Goal: Task Accomplishment & Management: Use online tool/utility

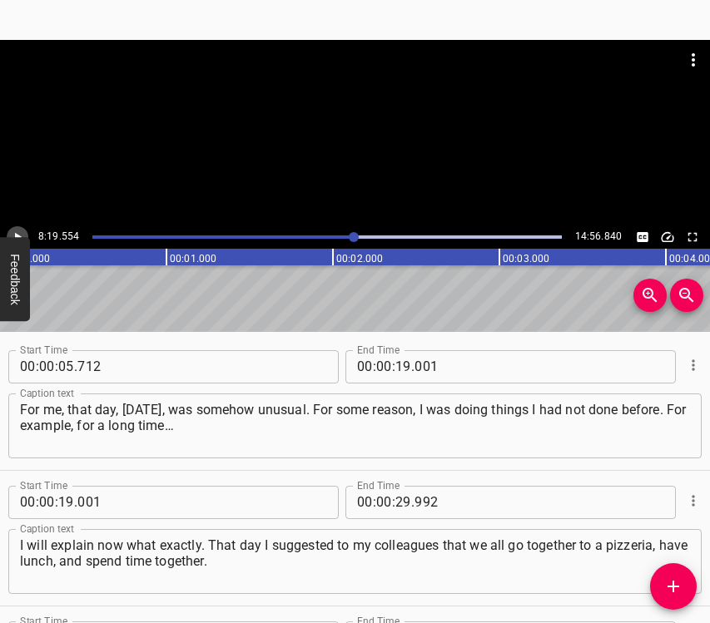
click at [17, 230] on icon "Play/Pause" at bounding box center [17, 237] width 15 height 15
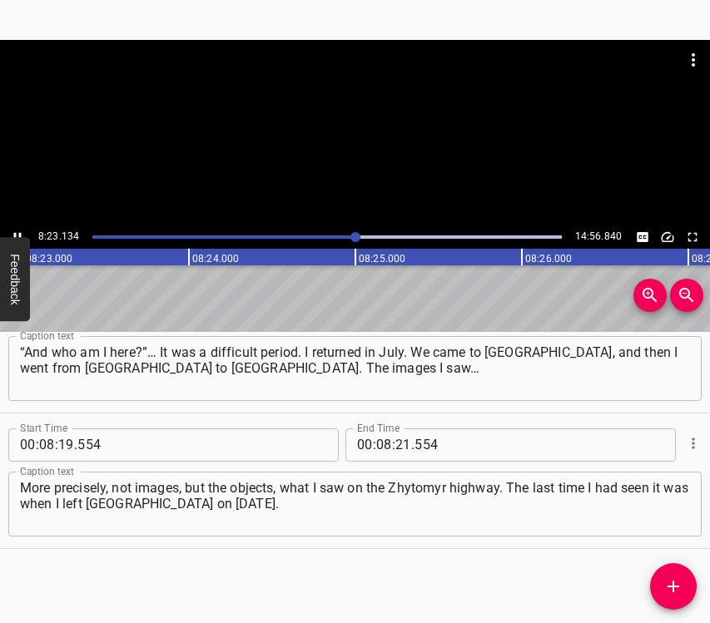
scroll to position [0, 83724]
click at [12, 231] on icon "Play/Pause" at bounding box center [17, 237] width 15 height 15
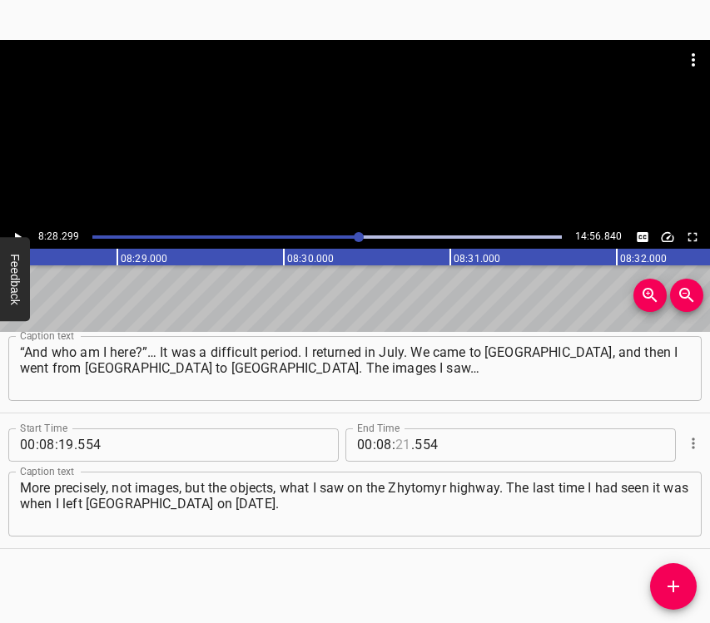
click at [395, 444] on input "number" at bounding box center [403, 445] width 16 height 33
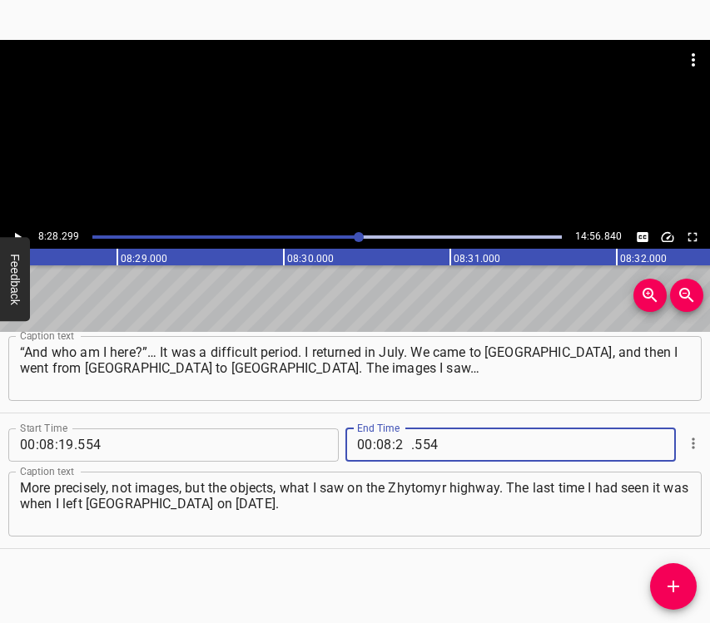
type input "28"
type input "299"
click at [682, 576] on button "Add Cue" at bounding box center [673, 586] width 47 height 47
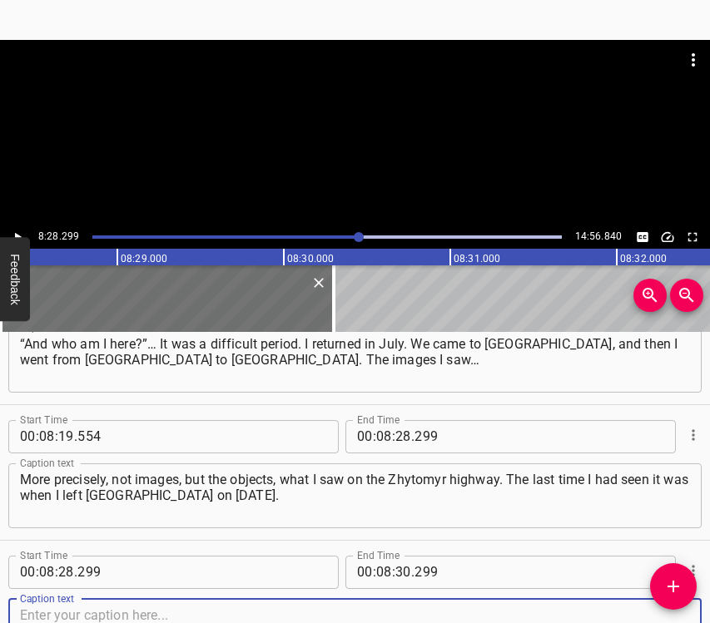
scroll to position [5076, 0]
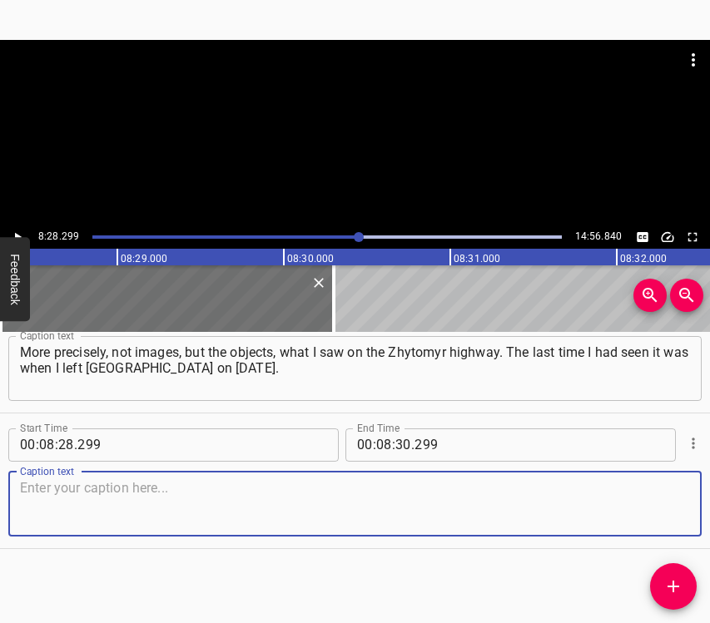
click at [660, 508] on textarea at bounding box center [355, 503] width 670 height 47
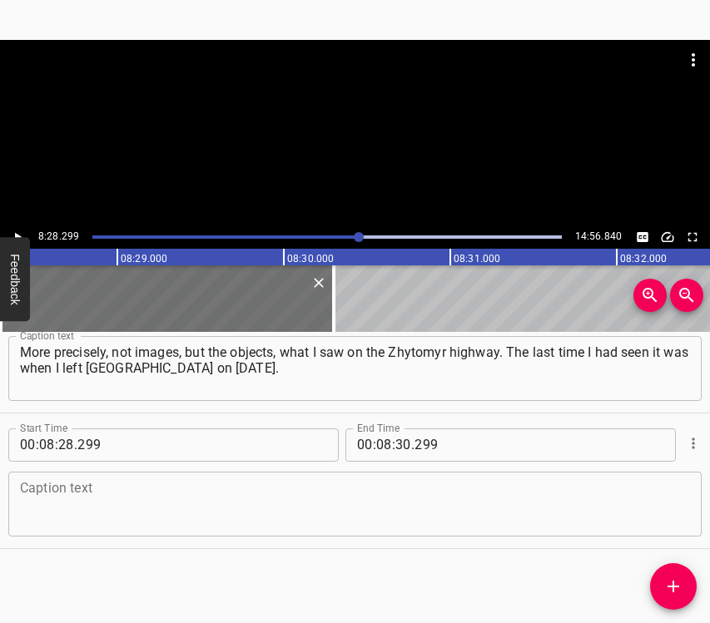
click at [116, 516] on textarea at bounding box center [355, 503] width 670 height 47
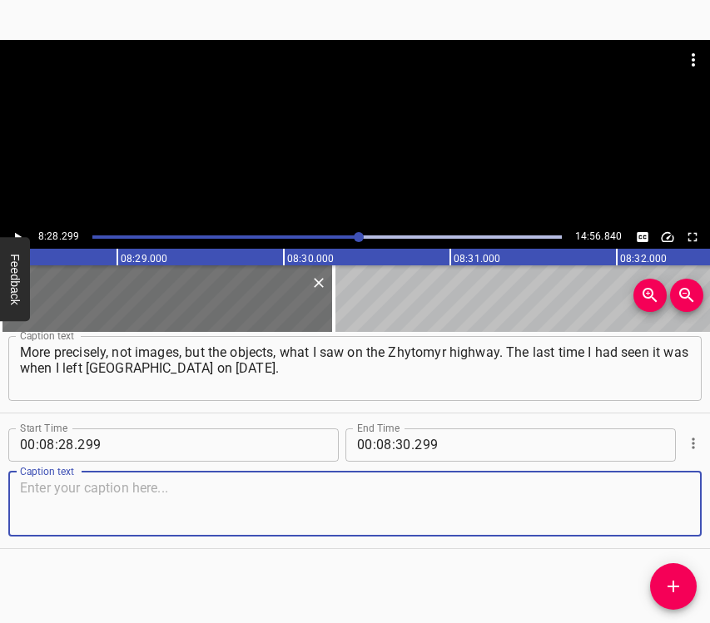
paste textarea "And those burned buildings, houses with huge holes in the walls, with broken-of…"
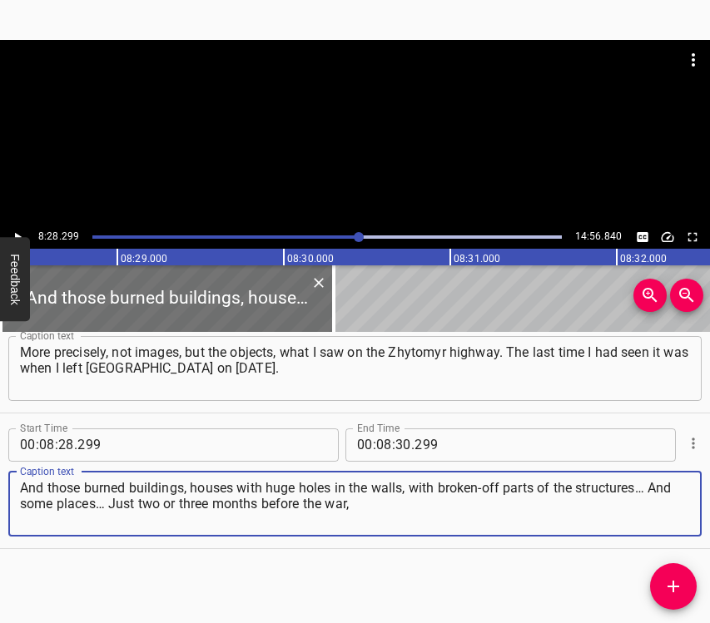
type textarea "And those burned buildings, houses with huge holes in the walls, with broken-of…"
click at [19, 231] on icon "Play/Pause" at bounding box center [17, 237] width 15 height 15
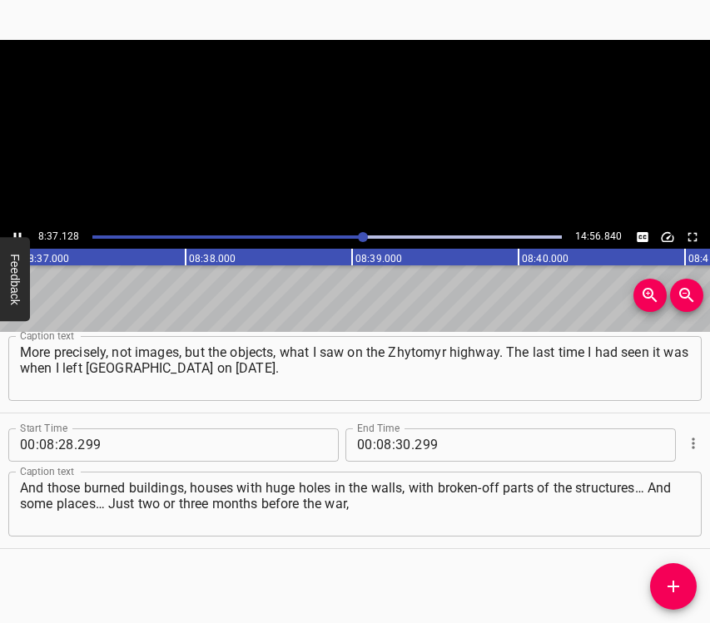
scroll to position [0, 86073]
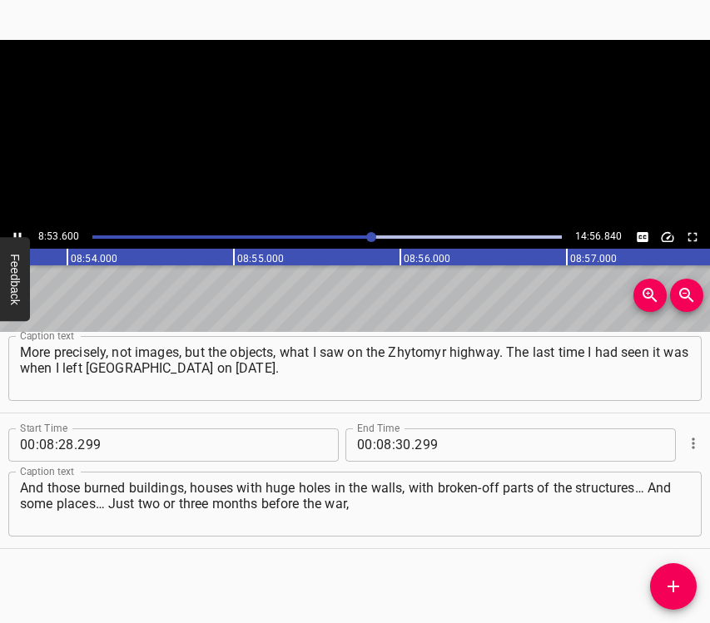
click at [15, 231] on icon "Play/Pause" at bounding box center [17, 237] width 15 height 15
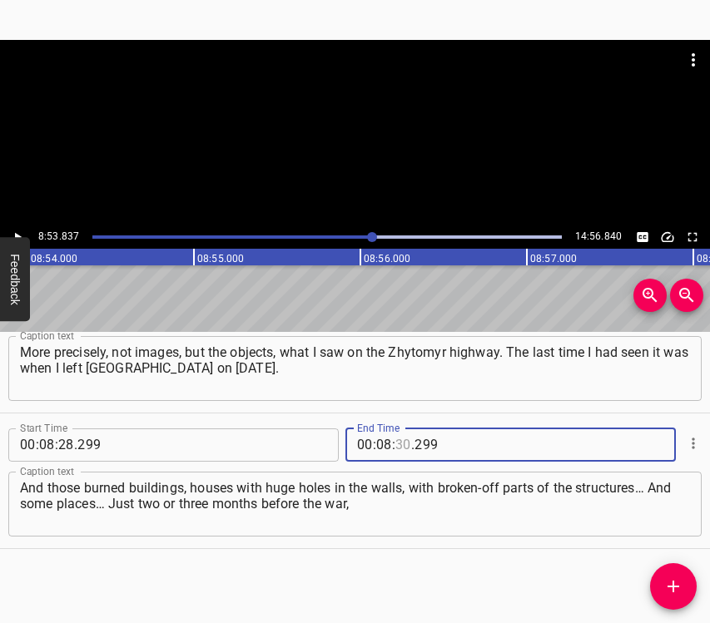
click at [396, 438] on input "number" at bounding box center [403, 445] width 16 height 33
type input "53"
type input "837"
click at [673, 588] on icon "Add Cue" at bounding box center [673, 587] width 12 height 12
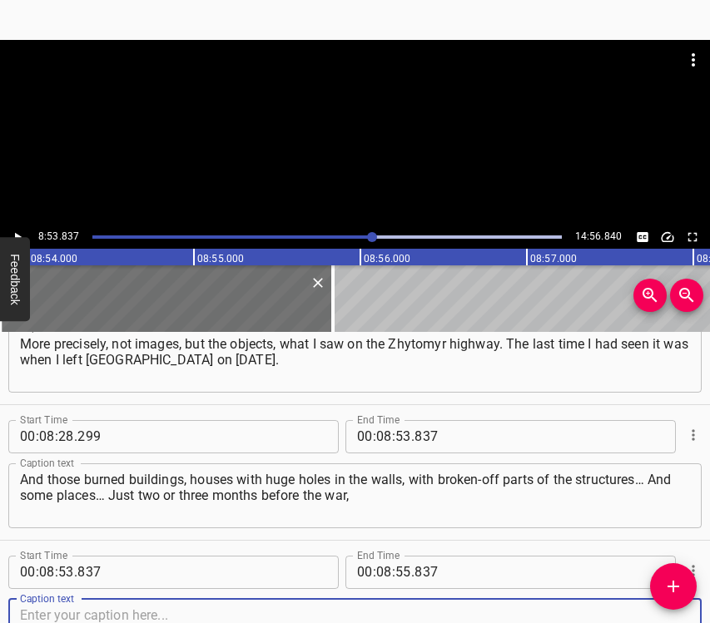
scroll to position [5212, 0]
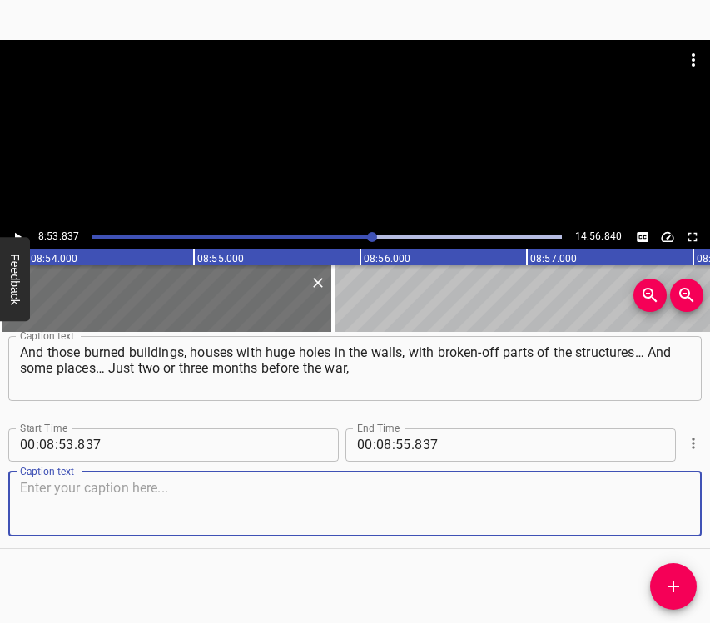
click at [658, 508] on textarea at bounding box center [355, 503] width 670 height 47
click at [150, 500] on textarea at bounding box center [355, 503] width 670 height 47
paste textarea "my husband and I had stayed in a hotel on the [GEOGRAPHIC_DATA]. And when I pas…"
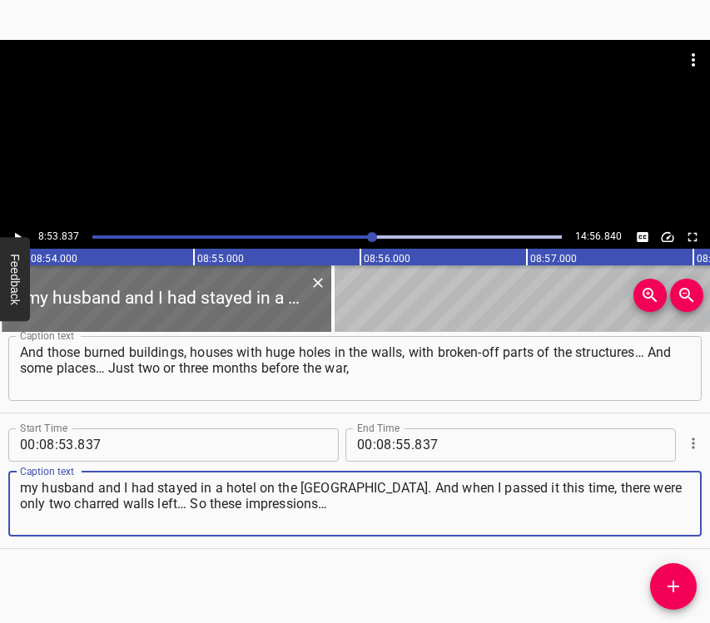
type textarea "my husband and I had stayed in a hotel on the [GEOGRAPHIC_DATA]. And when I pas…"
click at [14, 230] on icon "Play/Pause" at bounding box center [17, 237] width 15 height 15
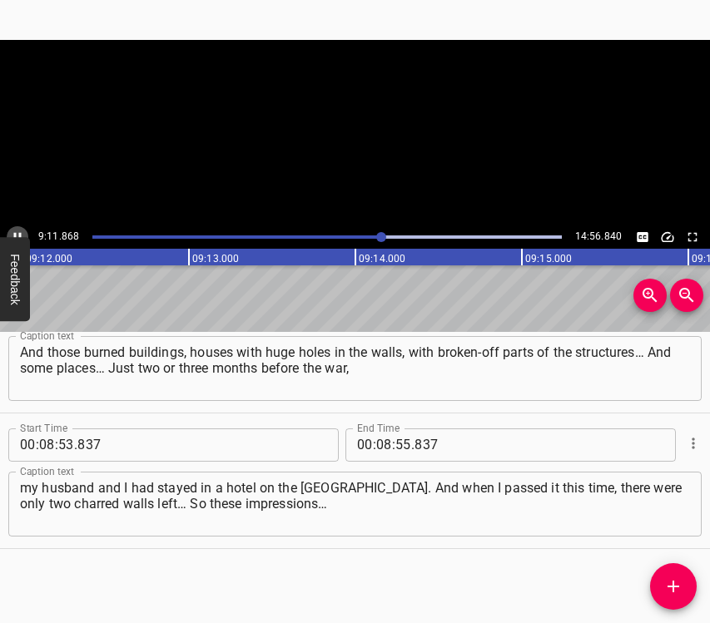
click at [14, 230] on icon "Play/Pause" at bounding box center [17, 237] width 15 height 15
click at [380, 442] on input "number" at bounding box center [384, 445] width 16 height 33
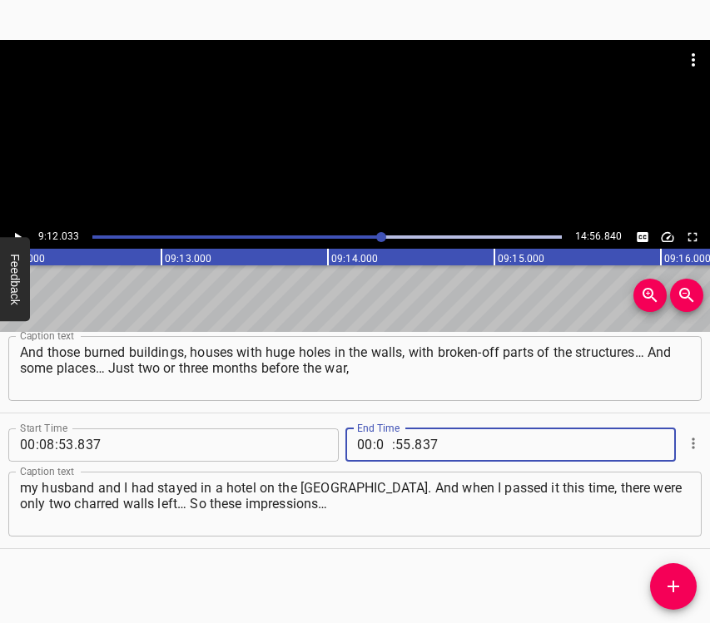
type input "09"
type input "12"
type input "033"
click at [678, 583] on icon "Add Cue" at bounding box center [673, 587] width 20 height 20
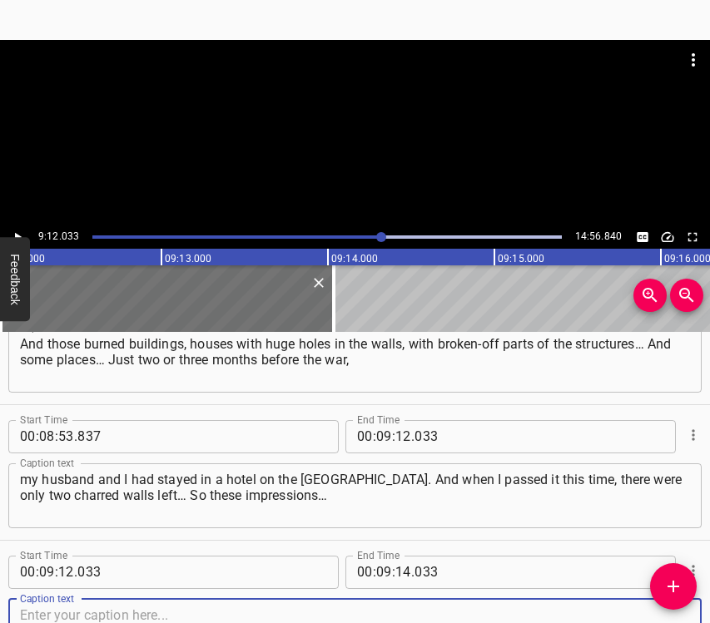
scroll to position [5348, 0]
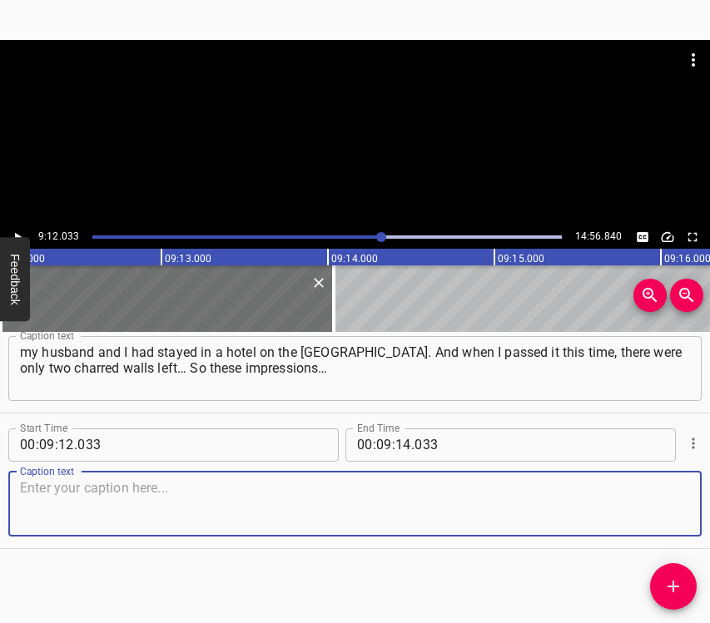
drag, startPoint x: 665, startPoint y: 510, endPoint x: 707, endPoint y: 503, distance: 42.3
click at [669, 509] on textarea at bounding box center [355, 503] width 670 height 47
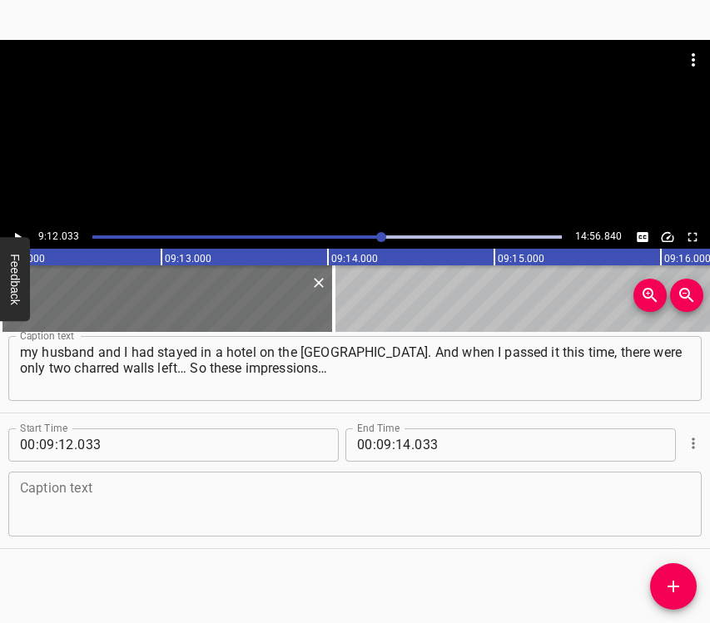
click at [71, 518] on textarea at bounding box center [355, 503] width 670 height 47
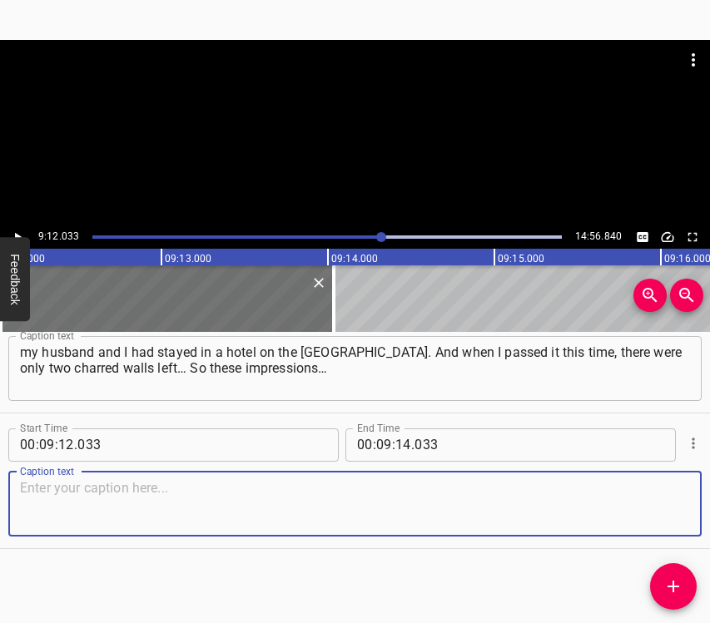
paste textarea "There had been some positive memories about this place, and now I was looking a…"
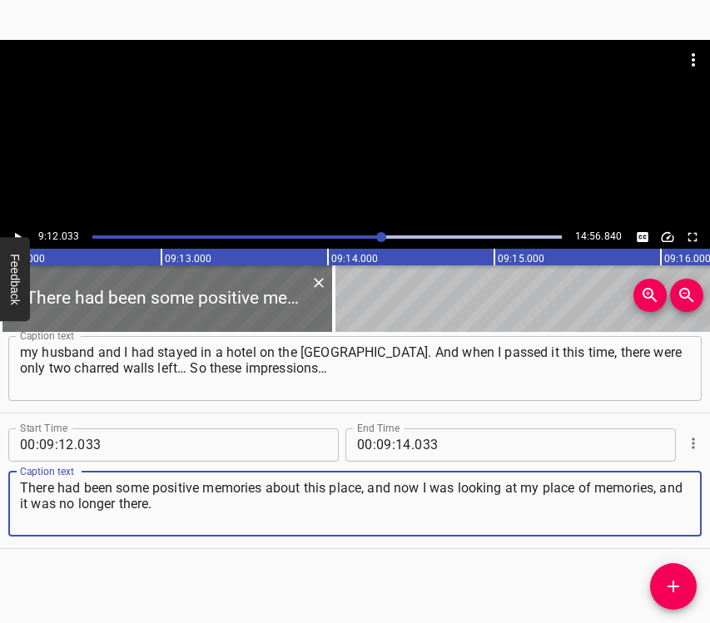
type textarea "There had been some positive memories about this place, and now I was looking a…"
click at [22, 230] on icon "Play/Pause" at bounding box center [17, 237] width 15 height 15
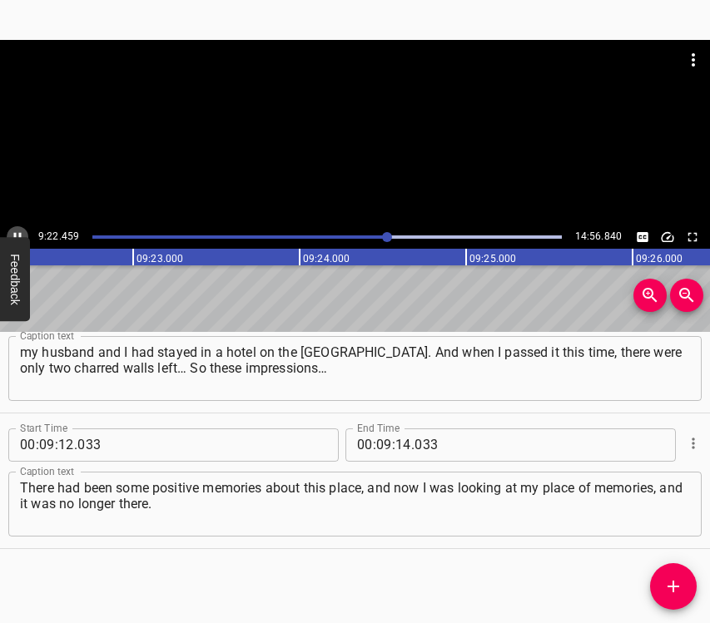
click at [17, 230] on icon "Play/Pause" at bounding box center [17, 237] width 15 height 15
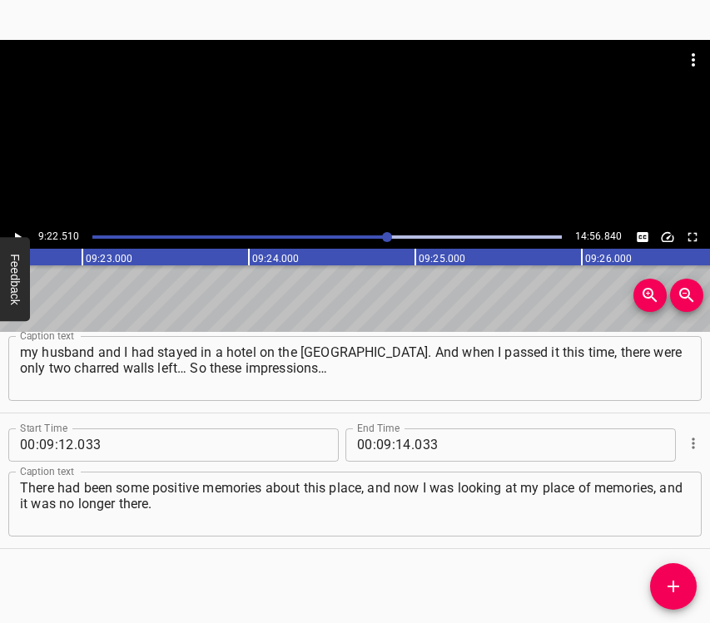
click at [17, 230] on icon "Play/Pause" at bounding box center [17, 237] width 15 height 15
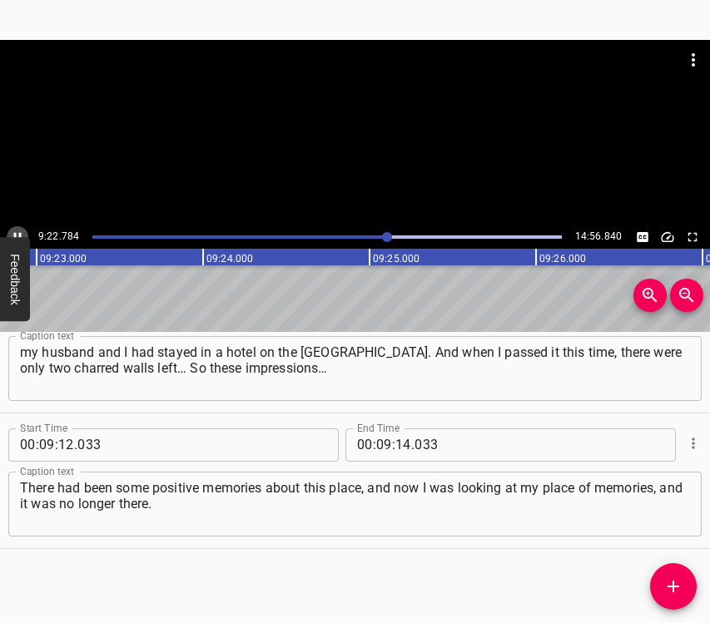
click at [17, 230] on icon "Play/Pause" at bounding box center [17, 237] width 15 height 15
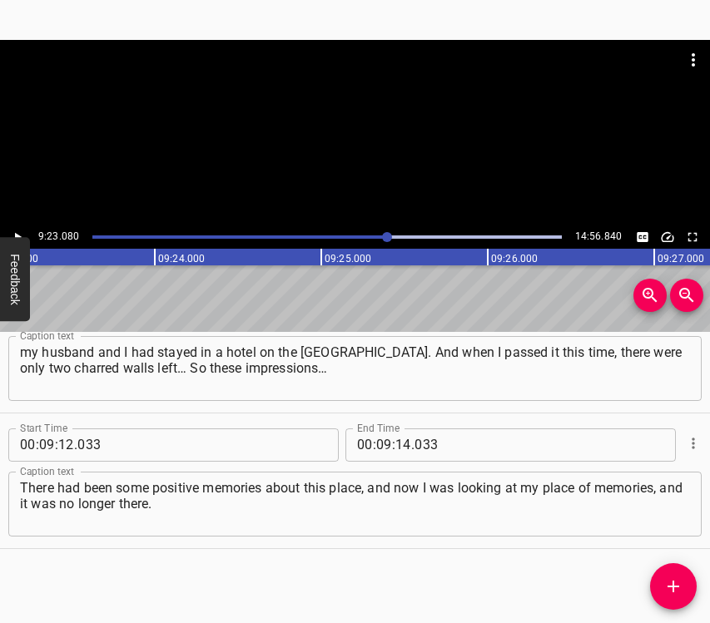
scroll to position [0, 93720]
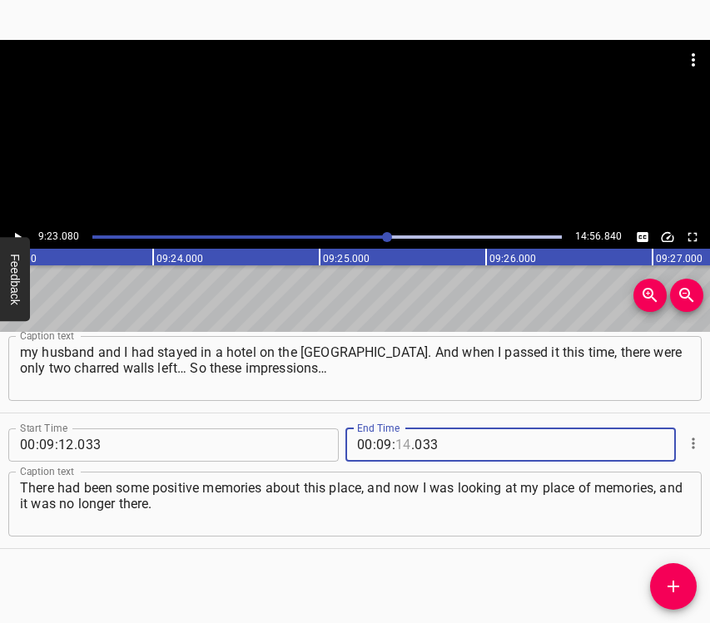
click at [401, 439] on input "number" at bounding box center [403, 445] width 16 height 33
type input "23"
type input "080"
click at [677, 588] on icon "Add Cue" at bounding box center [673, 587] width 20 height 20
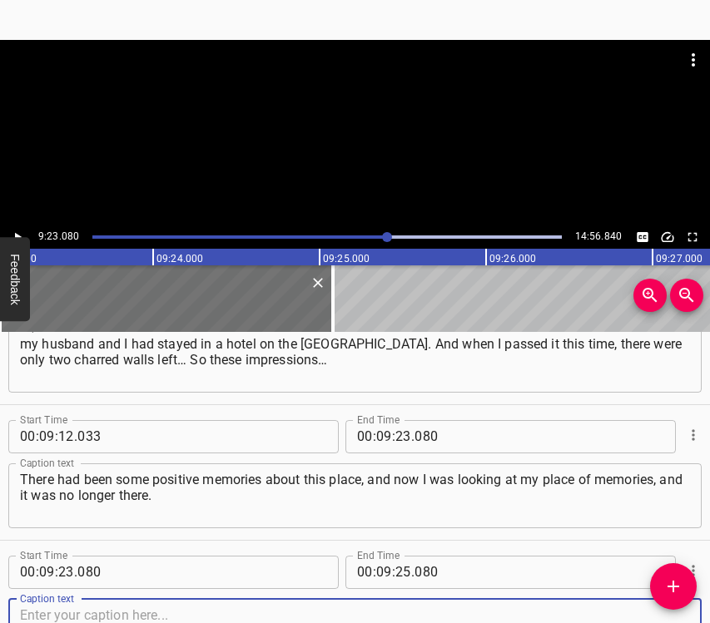
scroll to position [5483, 0]
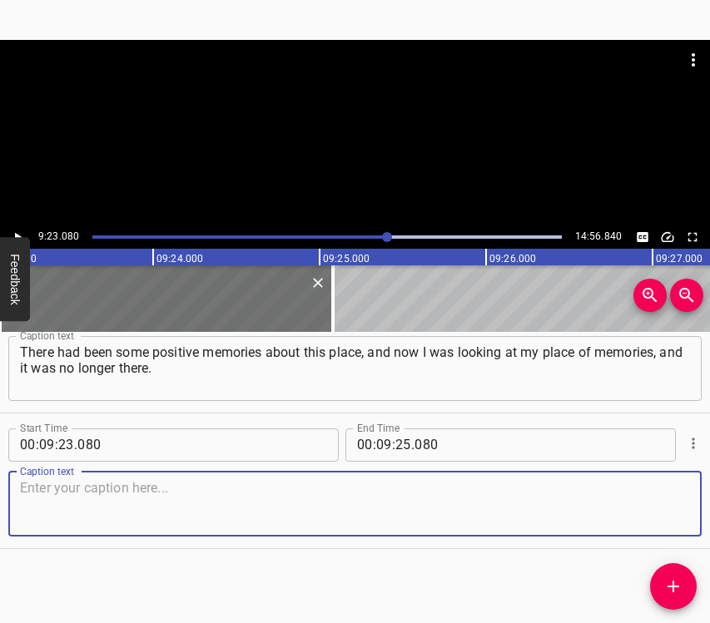
drag, startPoint x: 660, startPoint y: 507, endPoint x: 708, endPoint y: 500, distance: 48.7
click at [662, 506] on textarea at bounding box center [355, 503] width 670 height 47
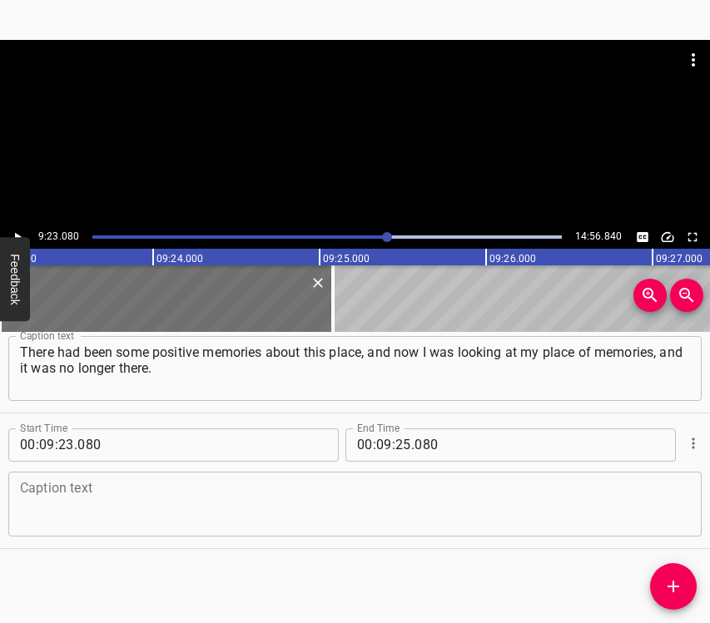
click at [220, 491] on textarea at bounding box center [355, 503] width 670 height 47
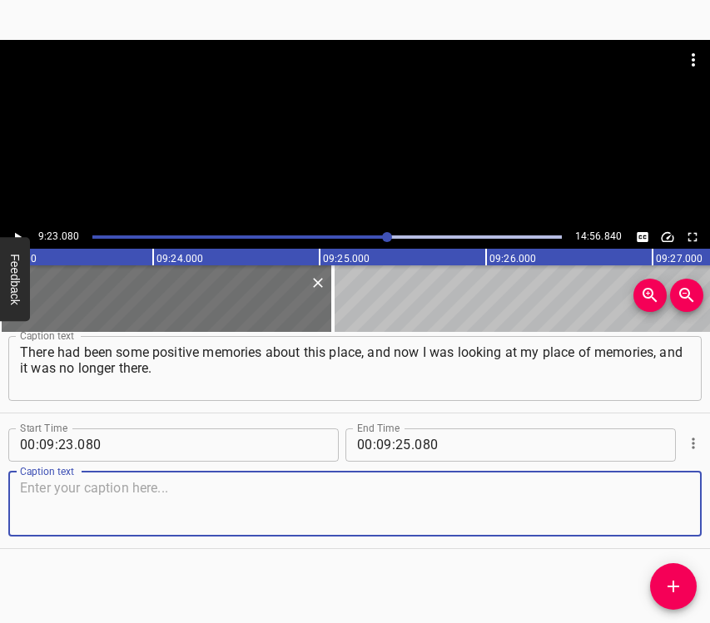
paste textarea "Opposite – the restaurant where we had breakfast, and it was also gone. That wa…"
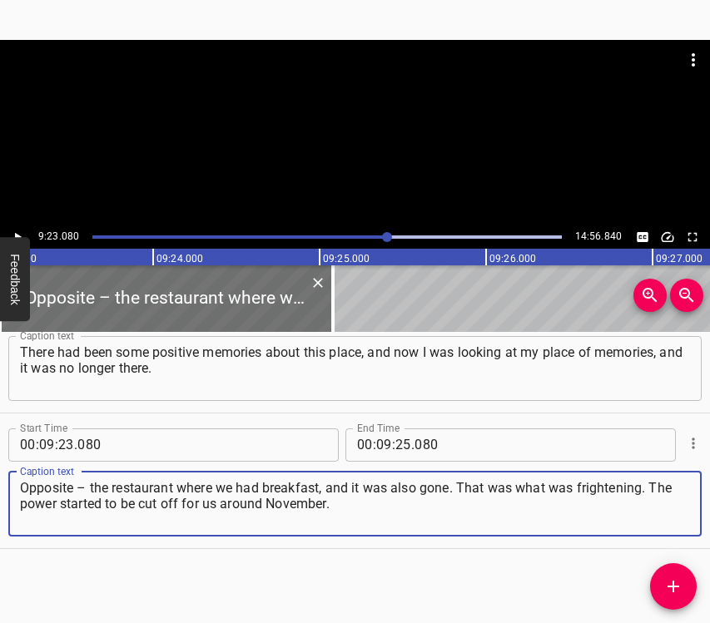
type textarea "Opposite – the restaurant where we had breakfast, and it was also gone. That wa…"
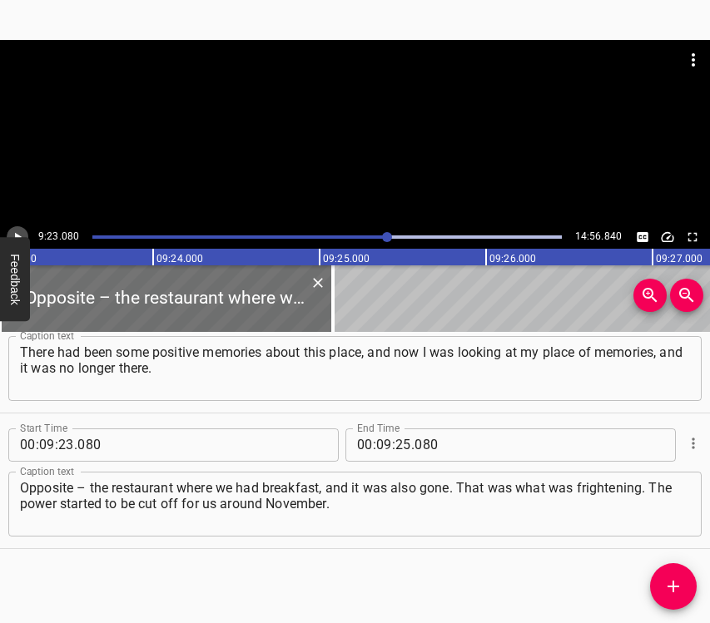
click at [21, 234] on icon "Play/Pause" at bounding box center [17, 237] width 15 height 15
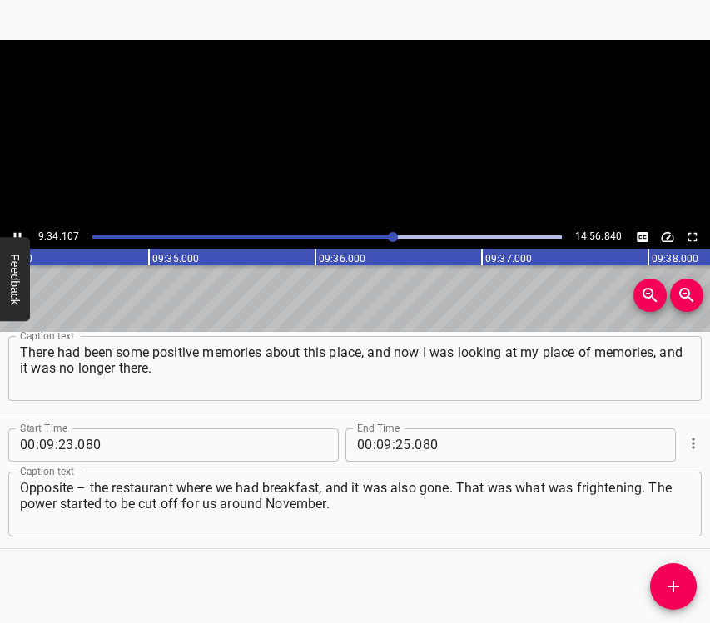
click at [21, 234] on icon "Play/Pause" at bounding box center [17, 236] width 7 height 9
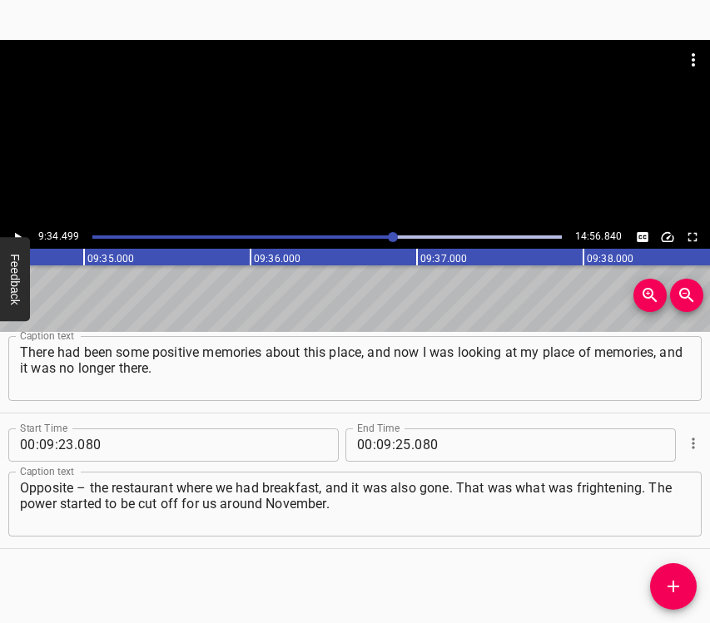
click at [411, 445] on span "." at bounding box center [412, 445] width 3 height 33
click at [399, 441] on input "number" at bounding box center [403, 445] width 16 height 33
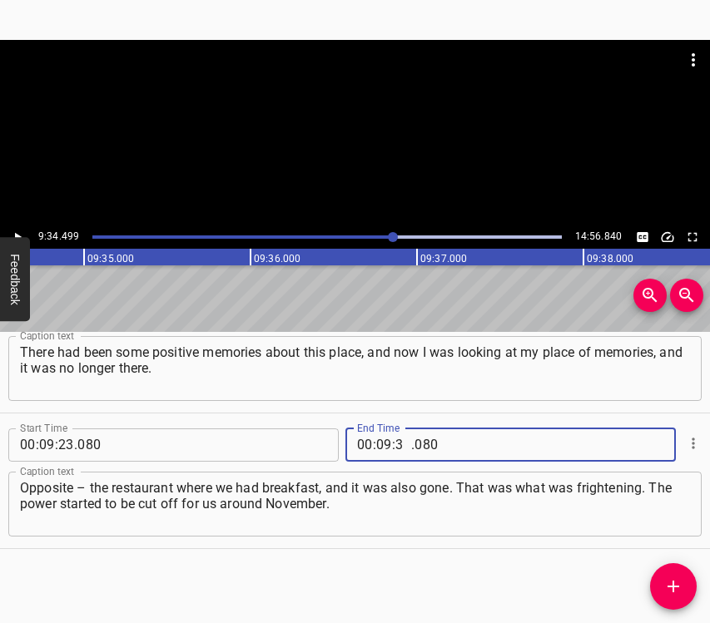
type input "34"
type input "499"
drag, startPoint x: 662, startPoint y: 587, endPoint x: 682, endPoint y: 595, distance: 20.9
click at [667, 587] on span "Add Cue" at bounding box center [673, 587] width 47 height 20
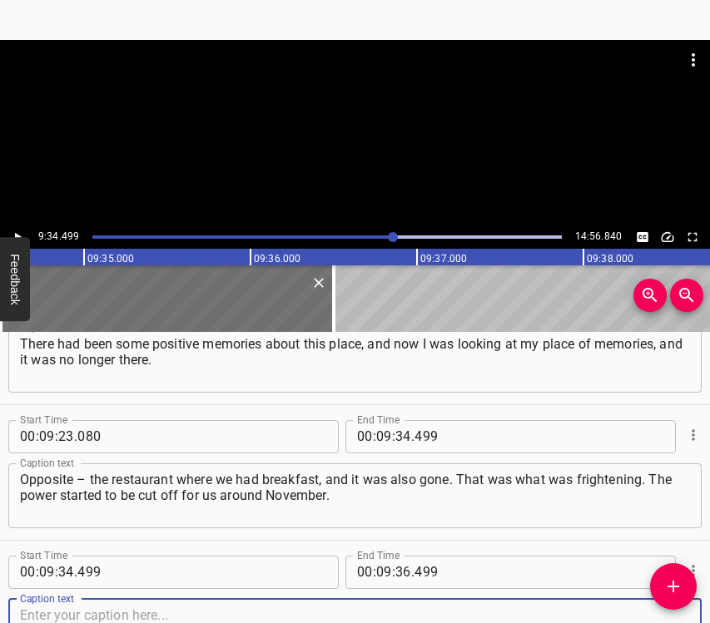
scroll to position [5619, 0]
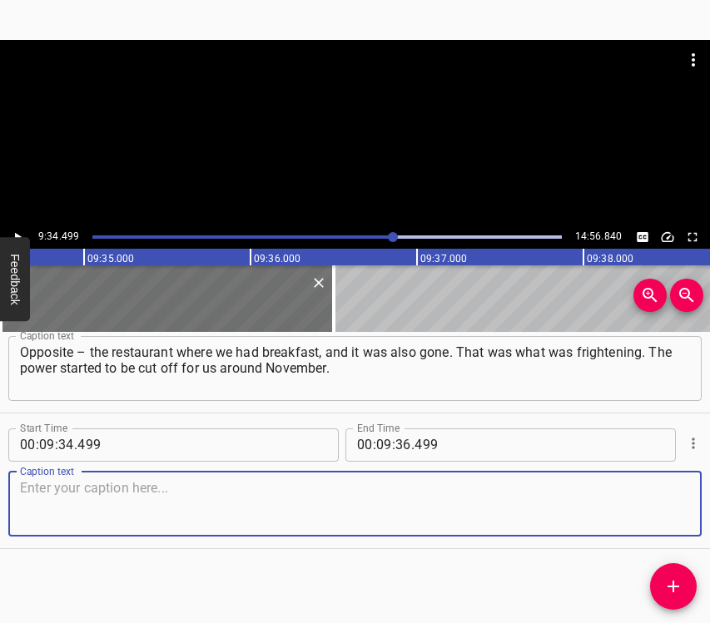
drag, startPoint x: 656, startPoint y: 511, endPoint x: 666, endPoint y: 507, distance: 10.8
click at [657, 510] on textarea at bounding box center [355, 503] width 670 height 47
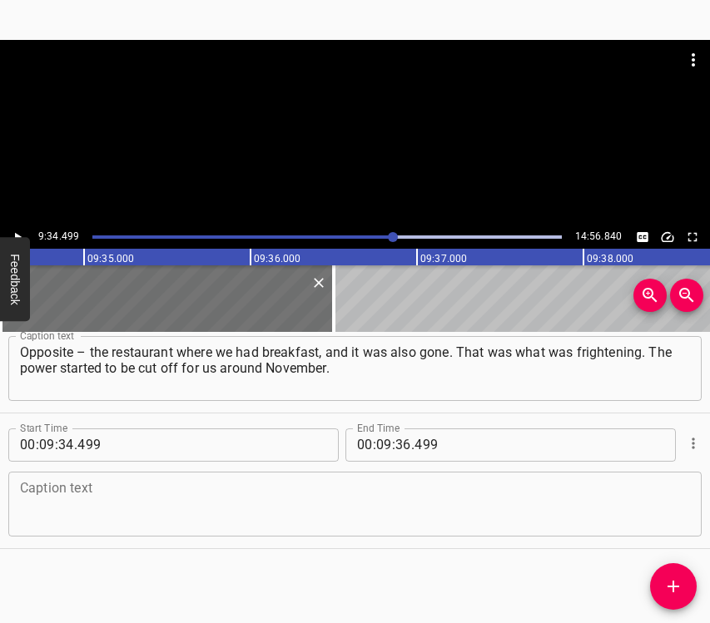
click at [252, 512] on textarea at bounding box center [355, 503] width 670 height 47
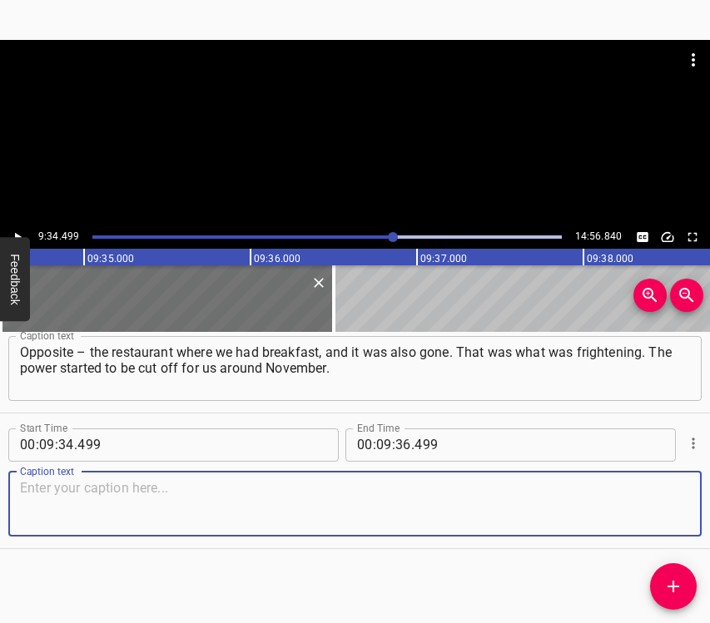
paste textarea "And it happened simultaneously – both at my workplace, where my job is located,…"
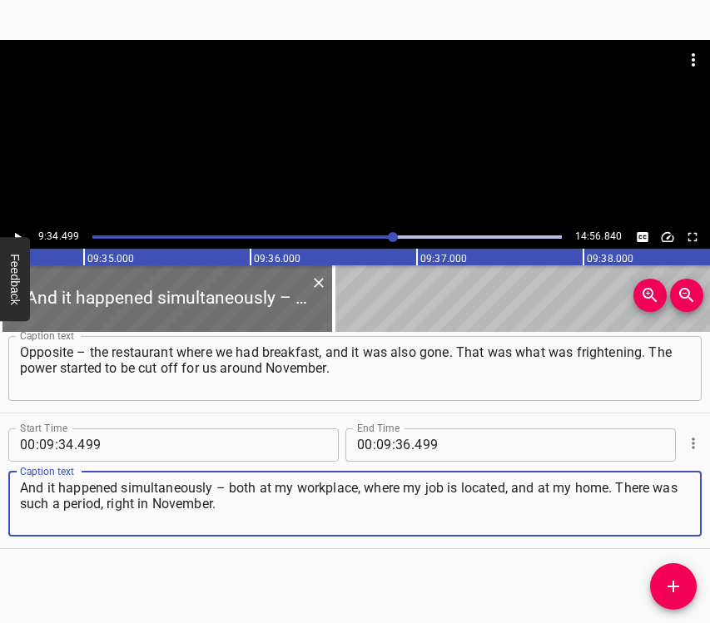
type textarea "And it happened simultaneously – both at my workplace, where my job is located,…"
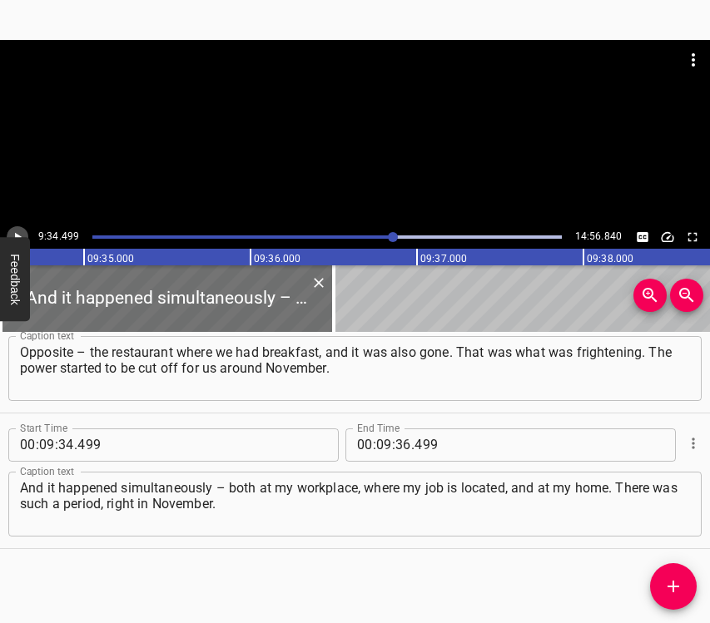
click at [14, 231] on icon "Play/Pause" at bounding box center [17, 237] width 15 height 15
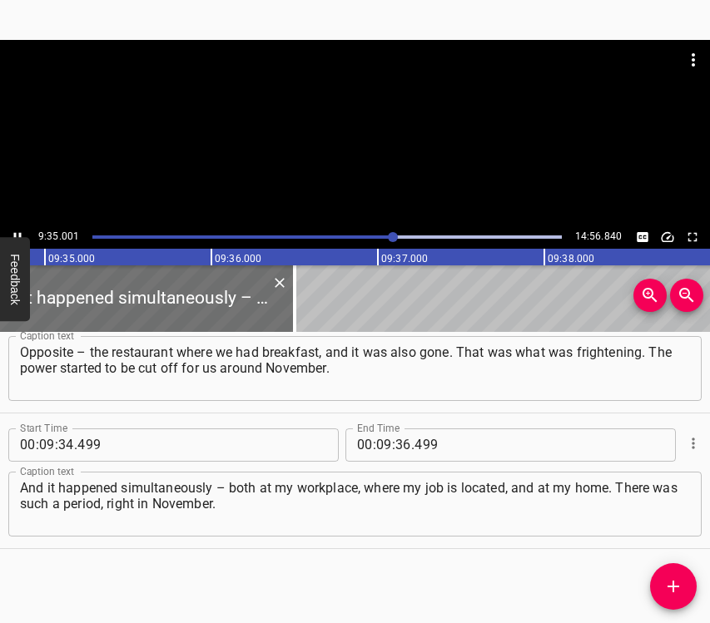
scroll to position [0, 95704]
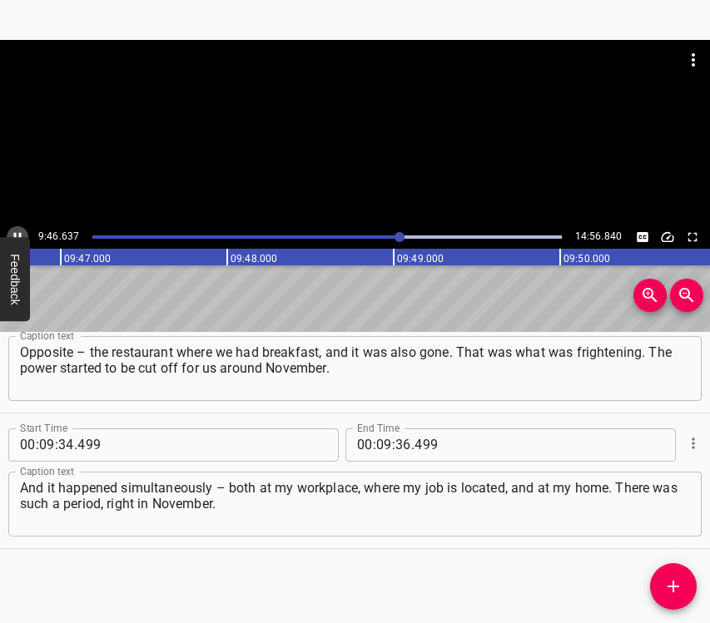
click at [15, 234] on icon "Play/Pause" at bounding box center [17, 236] width 7 height 9
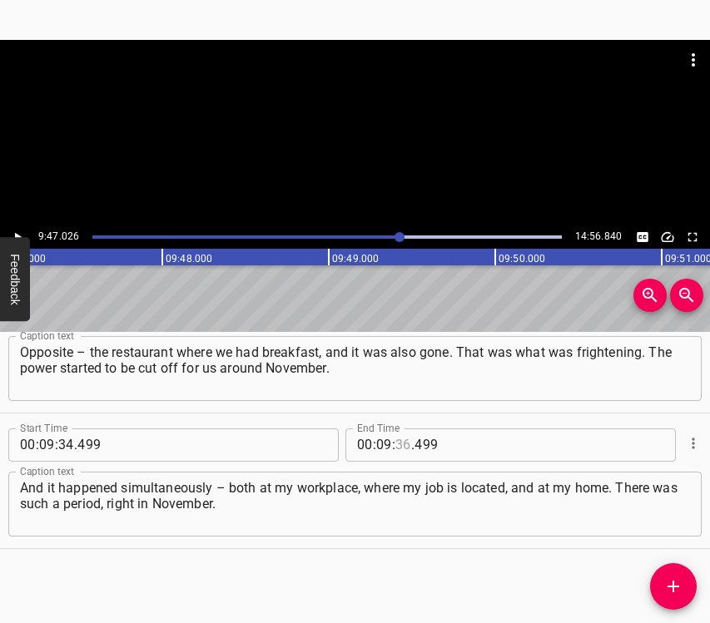
click at [398, 444] on input "number" at bounding box center [403, 445] width 16 height 33
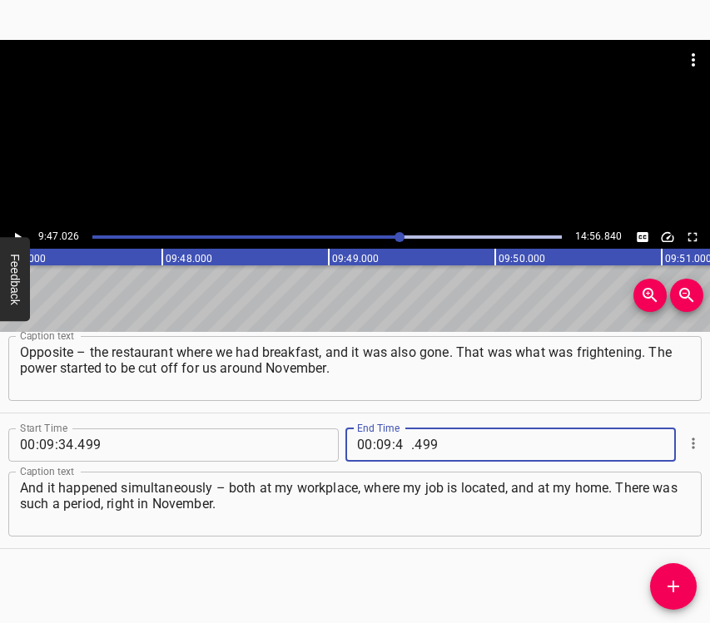
type input "47"
type input "026"
click at [675, 579] on icon "Add Cue" at bounding box center [673, 587] width 20 height 20
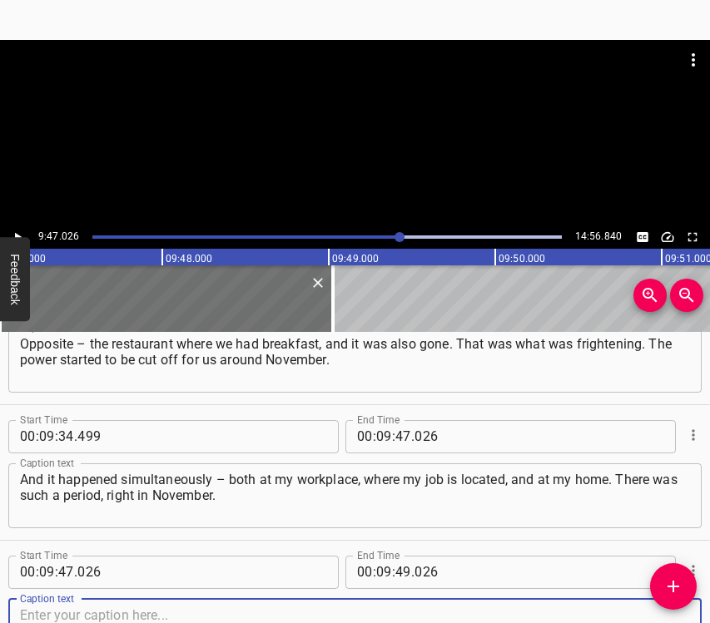
scroll to position [5755, 0]
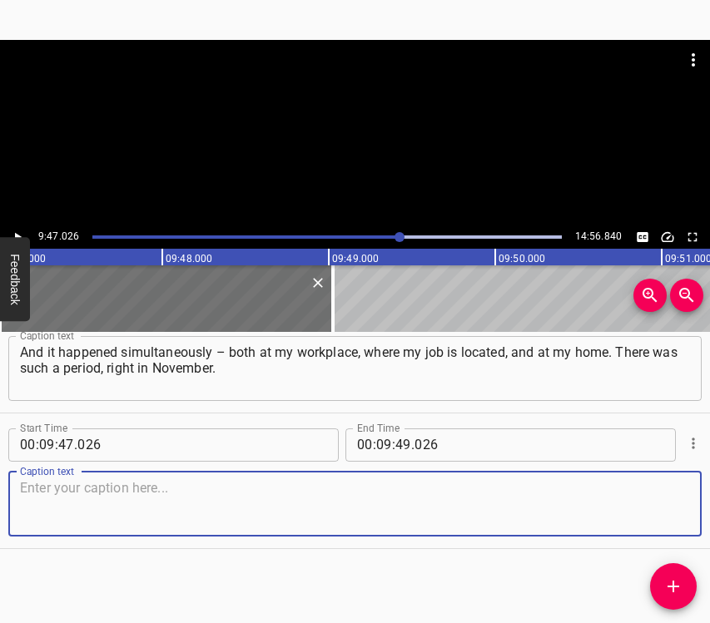
click at [658, 499] on textarea at bounding box center [355, 503] width 670 height 47
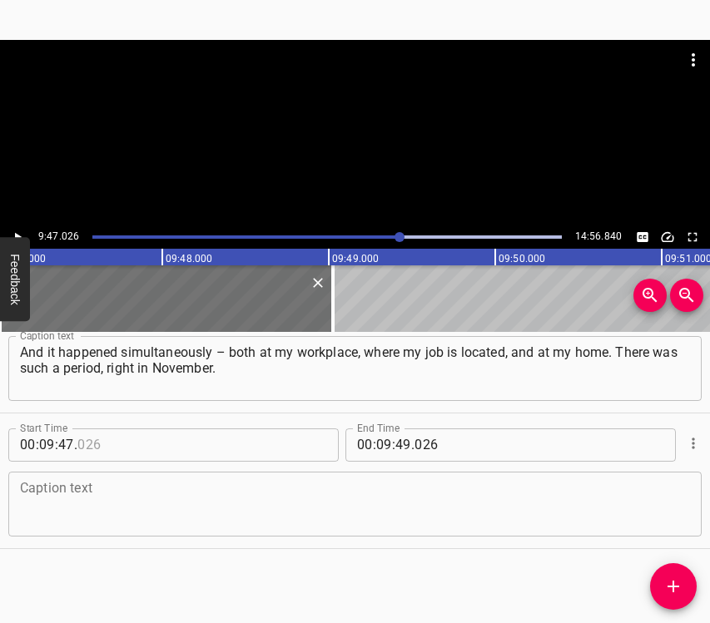
click at [283, 474] on div "Start Time 00 : 09 : 47 . Start Time End Time 00 : 09 : 49 . 026 End Time Capti…" at bounding box center [354, 481] width 693 height 118
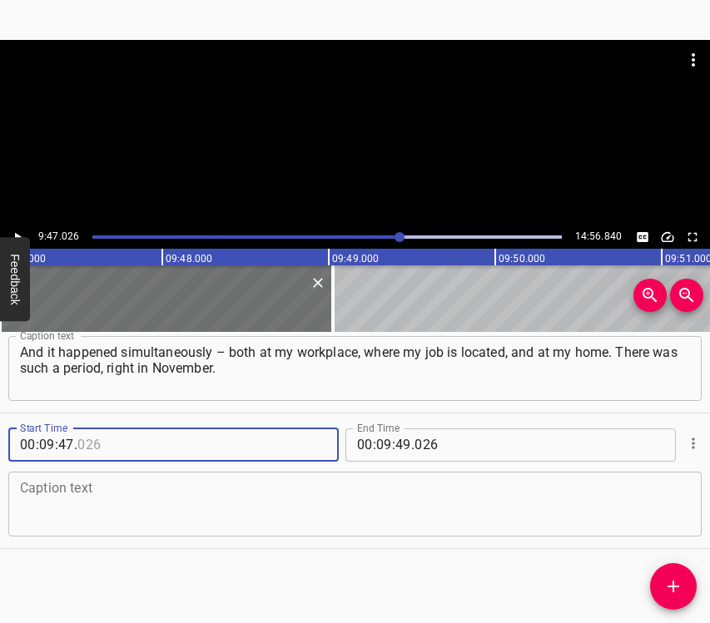
type input "026"
click at [277, 494] on textarea at bounding box center [355, 503] width 670 height 47
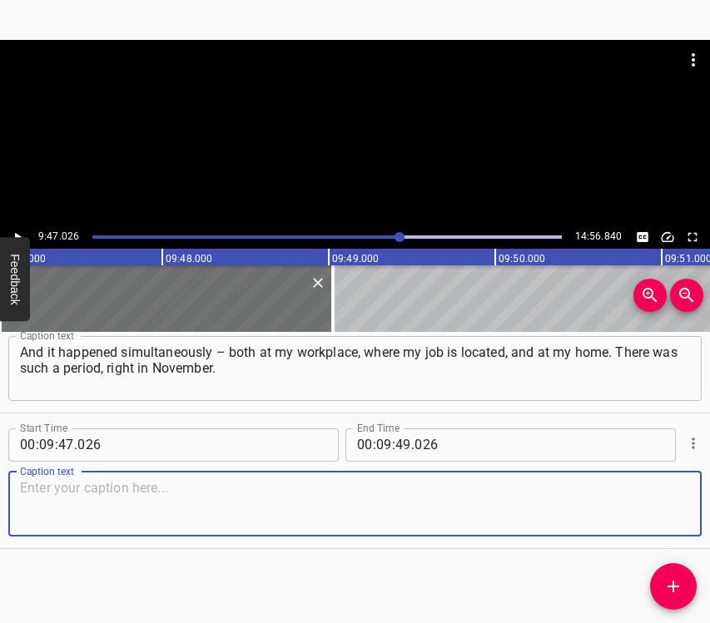
paste textarea "At home we didn’t yet have any special devices; later we bought ourselves a cha…"
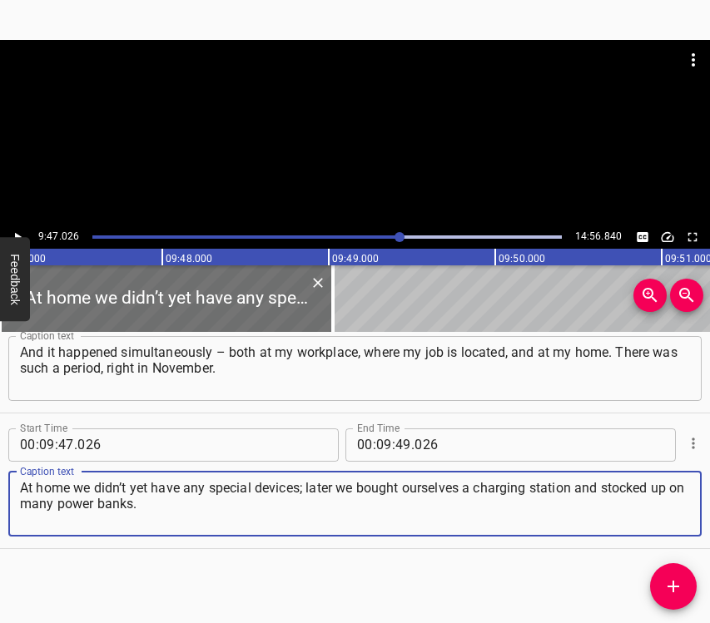
type textarea "At home we didn’t yet have any special devices; later we bought ourselves a cha…"
click at [20, 228] on button "Play/Pause" at bounding box center [18, 237] width 22 height 22
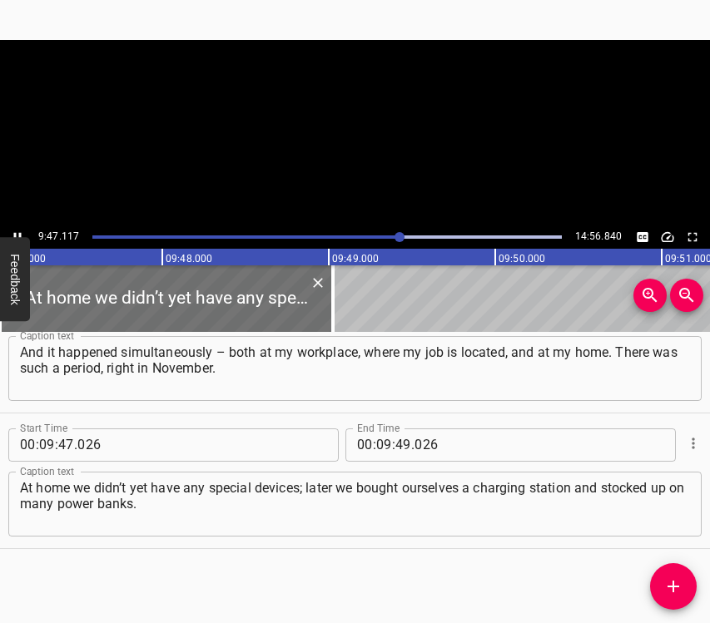
scroll to position [0, 97719]
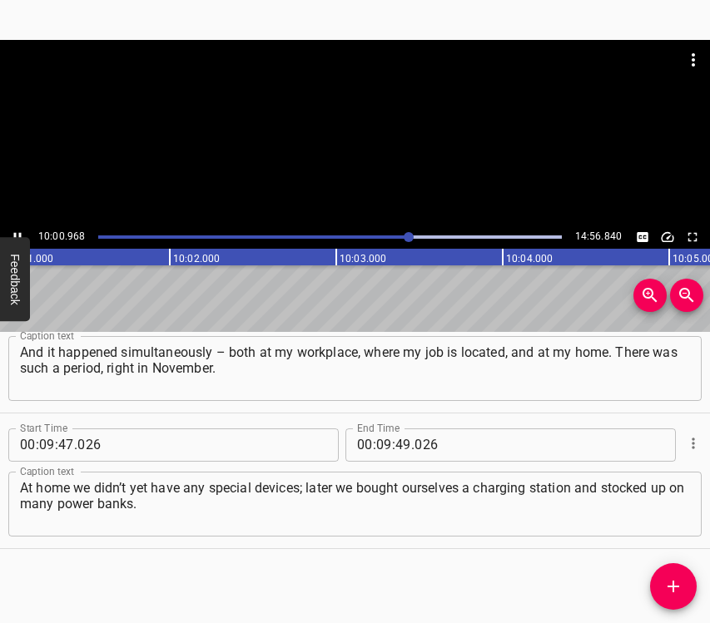
click at [13, 233] on icon "Play/Pause" at bounding box center [17, 237] width 15 height 15
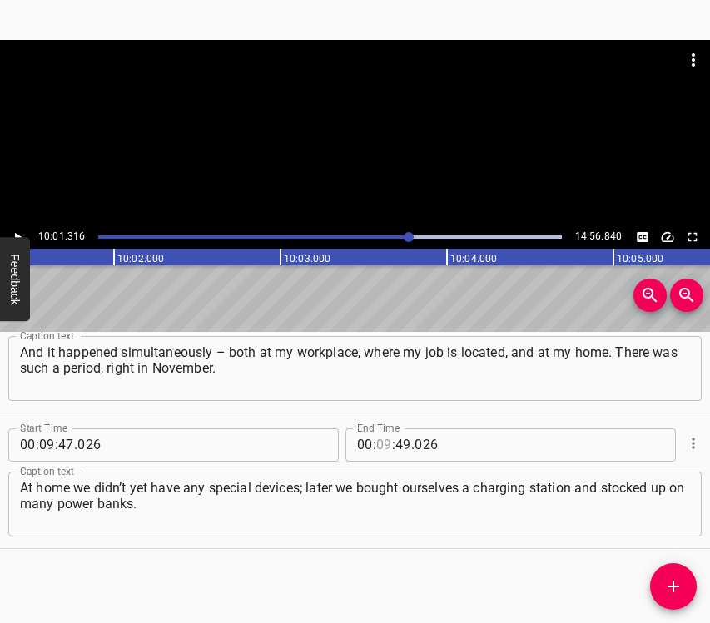
click at [376, 442] on input "number" at bounding box center [384, 445] width 16 height 33
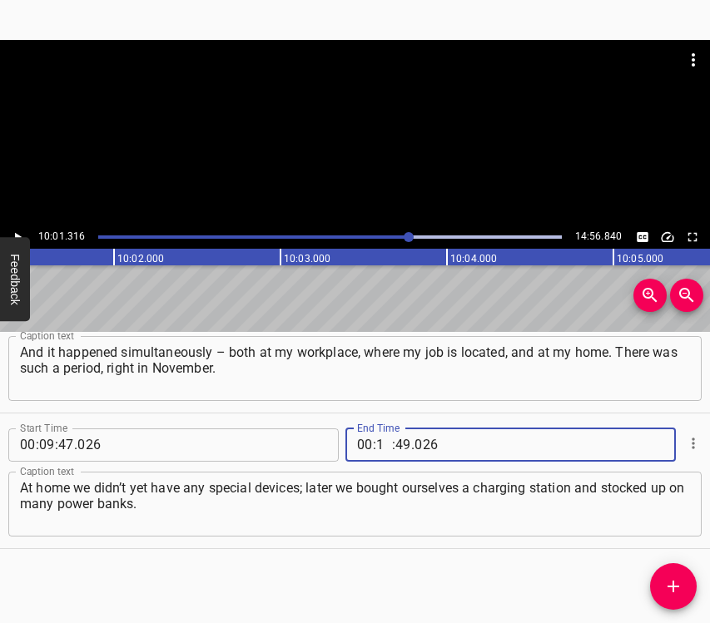
type input "10"
type input "01"
type input "316"
click at [677, 593] on icon "Add Cue" at bounding box center [673, 587] width 20 height 20
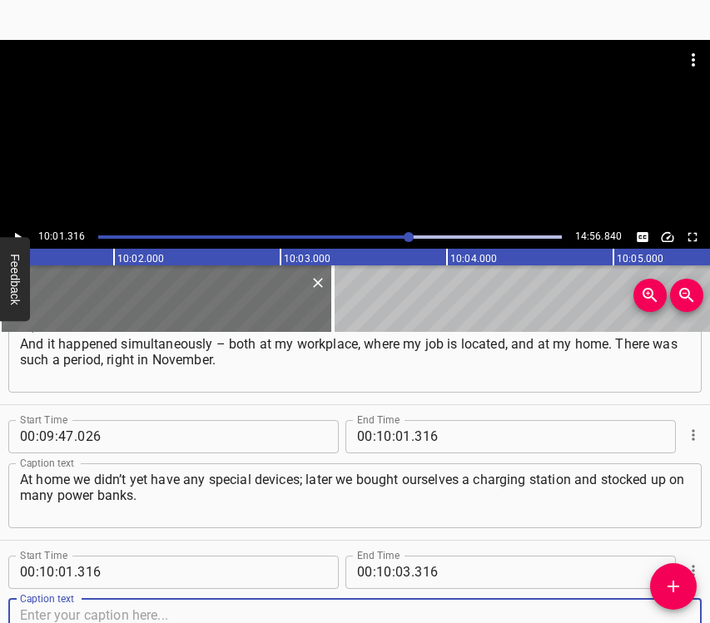
scroll to position [5890, 0]
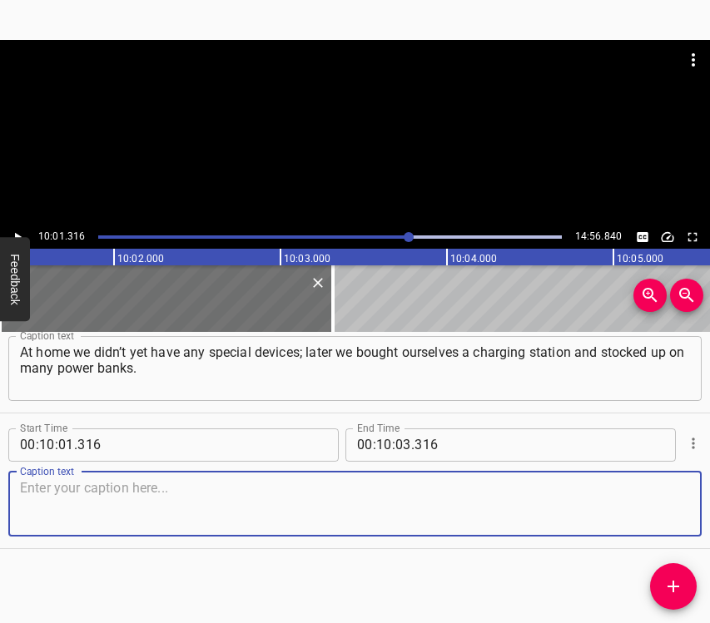
click at [662, 508] on textarea at bounding box center [355, 503] width 670 height 47
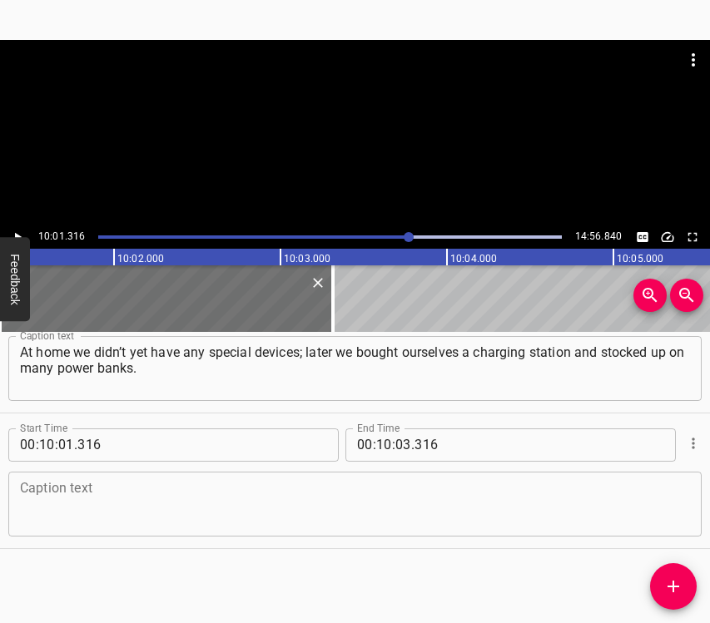
click at [39, 506] on textarea at bounding box center [355, 503] width 670 height 47
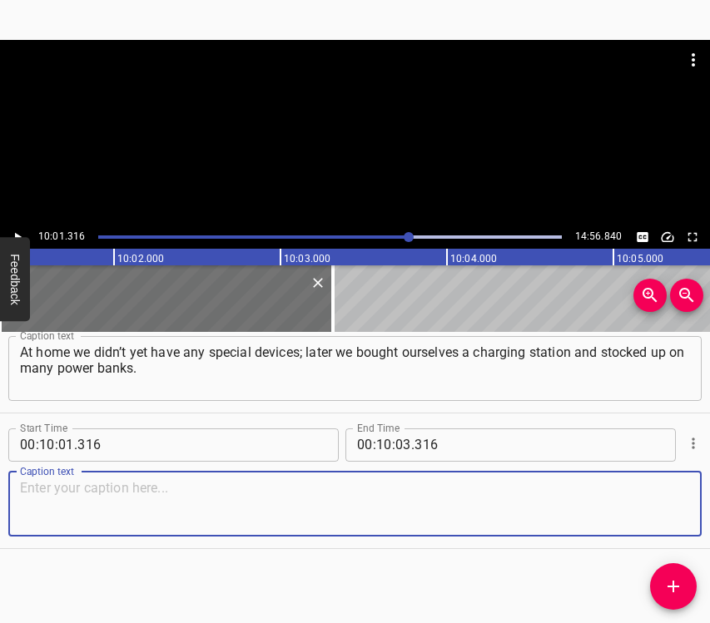
paste textarea "But back then we had only one power bank, which discharged within an hour. At w…"
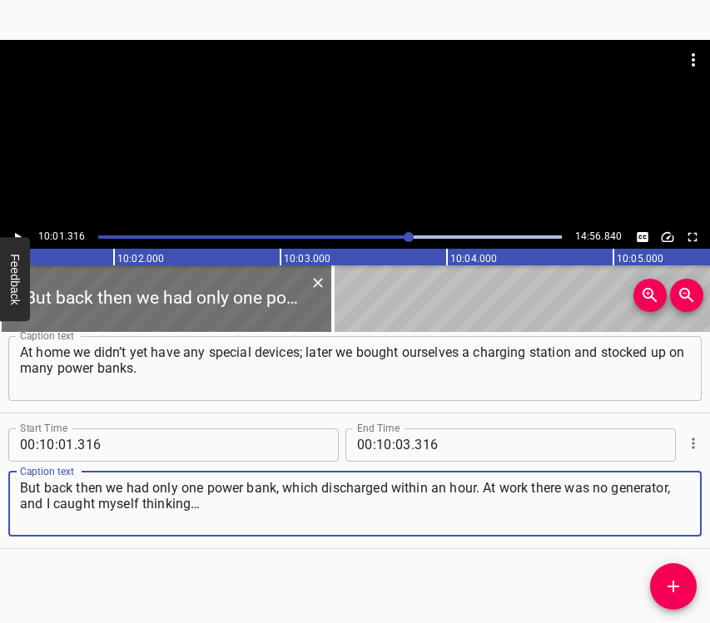
type textarea "But back then we had only one power bank, which discharged within an hour. At w…"
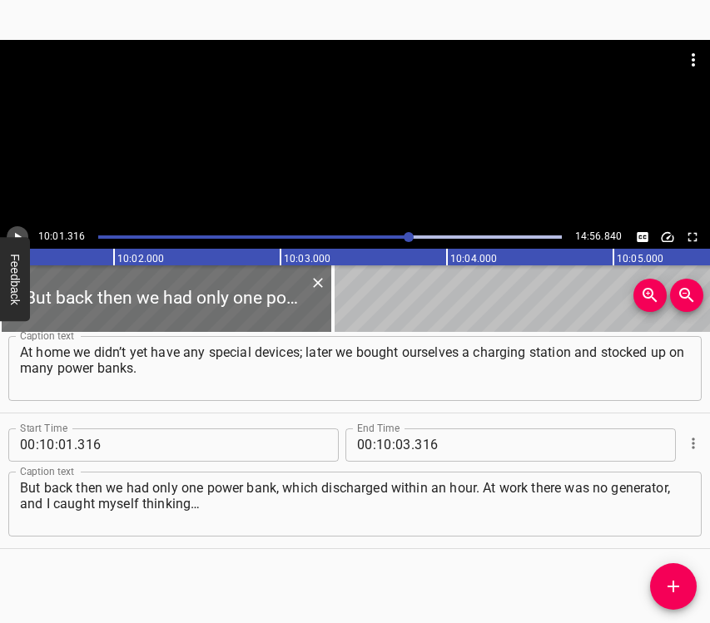
click at [22, 236] on icon "Play/Pause" at bounding box center [17, 237] width 15 height 15
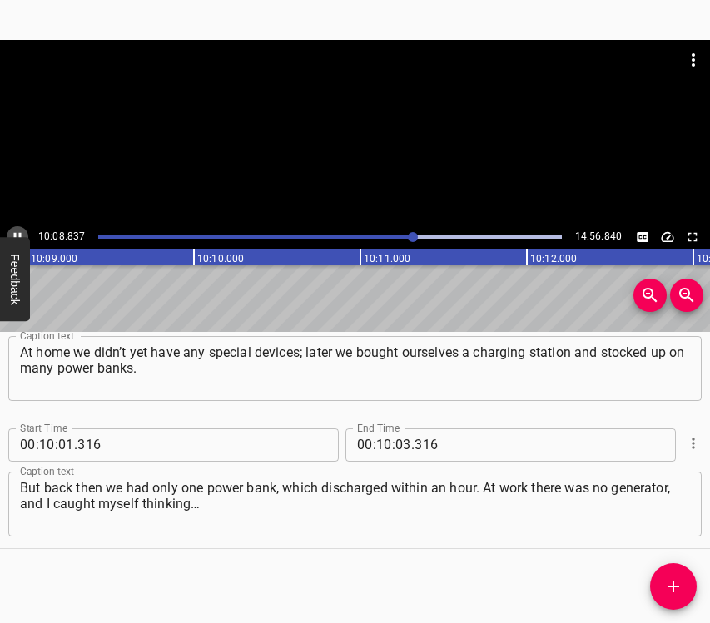
click at [10, 233] on icon "Play/Pause" at bounding box center [17, 237] width 15 height 15
click at [17, 231] on icon "Play/Pause" at bounding box center [17, 237] width 15 height 15
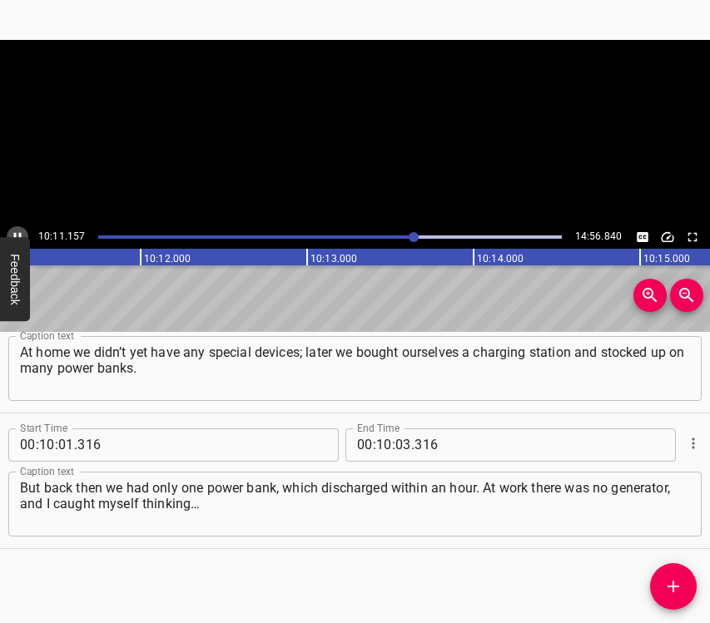
click at [17, 231] on icon "Play/Pause" at bounding box center [17, 237] width 15 height 15
click at [395, 440] on input "number" at bounding box center [403, 445] width 16 height 33
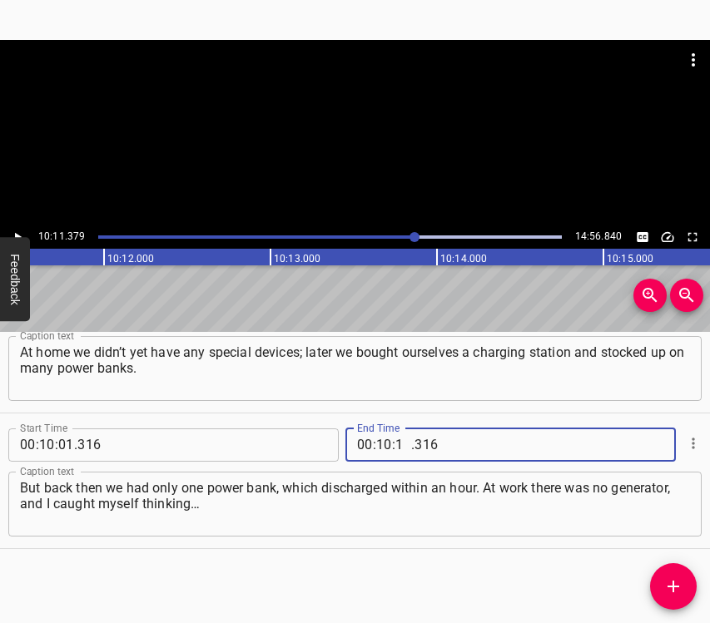
type input "11"
type input "379"
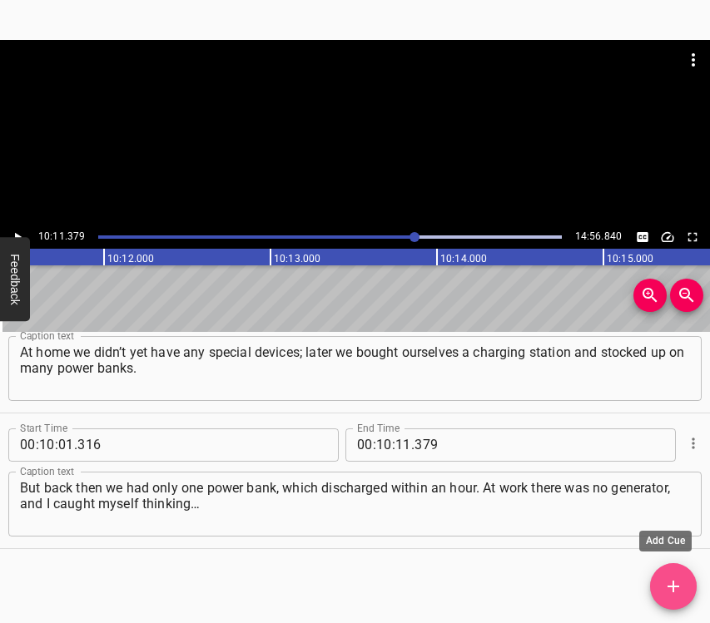
click at [677, 578] on button "Add Cue" at bounding box center [673, 586] width 47 height 47
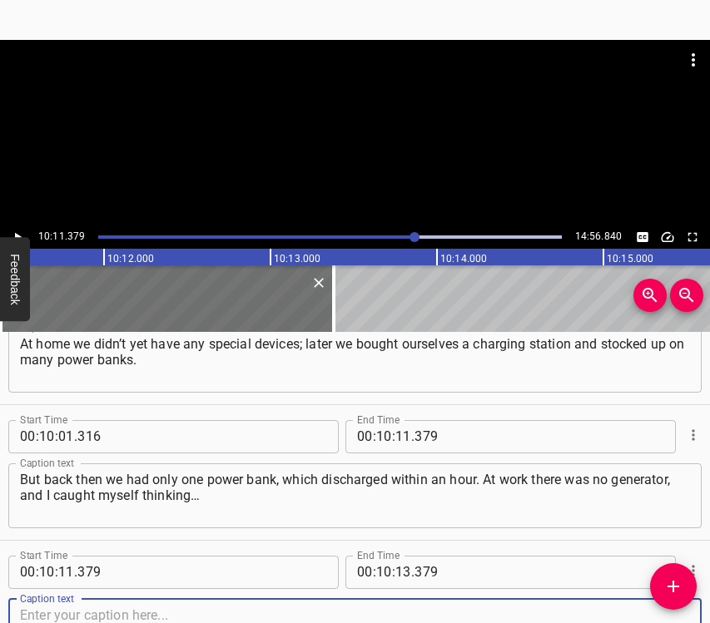
scroll to position [6026, 0]
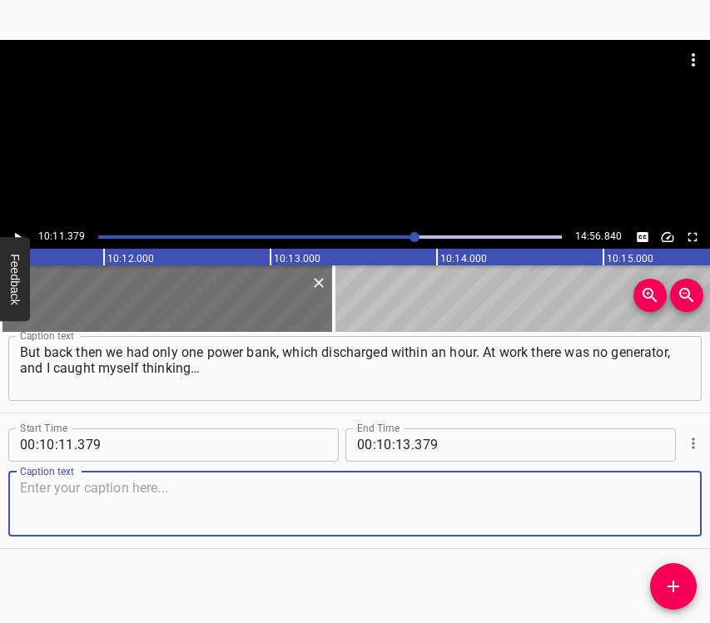
drag, startPoint x: 672, startPoint y: 507, endPoint x: 702, endPoint y: 503, distance: 31.1
click at [679, 507] on div "Caption text" at bounding box center [354, 504] width 693 height 65
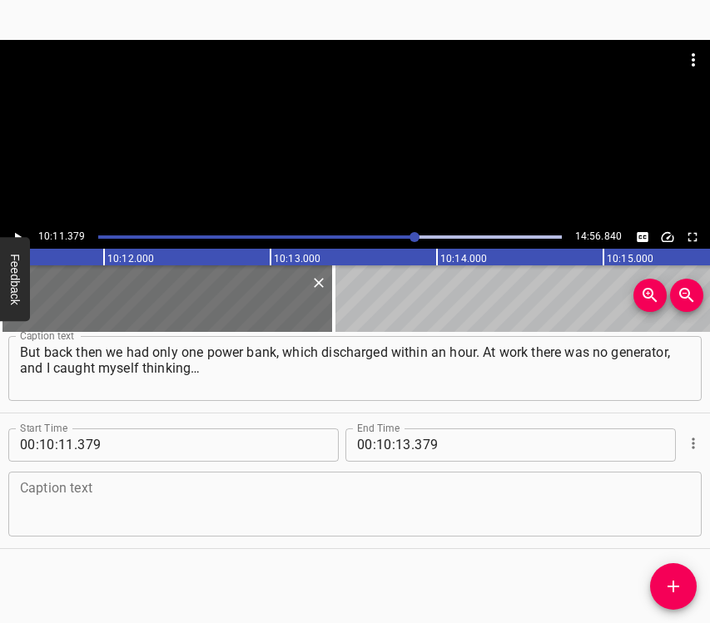
click at [261, 505] on textarea at bounding box center [355, 503] width 670 height 47
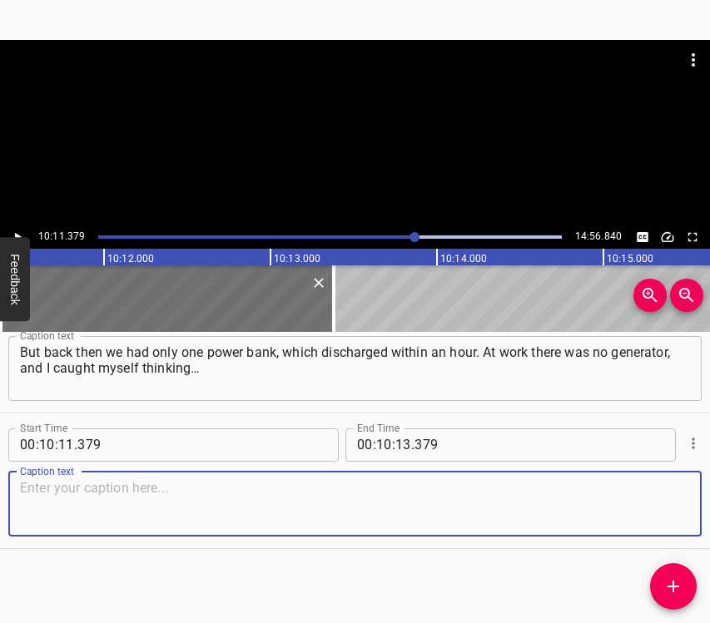
paste textarea "And this was November, when the days are short. I caught myself thinking that I…"
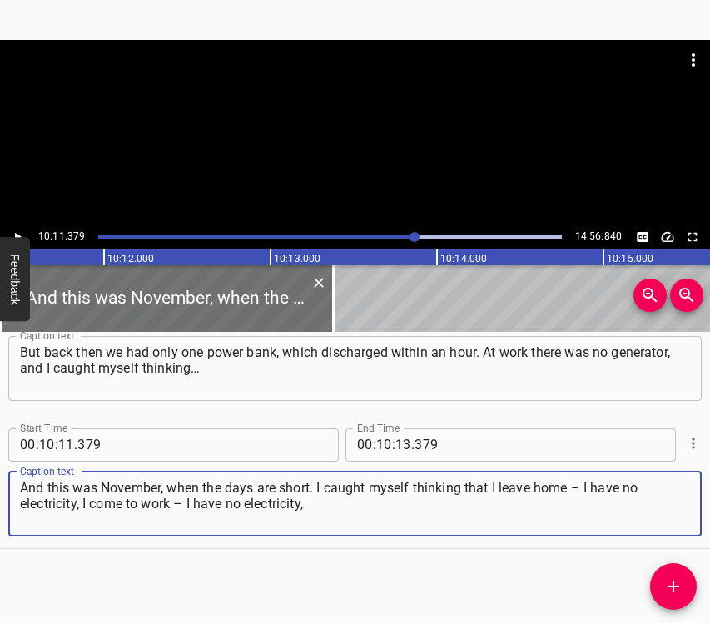
type textarea "And this was November, when the days are short. I caught myself thinking that I…"
click at [19, 231] on icon "Play/Pause" at bounding box center [17, 237] width 15 height 15
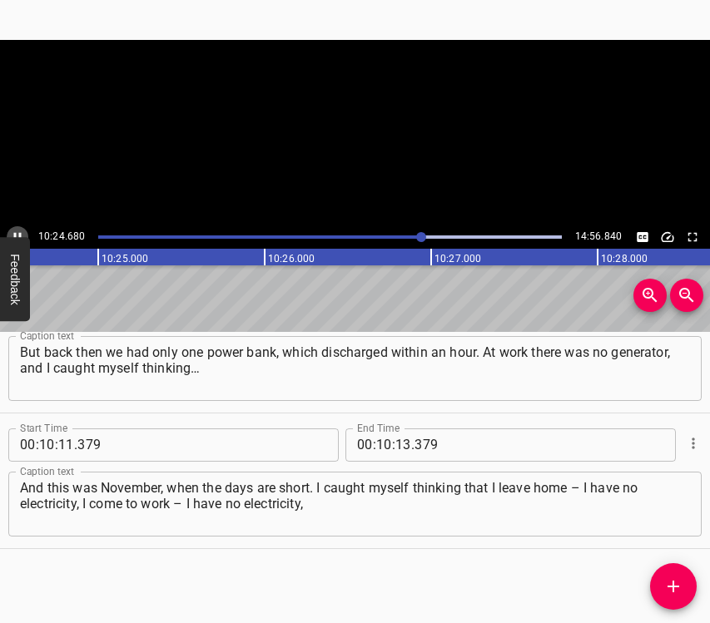
click at [19, 231] on icon "Play/Pause" at bounding box center [17, 237] width 15 height 15
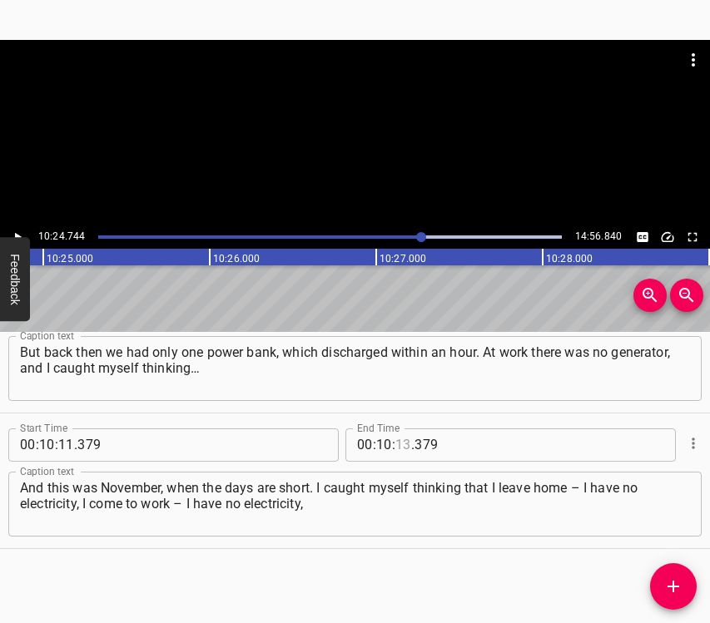
click at [398, 444] on input "number" at bounding box center [403, 445] width 16 height 33
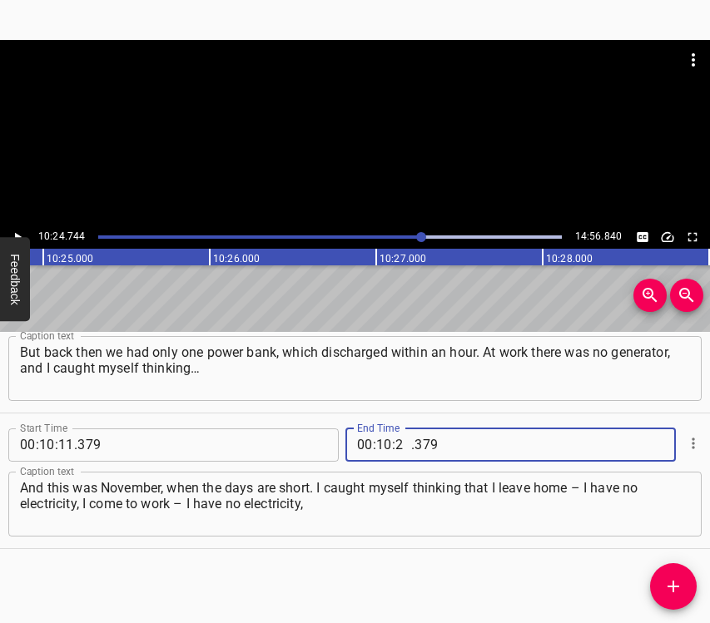
type input "24"
type input "744"
click at [656, 586] on span "Add Cue" at bounding box center [673, 587] width 47 height 20
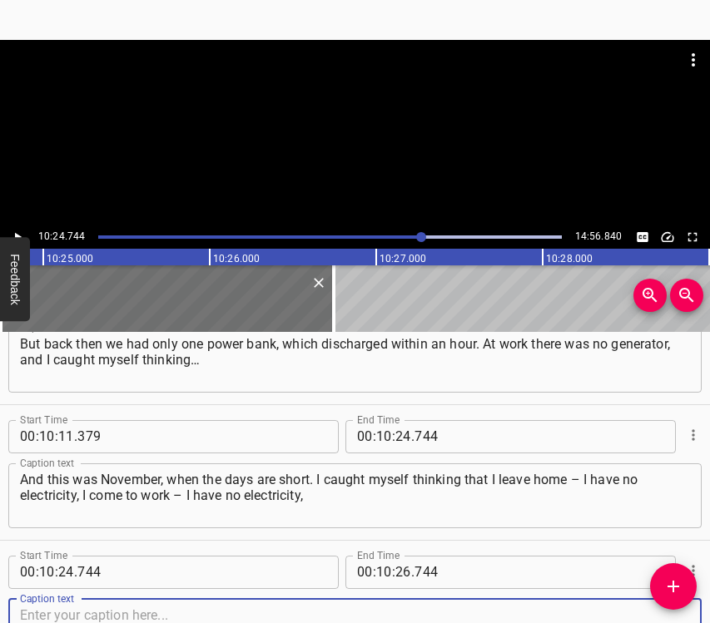
scroll to position [6162, 0]
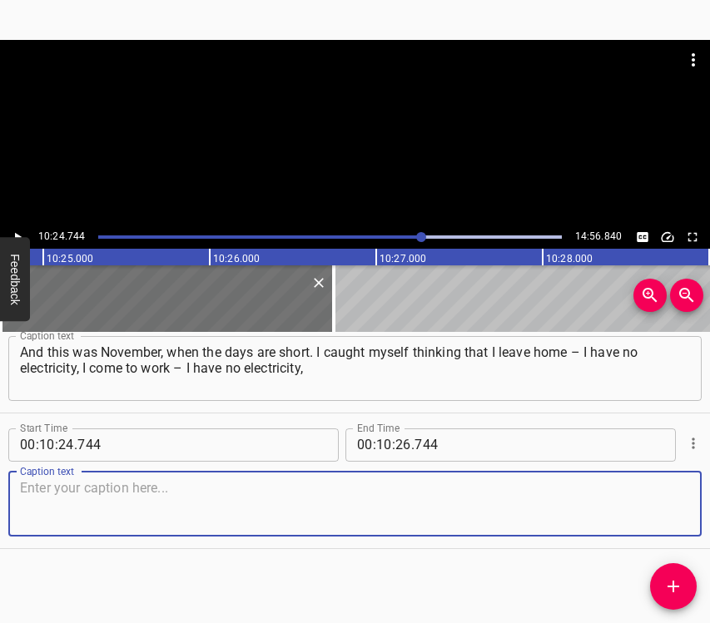
drag, startPoint x: 658, startPoint y: 502, endPoint x: 704, endPoint y: 489, distance: 47.4
click at [662, 503] on textarea at bounding box center [355, 503] width 670 height 47
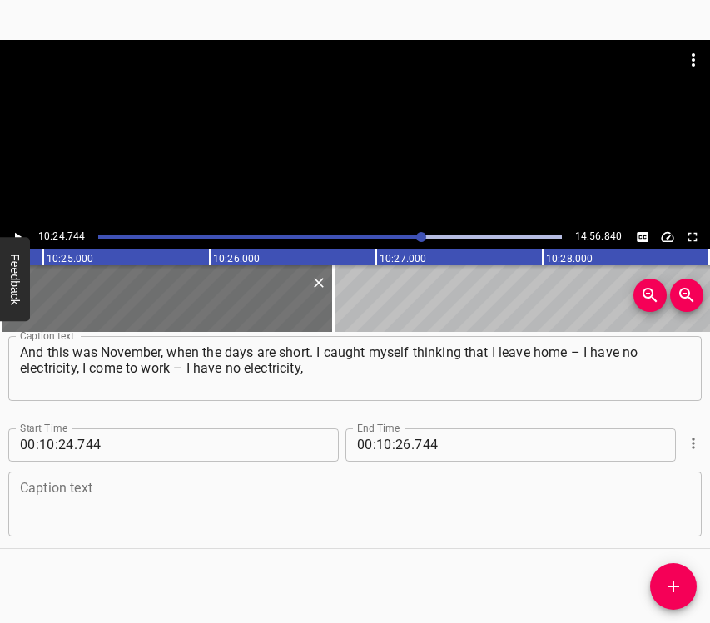
click at [103, 497] on textarea at bounding box center [355, 503] width 670 height 47
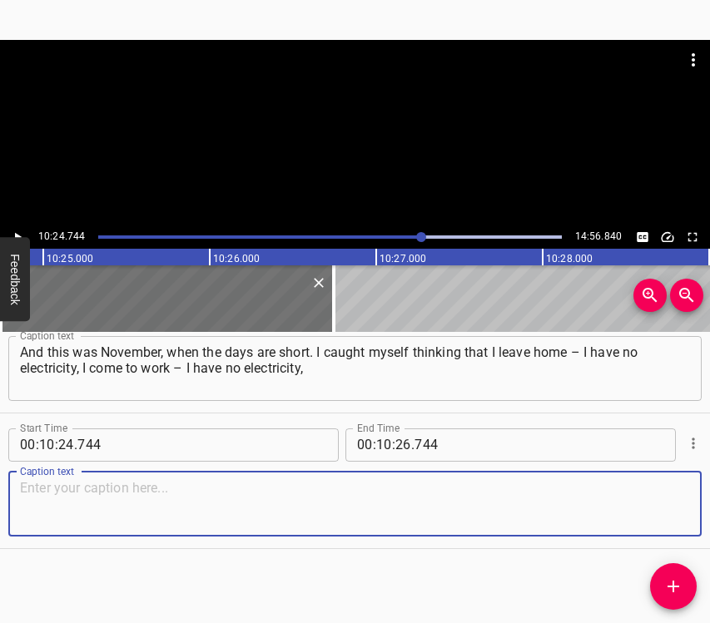
paste textarea "I return home – and again there is no electricity. Somehow it turned out that f…"
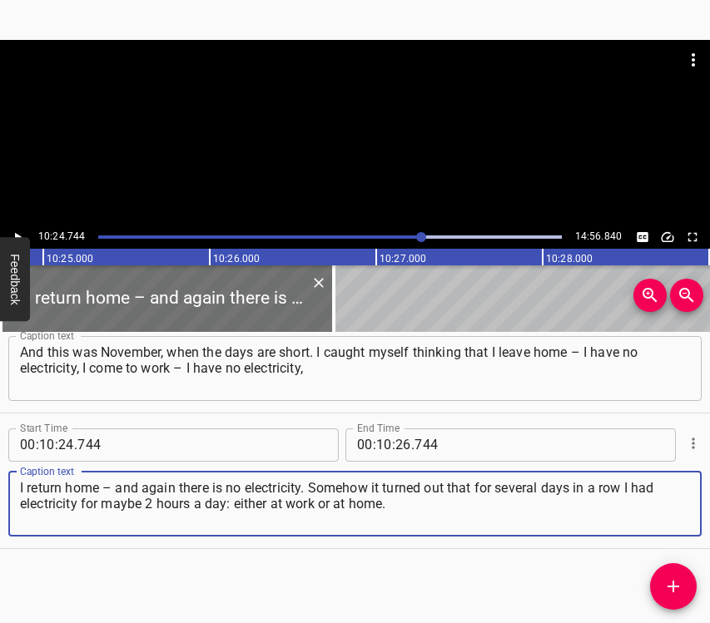
type textarea "I return home – and again there is no electricity. Somehow it turned out that f…"
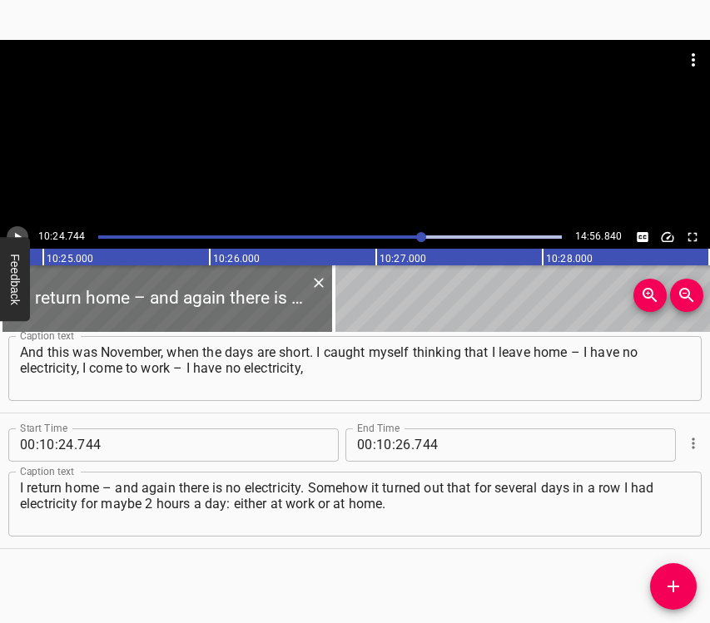
click at [17, 232] on icon "Play/Pause" at bounding box center [17, 237] width 15 height 15
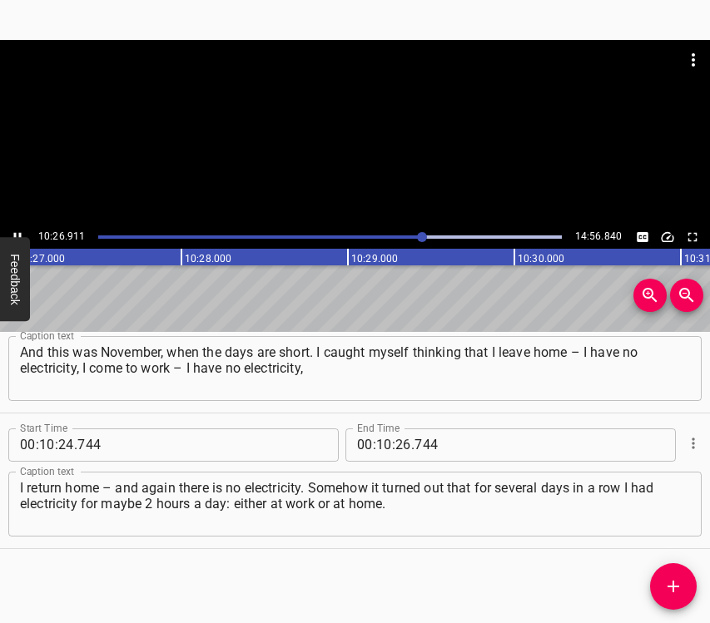
scroll to position [0, 104386]
click at [13, 230] on icon "Play/Pause" at bounding box center [17, 237] width 15 height 15
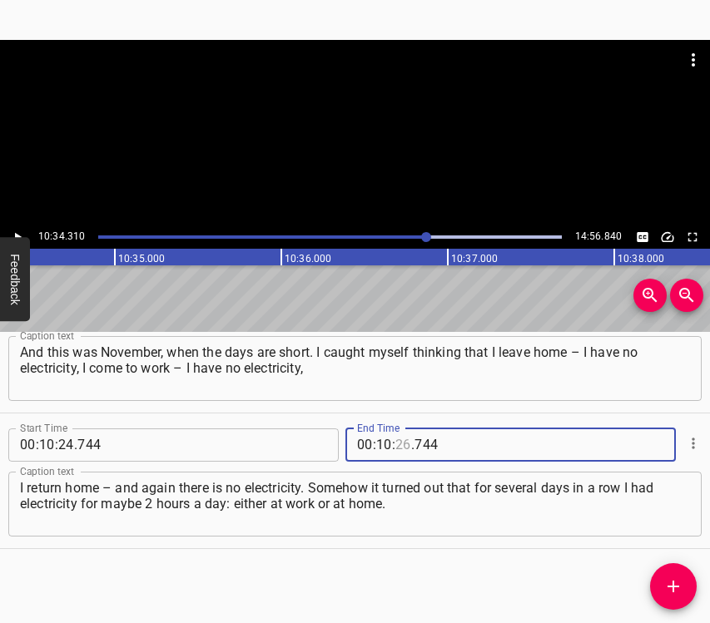
click at [401, 447] on input "number" at bounding box center [403, 445] width 16 height 33
type input "34"
type input "310"
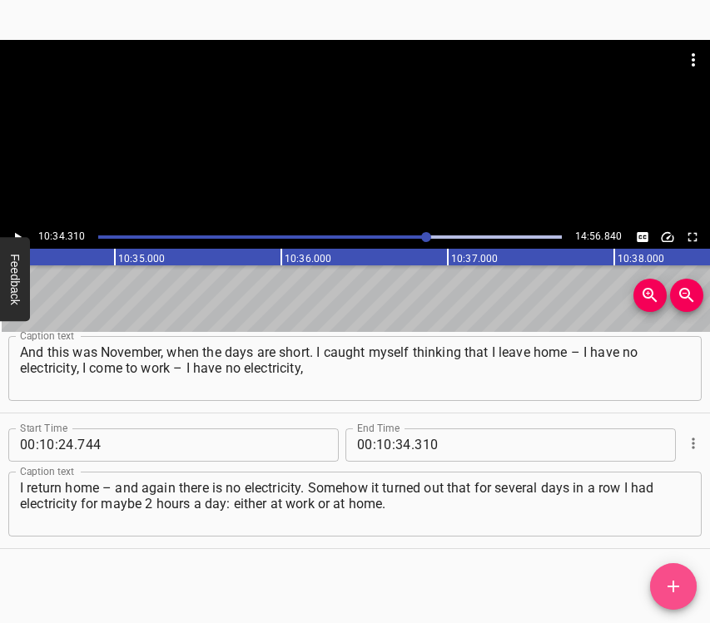
click at [683, 584] on span "Add Cue" at bounding box center [673, 587] width 47 height 20
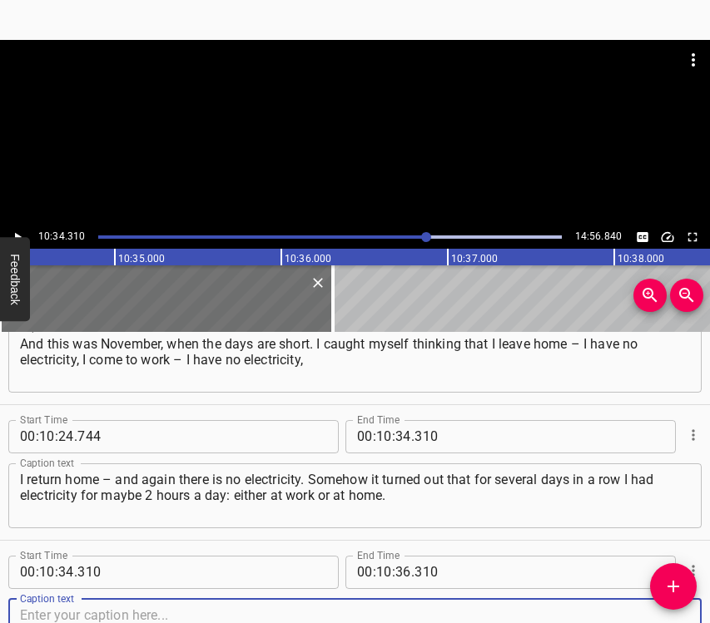
scroll to position [6297, 0]
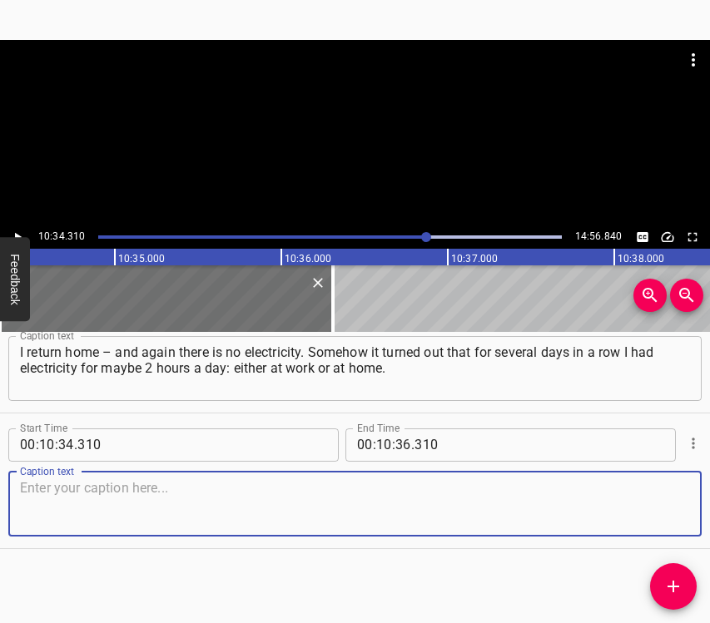
click at [667, 513] on textarea at bounding box center [355, 503] width 670 height 47
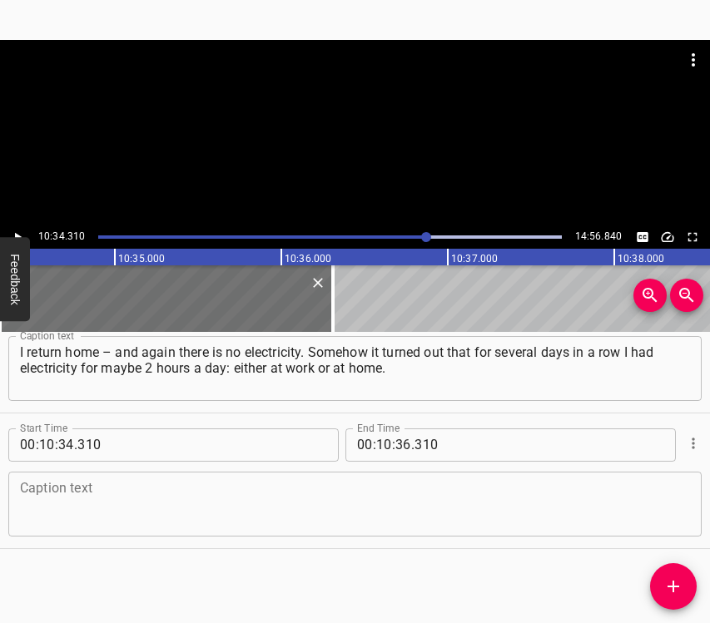
click at [335, 506] on textarea at bounding box center [355, 503] width 670 height 47
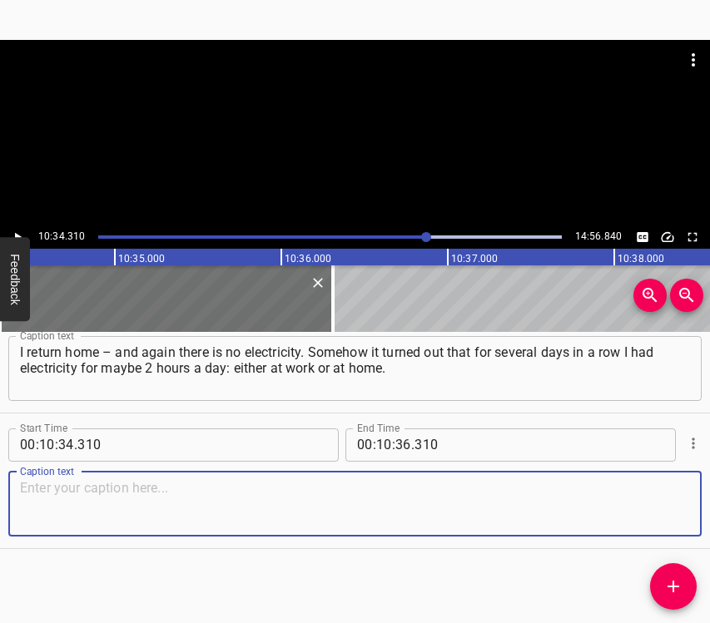
paste textarea "This darkness could not but affect the emotional state, it was really hard. To …"
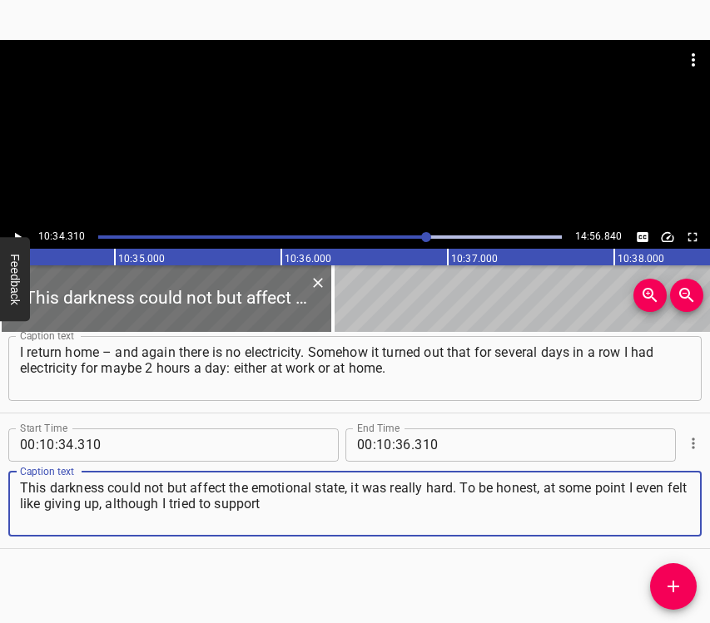
type textarea "This darkness could not but affect the emotional state, it was really hard. To …"
click at [18, 231] on icon "Play/Pause" at bounding box center [17, 237] width 15 height 15
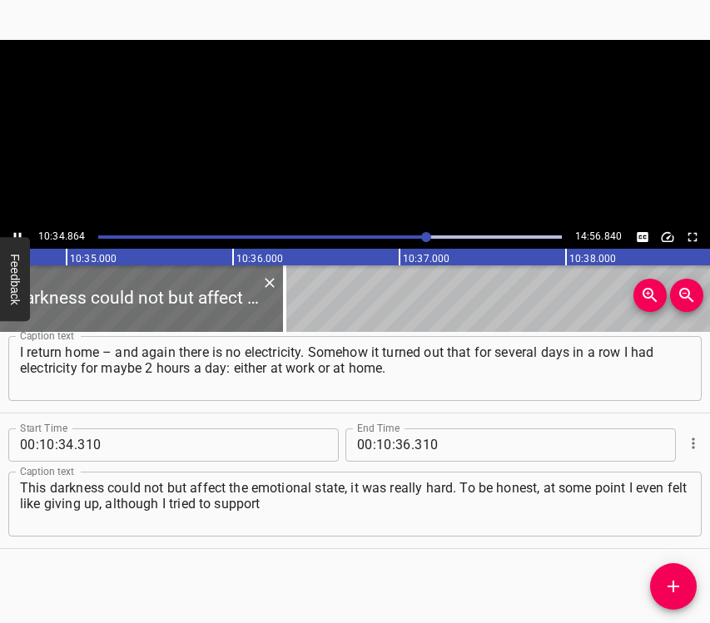
scroll to position [0, 105668]
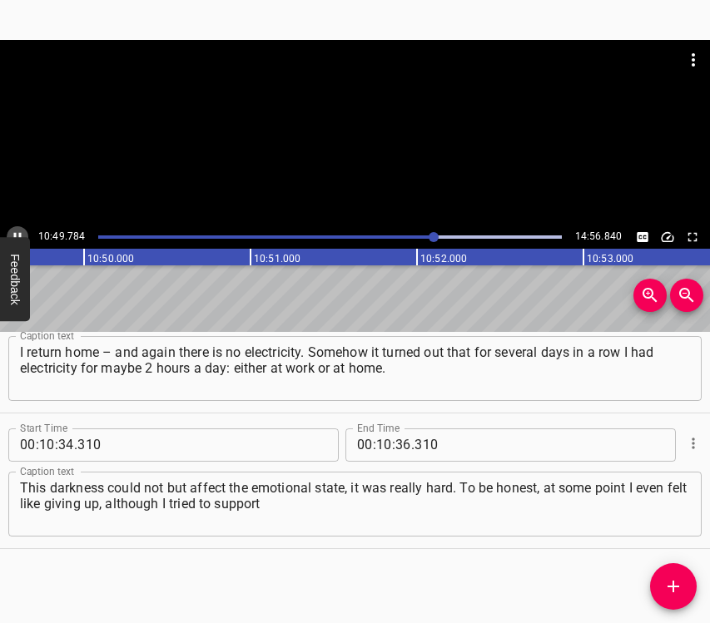
click at [17, 232] on icon "Play/Pause" at bounding box center [17, 237] width 15 height 15
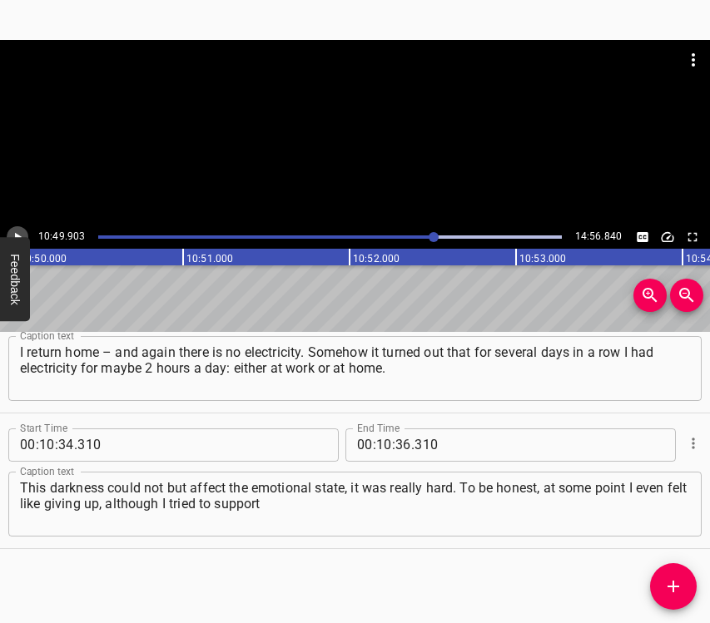
click at [19, 233] on icon "Play/Pause" at bounding box center [17, 237] width 15 height 15
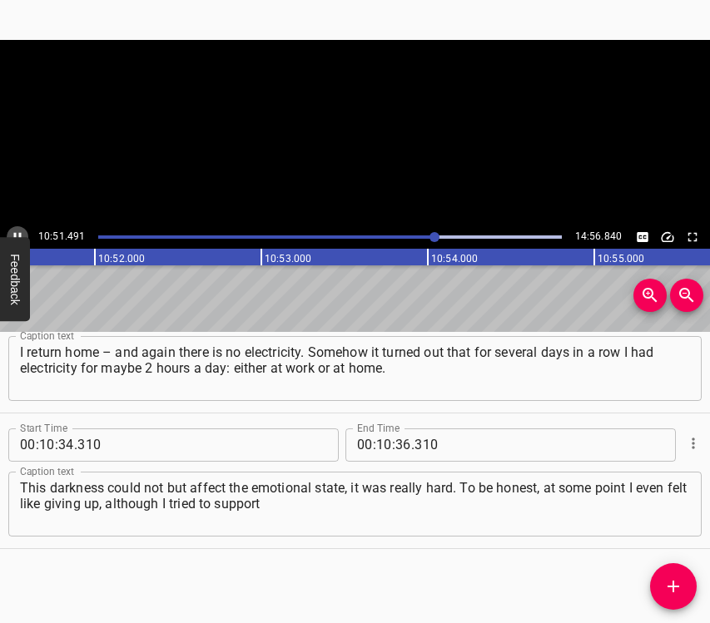
click at [19, 233] on icon "Play/Pause" at bounding box center [17, 236] width 7 height 9
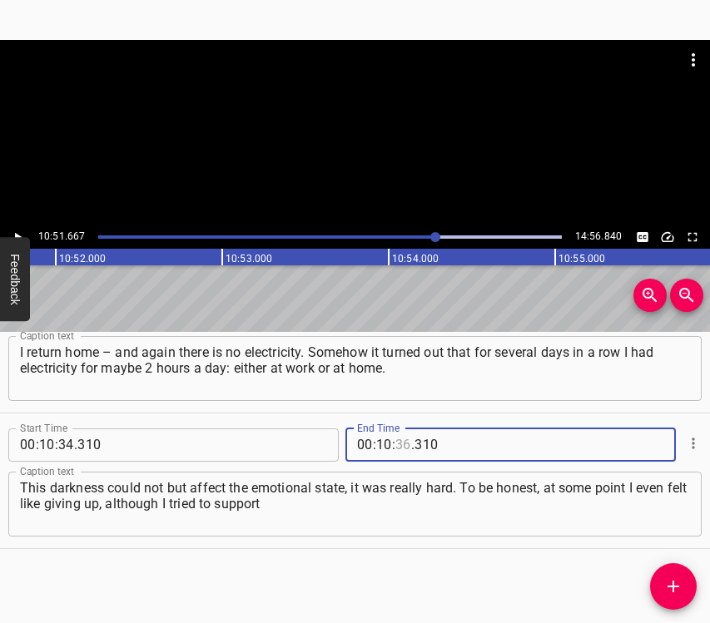
click at [399, 437] on input "number" at bounding box center [403, 445] width 16 height 33
type input "51"
type input "667"
click at [674, 582] on icon "Add Cue" at bounding box center [673, 587] width 12 height 12
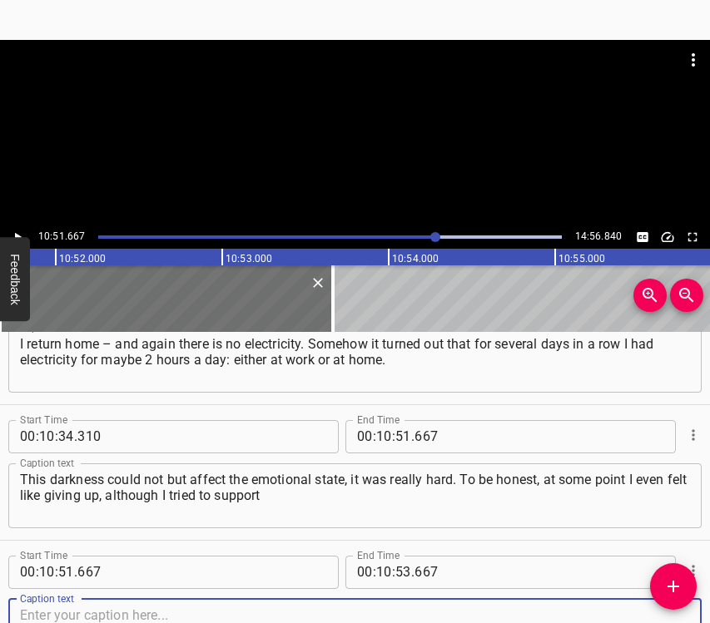
scroll to position [6433, 0]
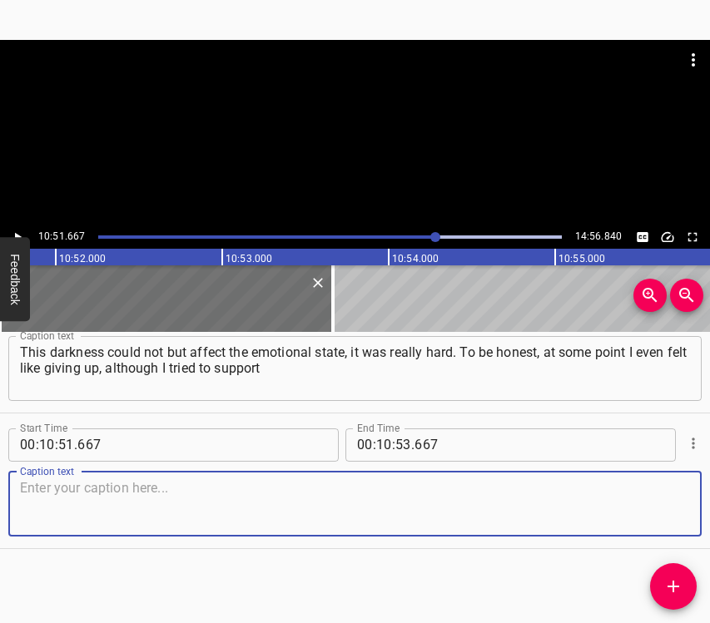
click at [669, 522] on textarea at bounding box center [355, 503] width 670 height 47
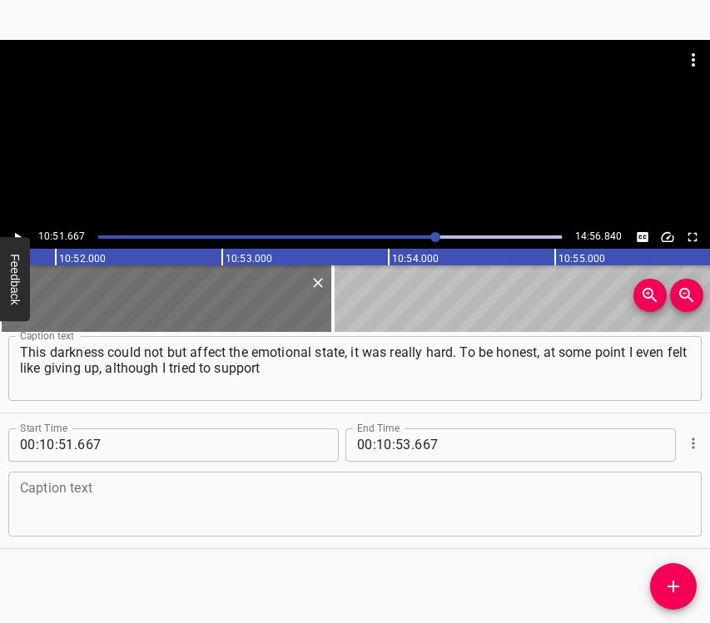
click at [112, 501] on textarea at bounding box center [355, 503] width 670 height 47
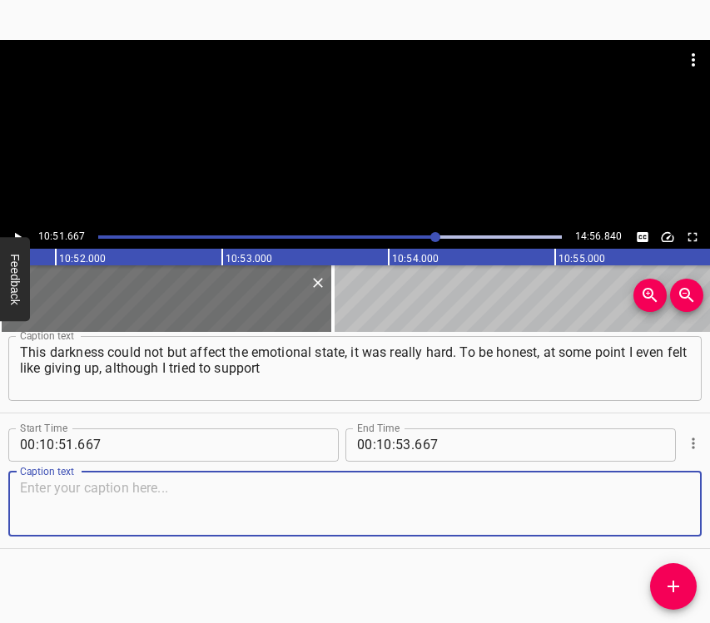
paste textarea "myself as best as I could. But the absence of sunlight outside and the absence …"
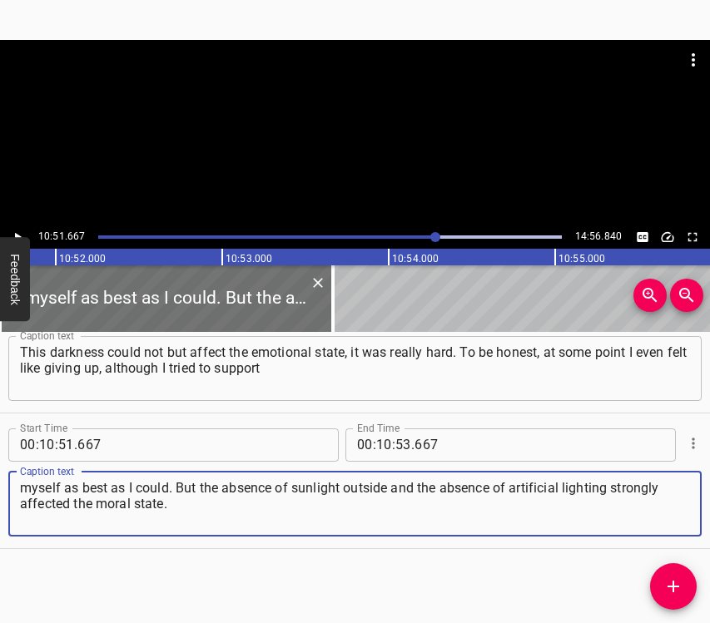
type textarea "myself as best as I could. But the absence of sunlight outside and the absence …"
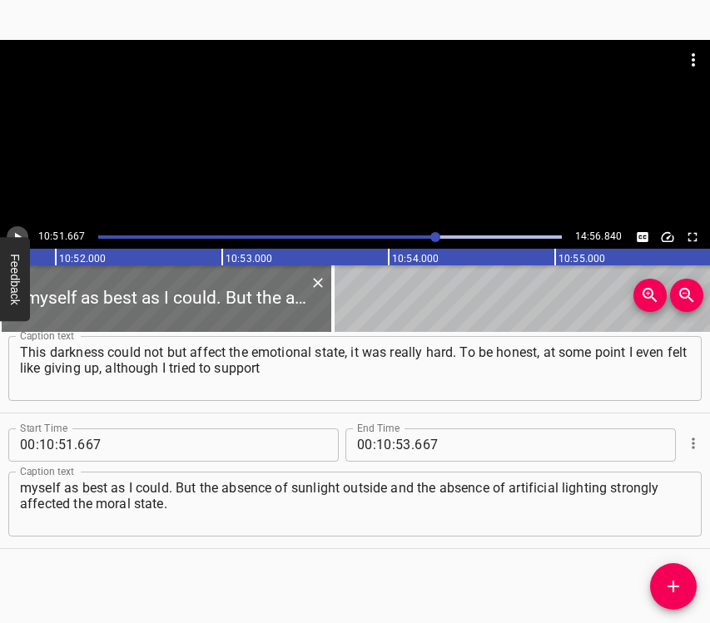
click at [15, 234] on icon "Play/Pause" at bounding box center [18, 236] width 7 height 9
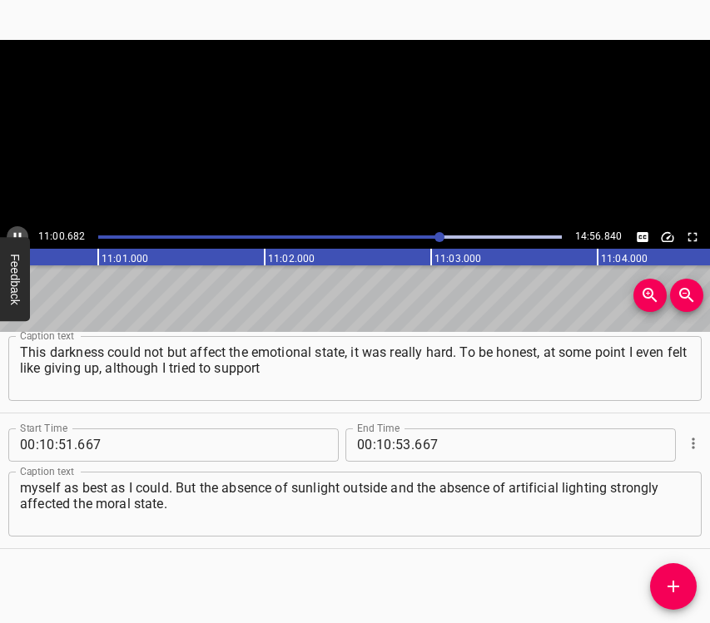
click at [15, 234] on icon "Play/Pause" at bounding box center [17, 236] width 7 height 9
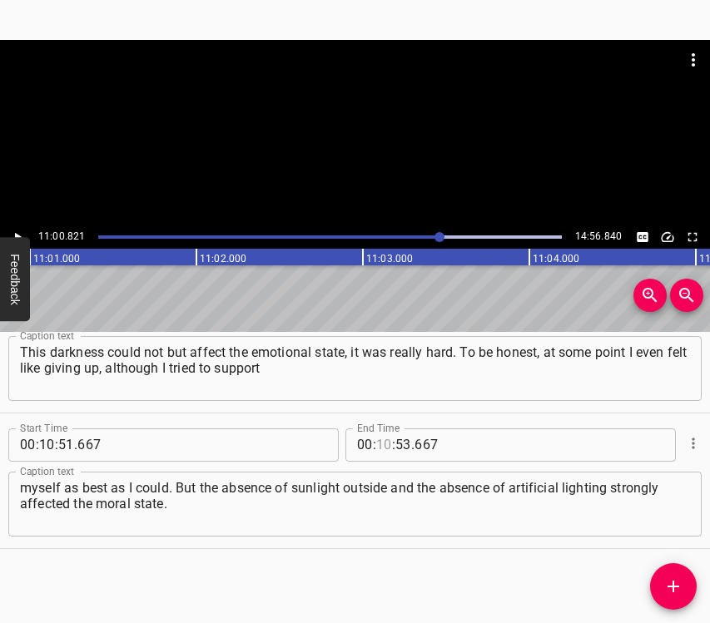
click at [376, 440] on input "number" at bounding box center [384, 445] width 16 height 33
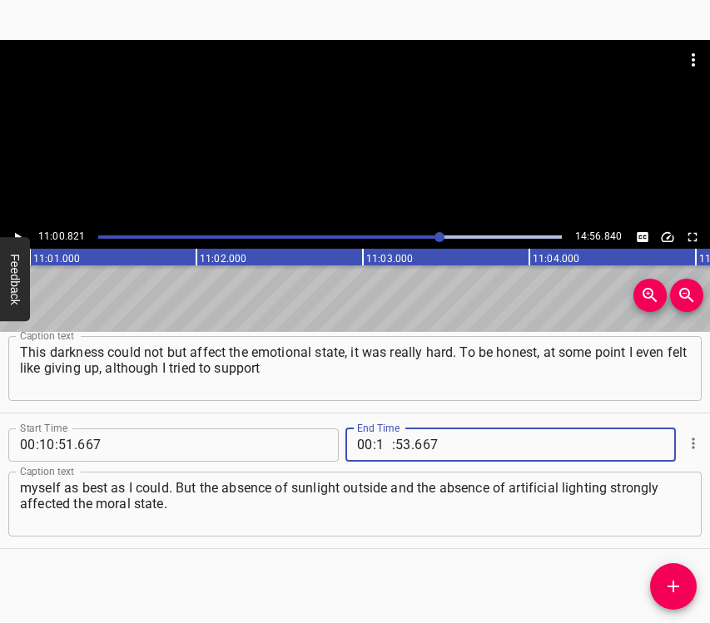
type input "11"
type input "82"
type input "1"
type input "001"
click at [396, 449] on input "number" at bounding box center [403, 445] width 16 height 33
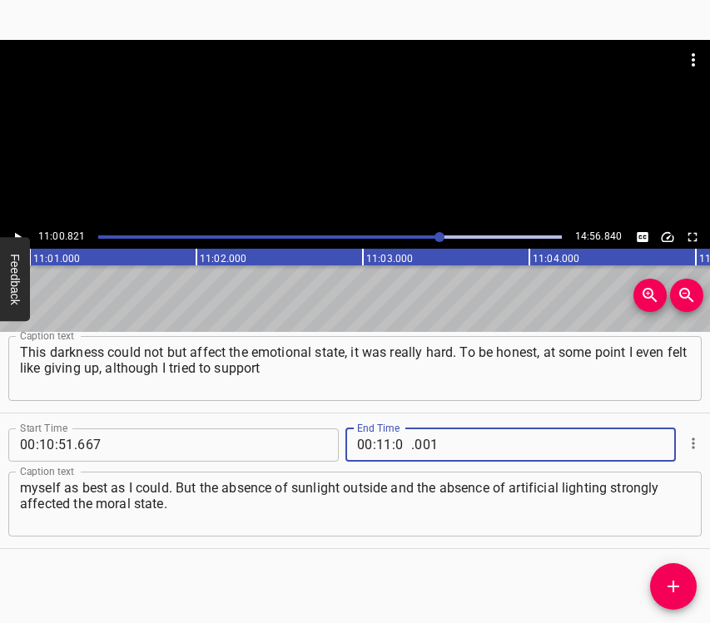
type input "00"
type input "821"
click at [689, 581] on span "Add Cue" at bounding box center [673, 587] width 47 height 20
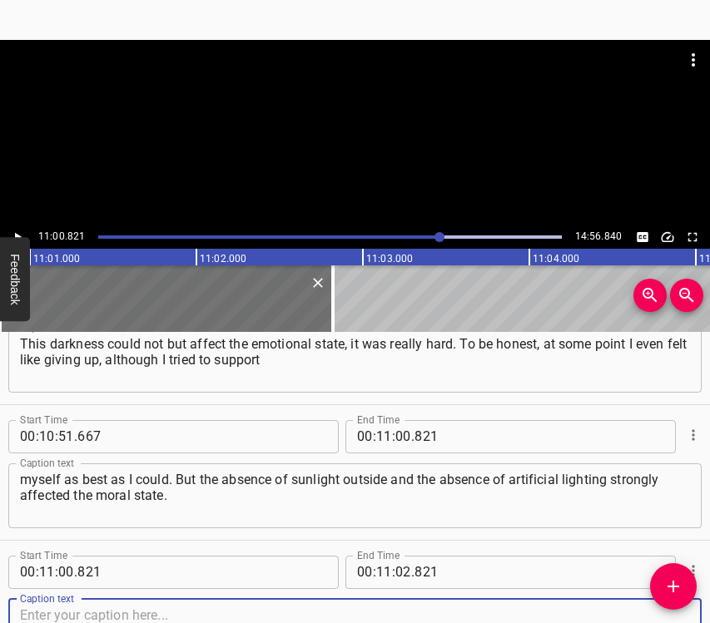
scroll to position [6569, 0]
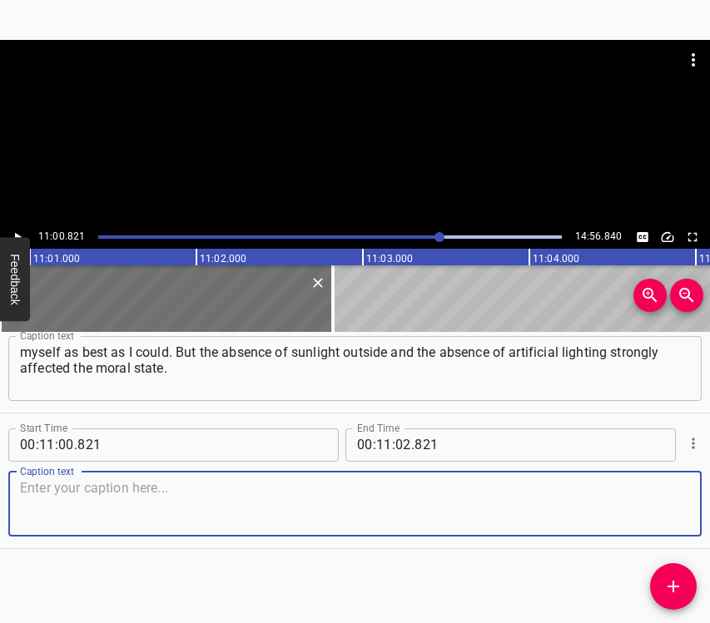
click at [647, 497] on textarea at bounding box center [355, 503] width 670 height 47
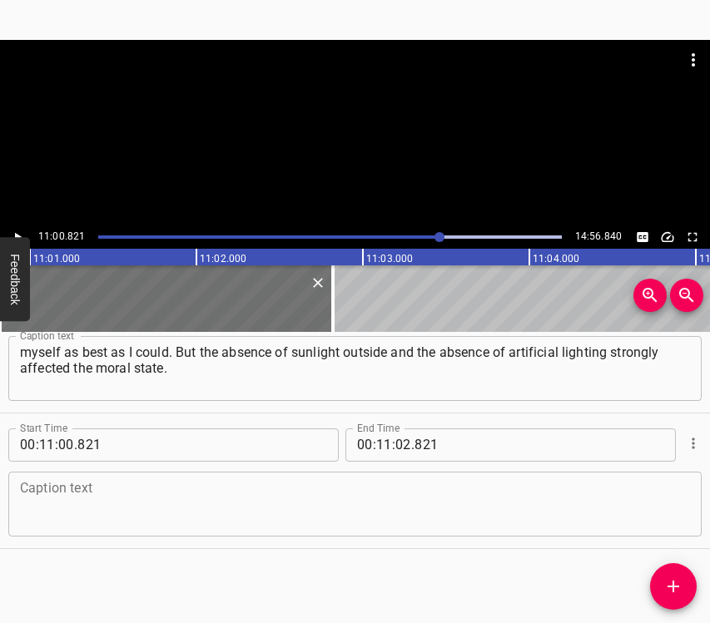
click at [256, 513] on textarea at bounding box center [355, 503] width 670 height 47
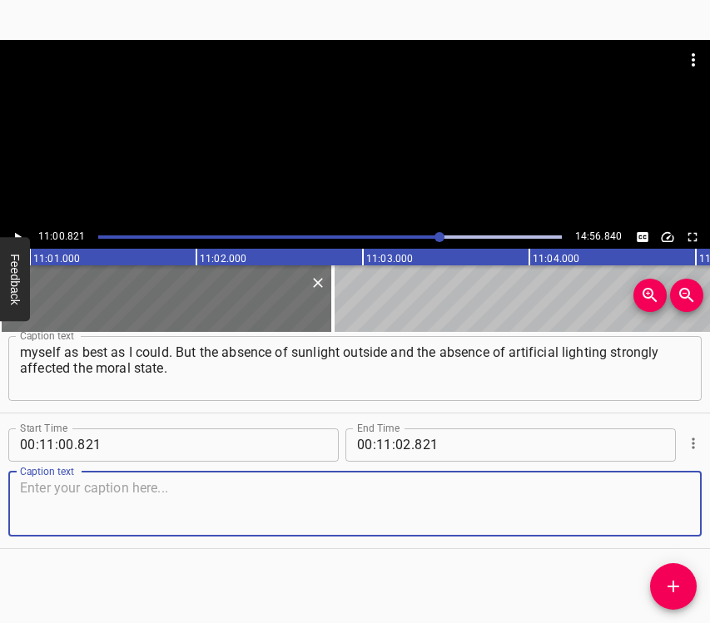
paste textarea "My daughter studies fully online, and practically during this period she did no…"
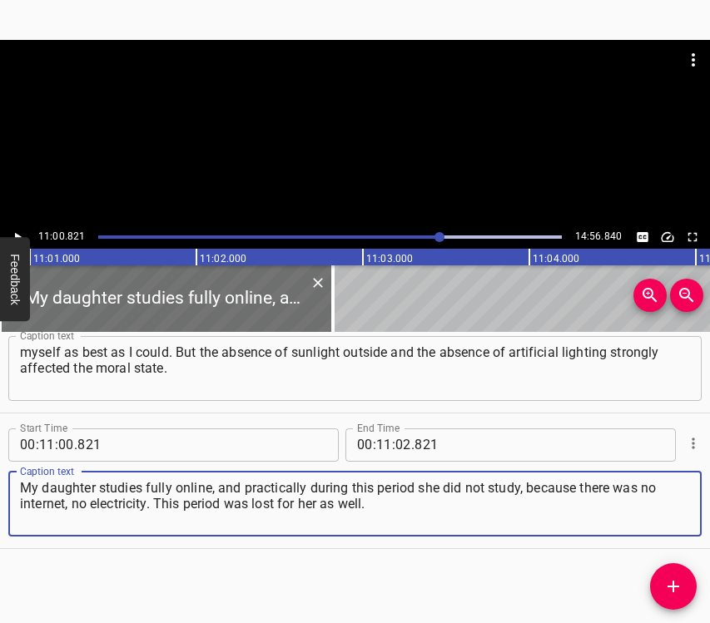
type textarea "My daughter studies fully online, and practically during this period she did no…"
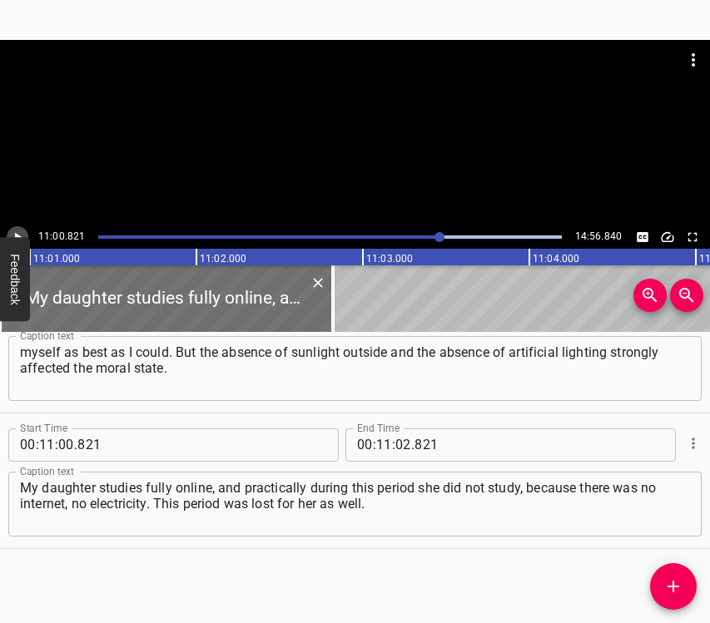
click at [22, 226] on button "Play/Pause" at bounding box center [18, 237] width 22 height 22
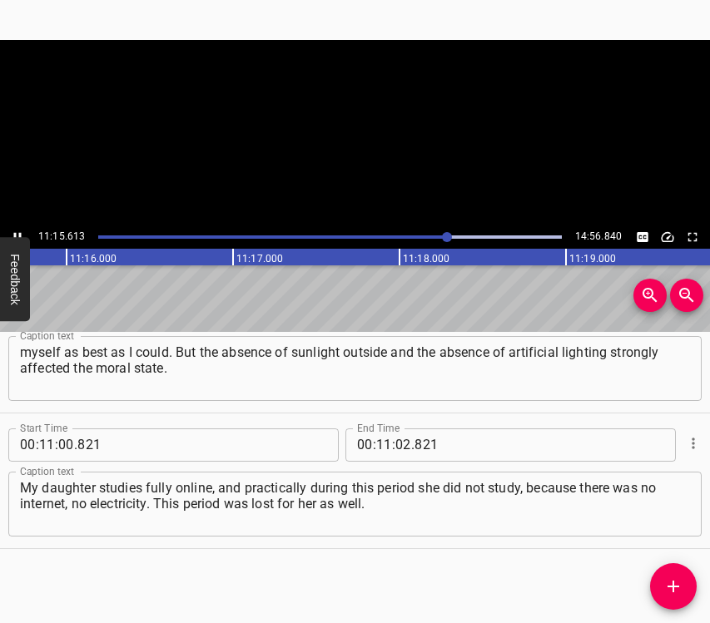
click at [21, 230] on icon "Play/Pause" at bounding box center [17, 237] width 15 height 15
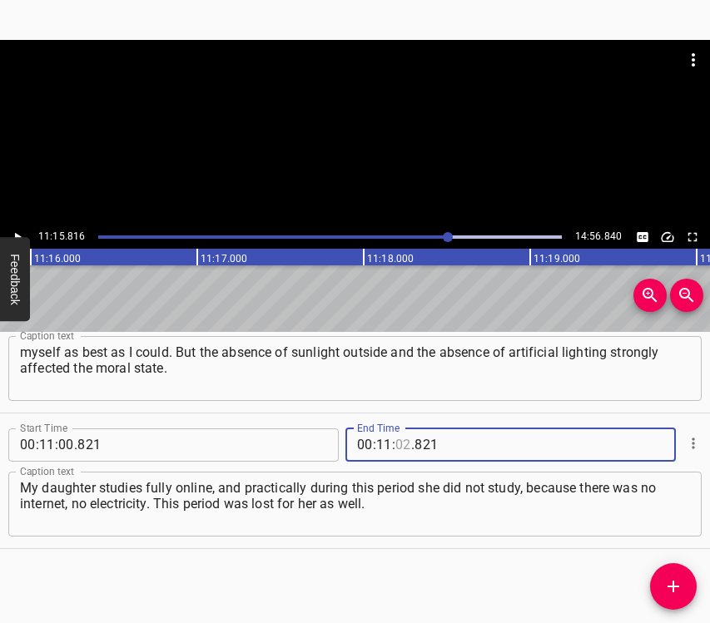
click at [401, 437] on input "number" at bounding box center [403, 445] width 16 height 33
type input "15"
type input "816"
click at [667, 587] on icon "Add Cue" at bounding box center [673, 587] width 20 height 20
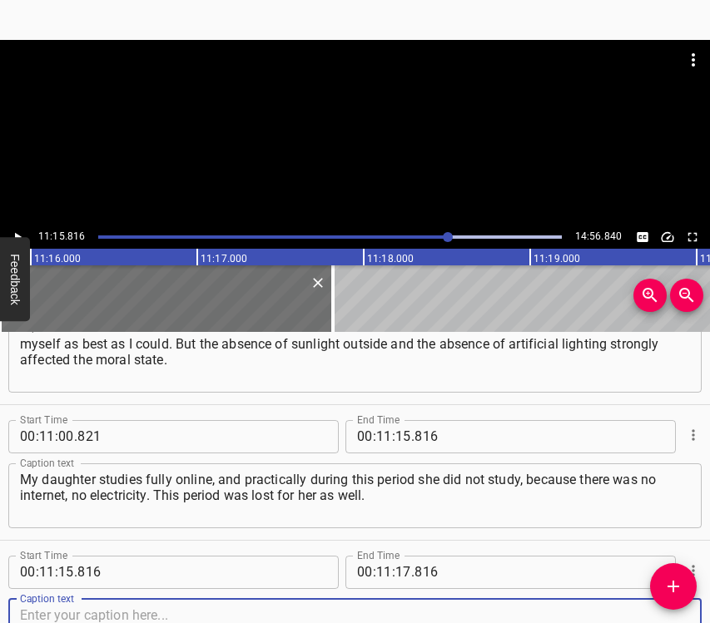
scroll to position [6704, 0]
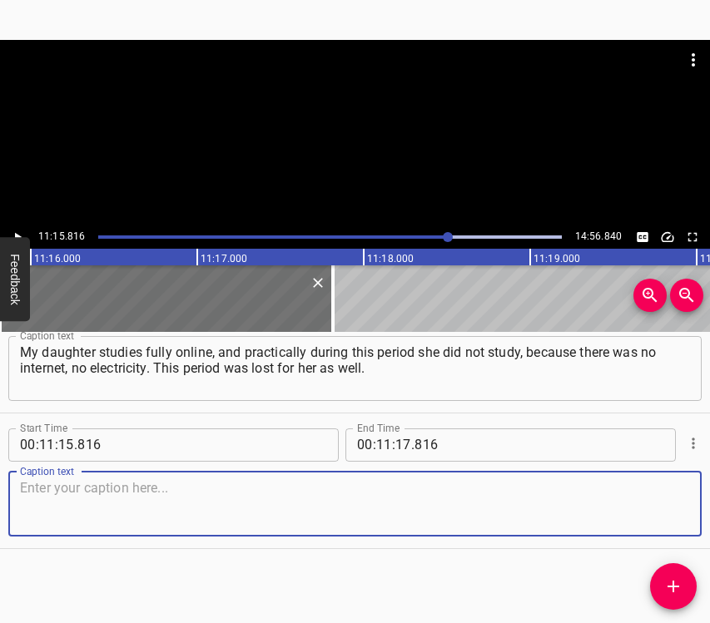
click at [667, 508] on textarea at bounding box center [355, 503] width 670 height 47
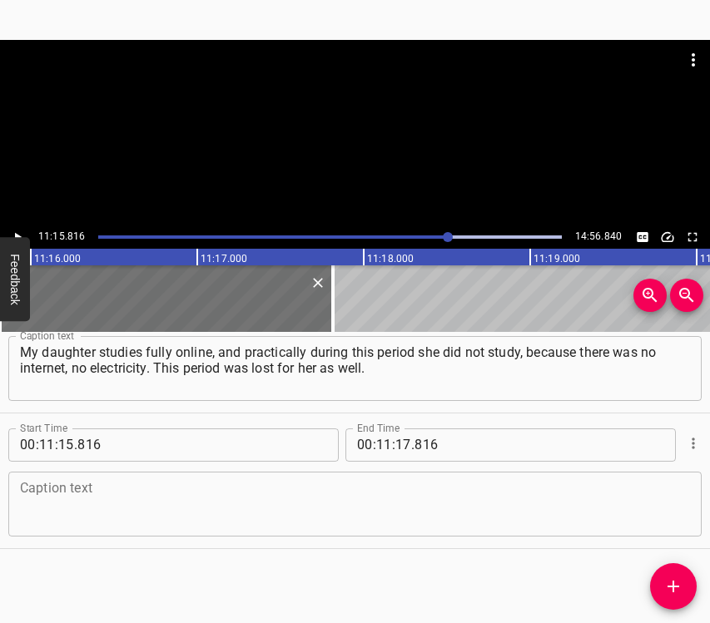
click at [320, 500] on textarea at bounding box center [355, 503] width 670 height 47
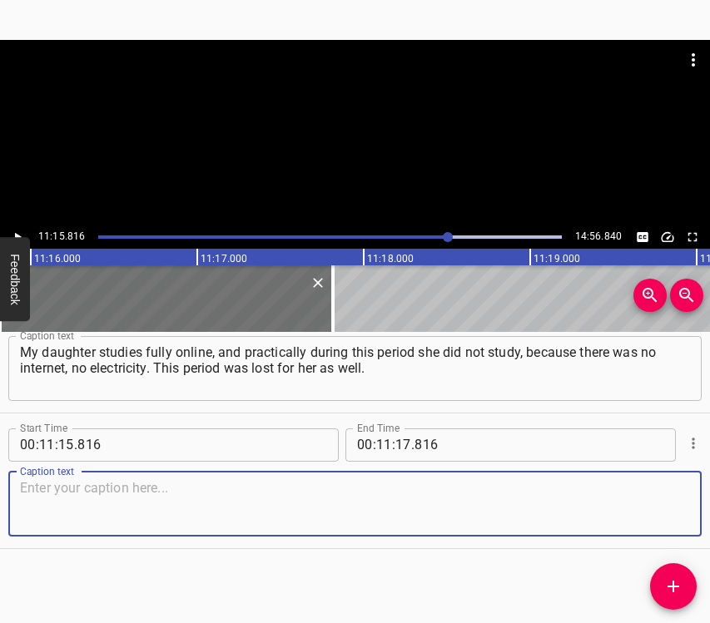
paste textarea "The younger children physically went to school and to kindergarten, so for them…"
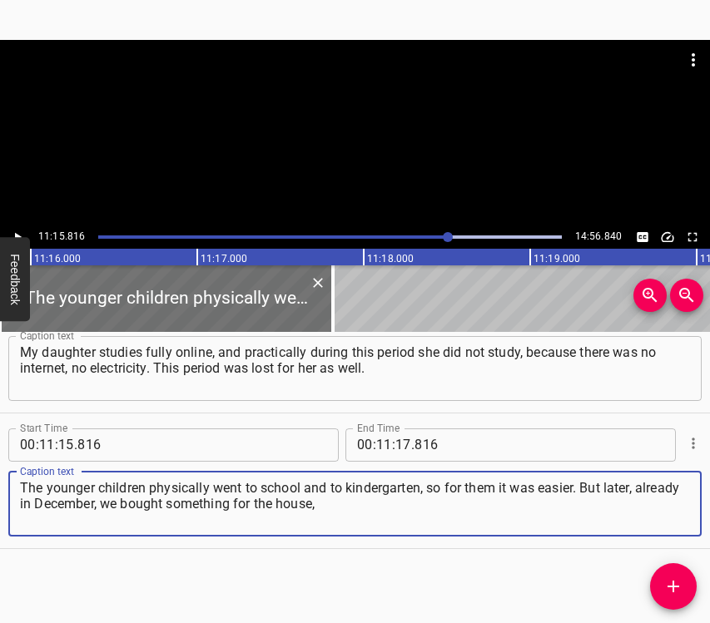
type textarea "The younger children physically went to school and to kindergarten, so for them…"
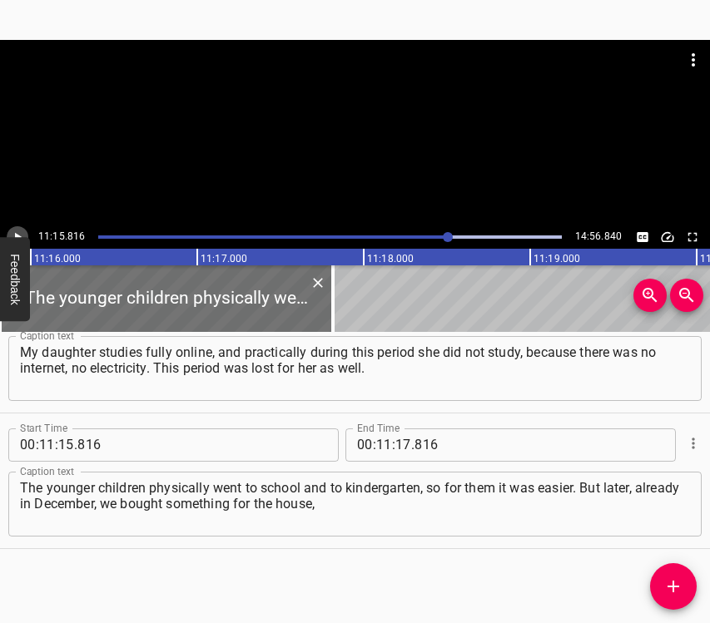
click at [12, 230] on icon "Play/Pause" at bounding box center [17, 237] width 15 height 15
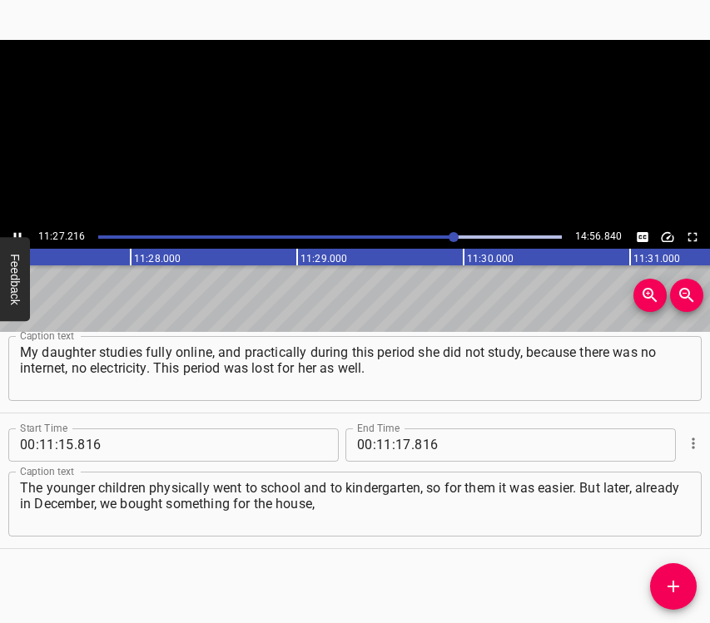
click at [12, 230] on icon "Play/Pause" at bounding box center [17, 237] width 15 height 15
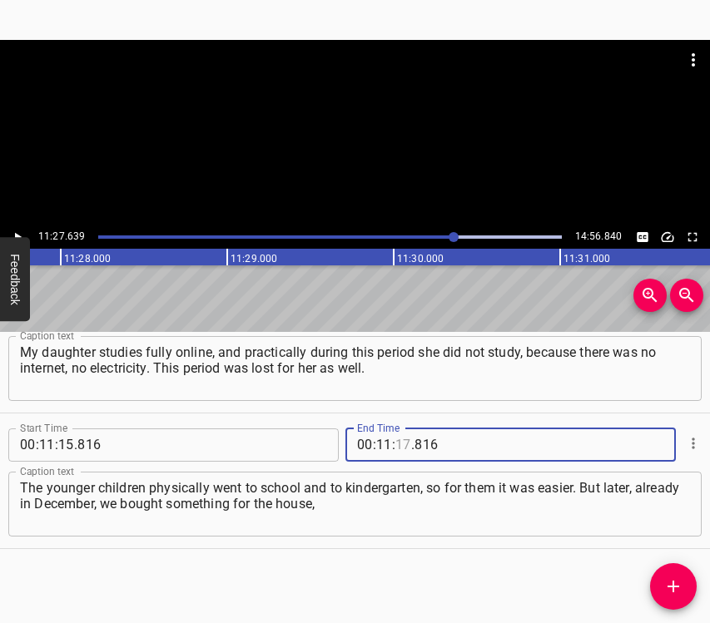
click at [395, 446] on input "number" at bounding box center [403, 445] width 16 height 33
type input "27"
type input "639"
click at [677, 585] on icon "Add Cue" at bounding box center [673, 587] width 20 height 20
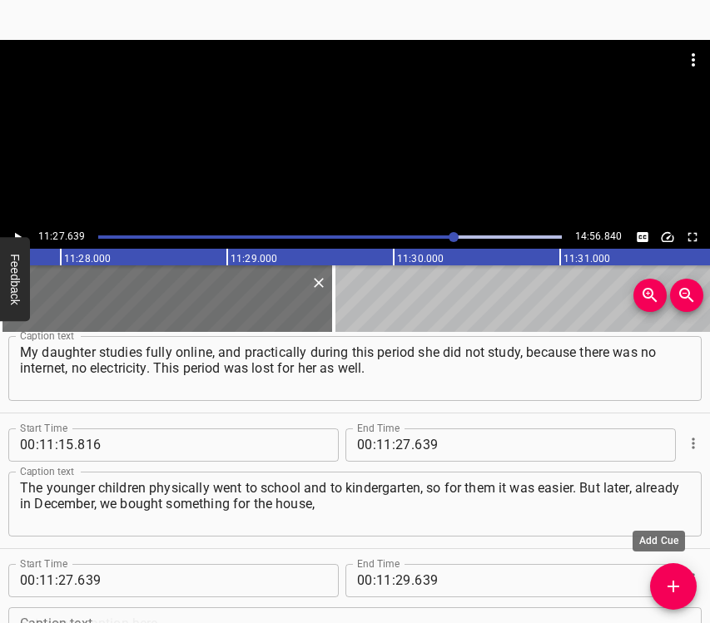
drag, startPoint x: 696, startPoint y: 595, endPoint x: 692, endPoint y: 622, distance: 27.7
click at [692, 622] on div "Start Time 00 : 00 : 05 . 712 Start Time End Time 00 : 00 : 19 . 001 End Time C…" at bounding box center [355, 478] width 710 height 292
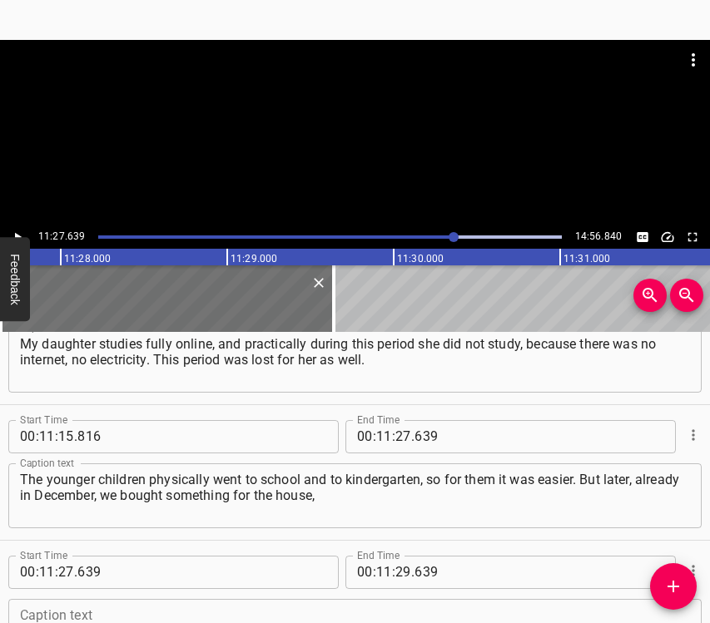
scroll to position [6840, 0]
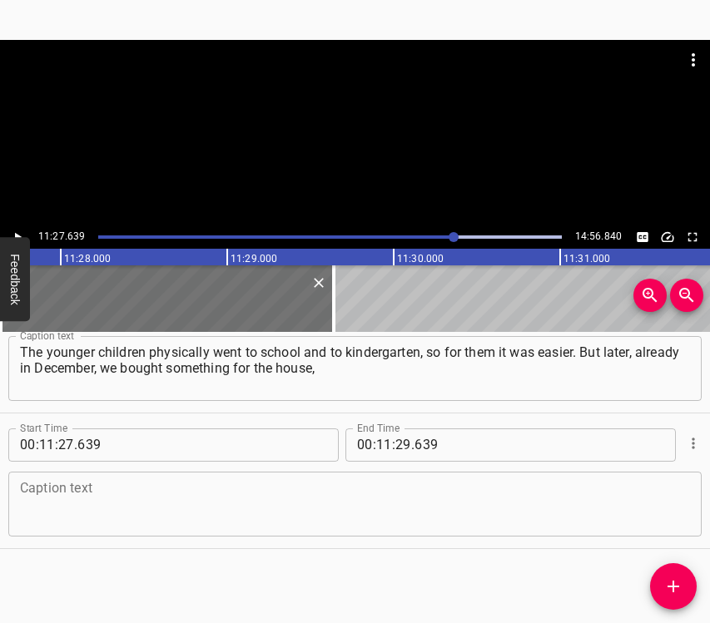
click at [660, 504] on textarea at bounding box center [355, 503] width 670 height 47
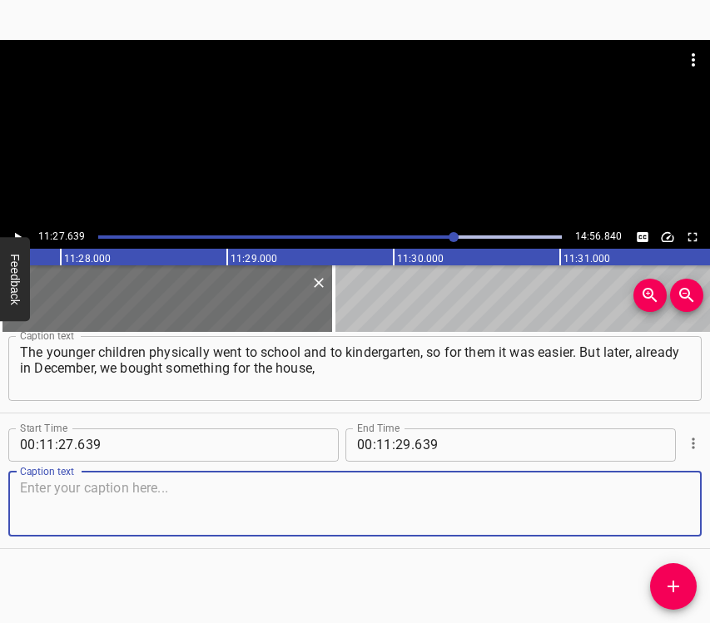
click at [165, 511] on textarea at bounding box center [355, 503] width 670 height 47
paste textarea "in our school a generator appeared – and life gradually began to get back on tr…"
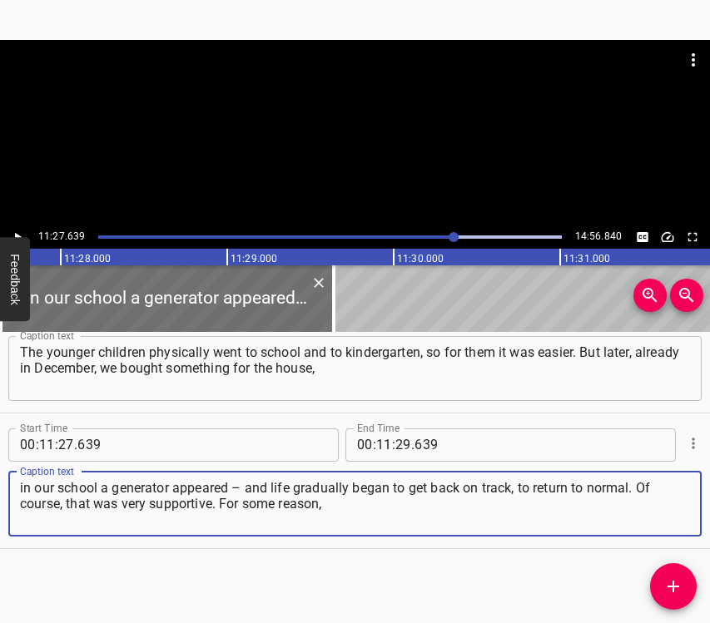
type textarea "in our school a generator appeared – and life gradually began to get back on tr…"
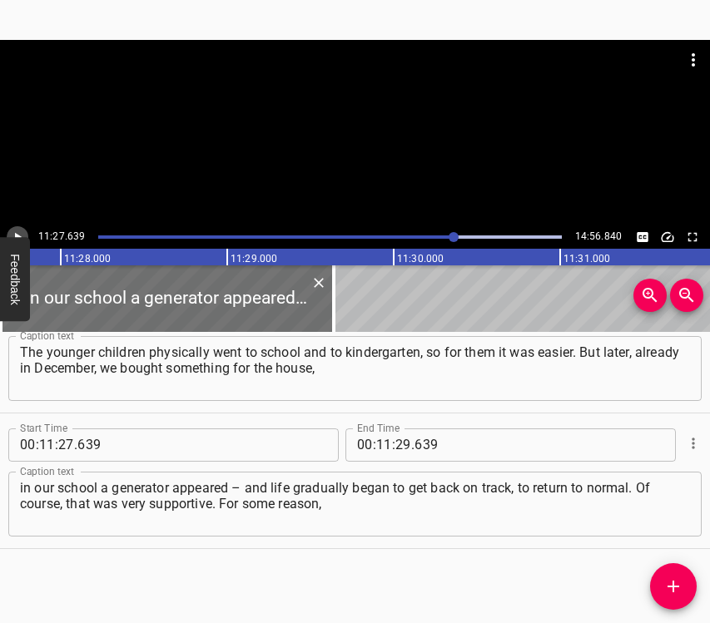
click at [17, 232] on icon "Play/Pause" at bounding box center [17, 237] width 15 height 15
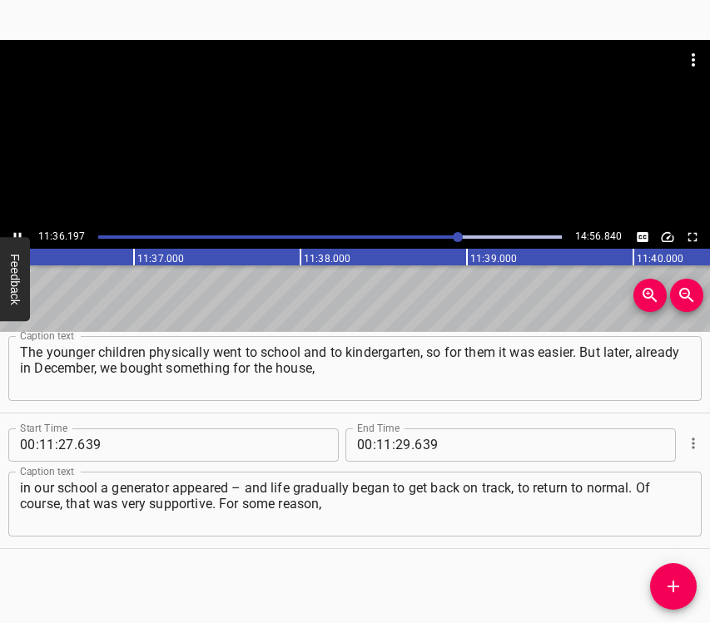
click at [14, 231] on icon "Play/Pause" at bounding box center [17, 237] width 15 height 15
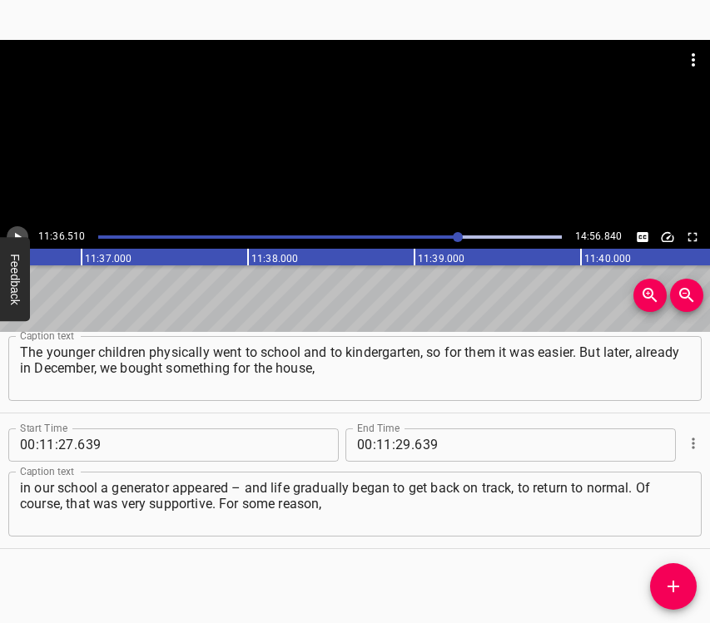
click at [18, 231] on icon "Play/Pause" at bounding box center [17, 237] width 15 height 15
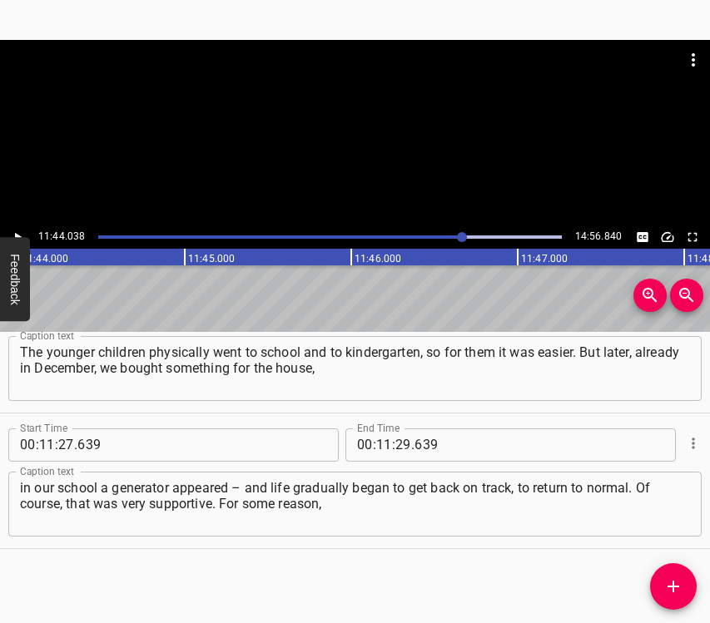
scroll to position [0, 117181]
click at [395, 442] on input "number" at bounding box center [403, 445] width 16 height 33
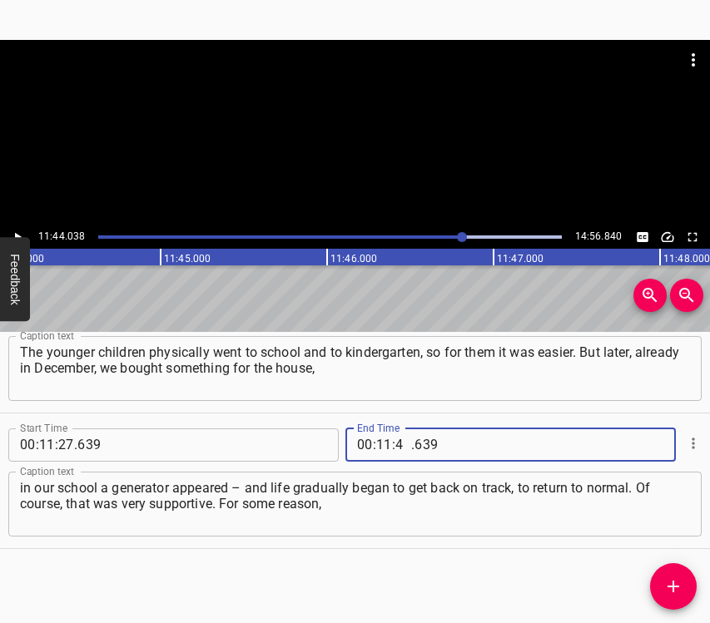
type input "44"
type input "038"
click at [666, 589] on icon "Add Cue" at bounding box center [673, 587] width 20 height 20
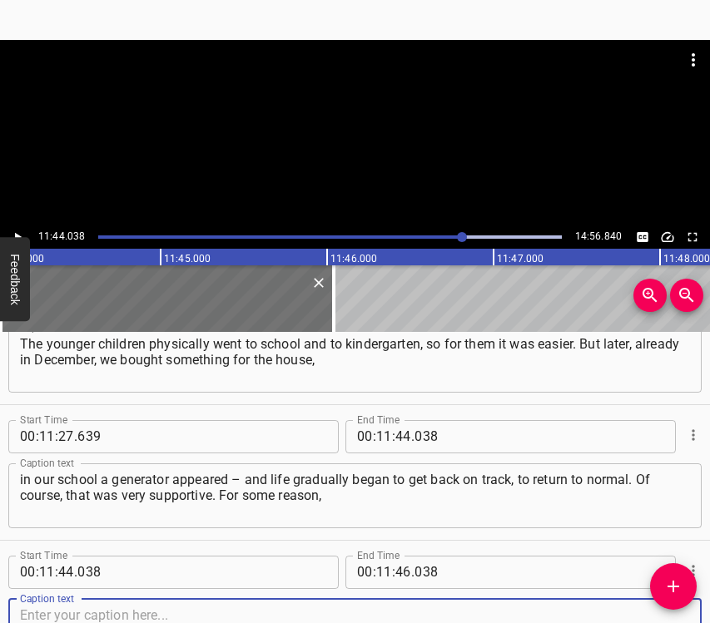
scroll to position [6976, 0]
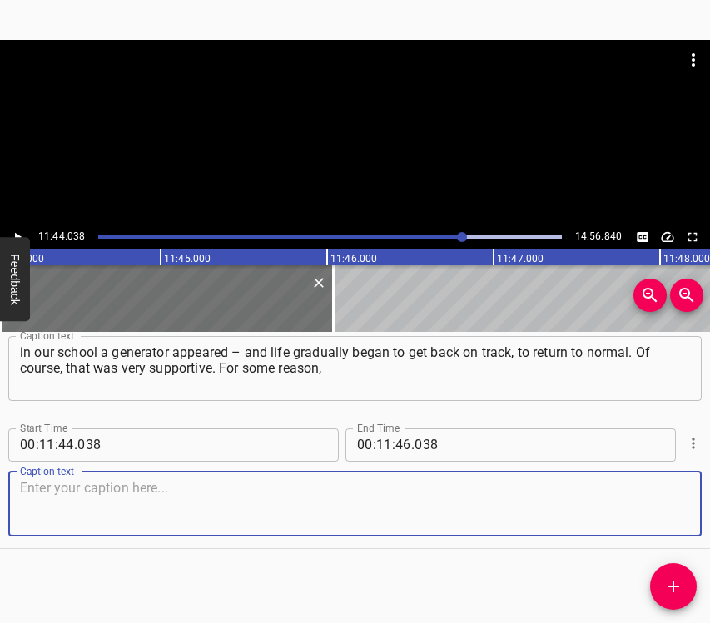
click at [661, 498] on textarea at bounding box center [355, 503] width 670 height 47
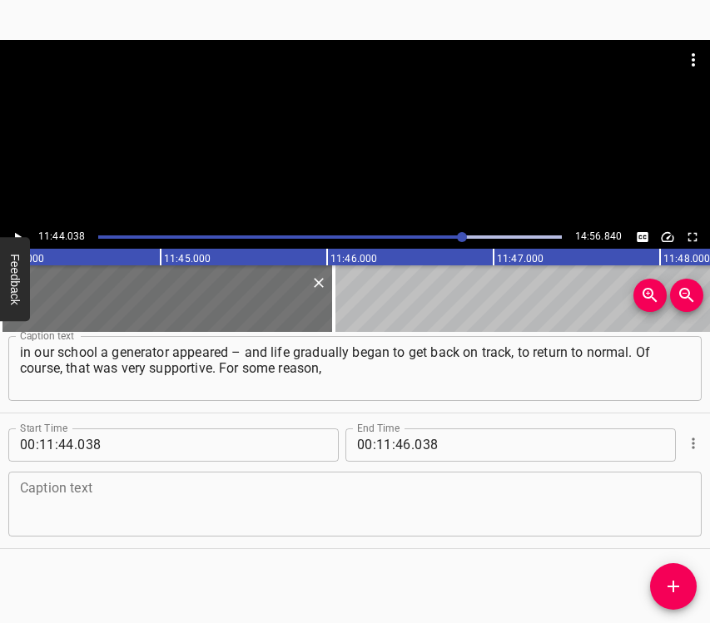
click at [87, 530] on div "Caption text" at bounding box center [354, 504] width 693 height 65
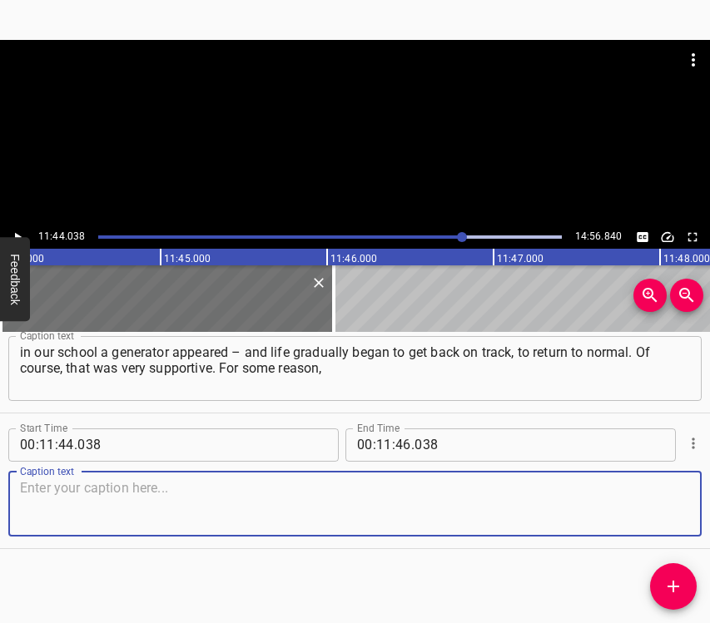
paste textarea "I remembered New Year’s. Probably because it was not so long ago, and it is a h…"
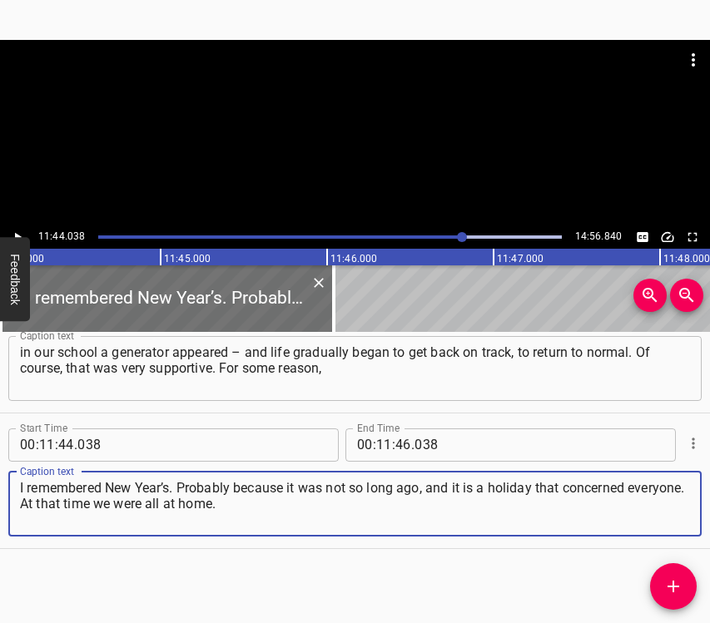
type textarea "I remembered New Year’s. Probably because it was not so long ago, and it is a h…"
click at [12, 233] on icon "Play/Pause" at bounding box center [17, 237] width 15 height 15
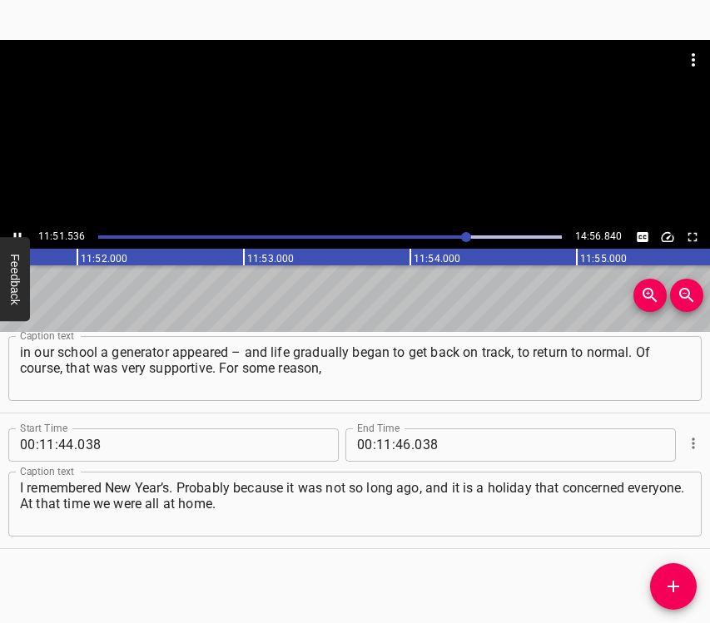
click at [14, 233] on icon "Play/Pause" at bounding box center [17, 236] width 7 height 9
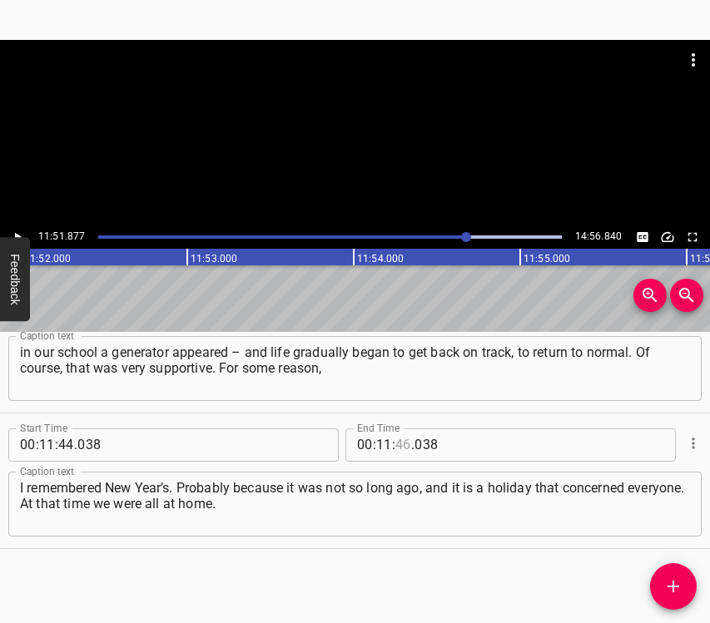
click at [402, 436] on input "number" at bounding box center [403, 445] width 16 height 33
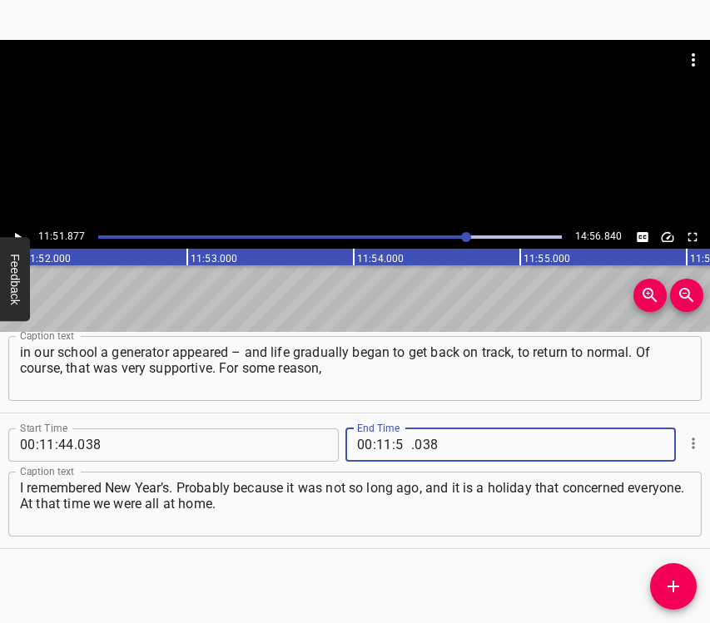
type input "51"
type input "877"
click at [665, 597] on button "Add Cue" at bounding box center [673, 586] width 47 height 47
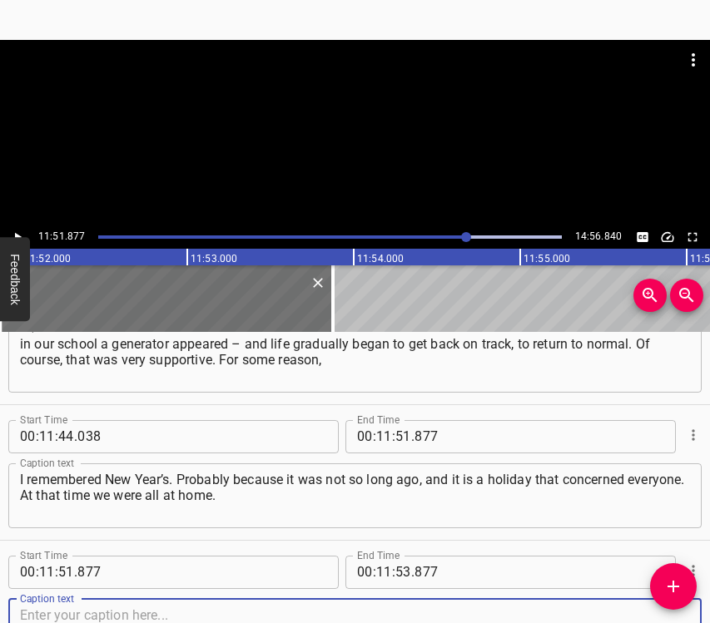
scroll to position [7111, 0]
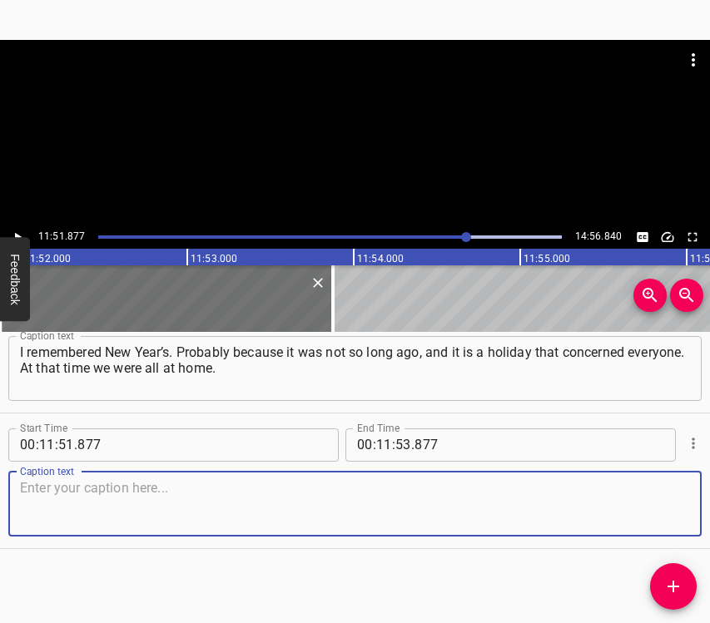
click at [651, 509] on textarea at bounding box center [355, 503] width 670 height 47
click at [330, 503] on textarea at bounding box center [355, 503] width 670 height 47
paste textarea "In fact, there were many conversations about the possibility of some kind of at…"
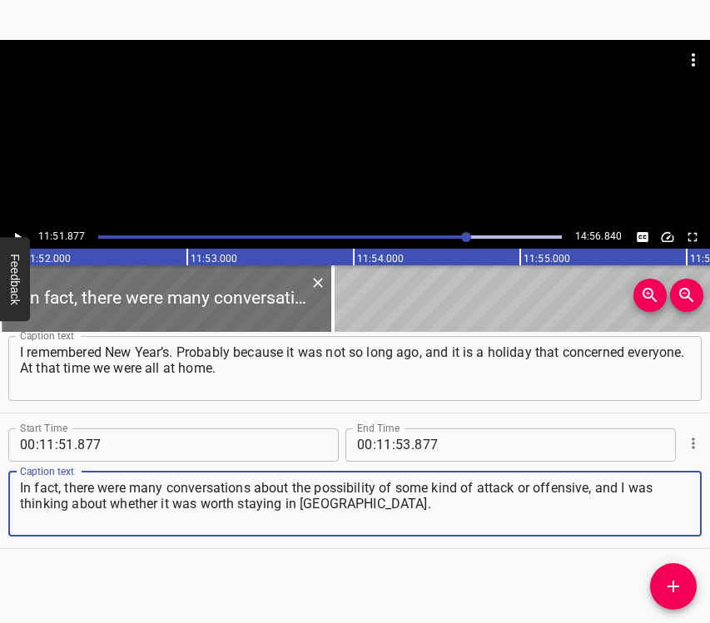
type textarea "In fact, there were many conversations about the possibility of some kind of at…"
click at [23, 234] on icon "Play/Pause" at bounding box center [17, 237] width 15 height 15
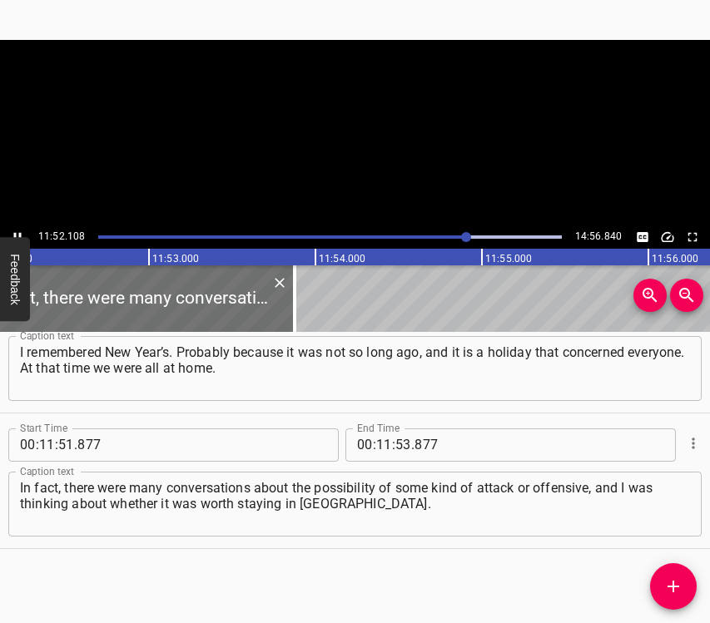
scroll to position [0, 118569]
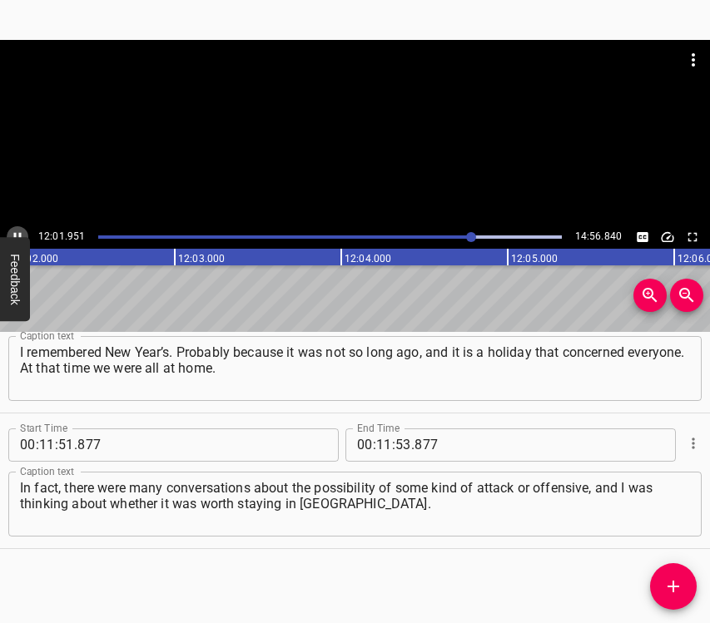
click at [14, 231] on icon "Play/Pause" at bounding box center [17, 237] width 15 height 15
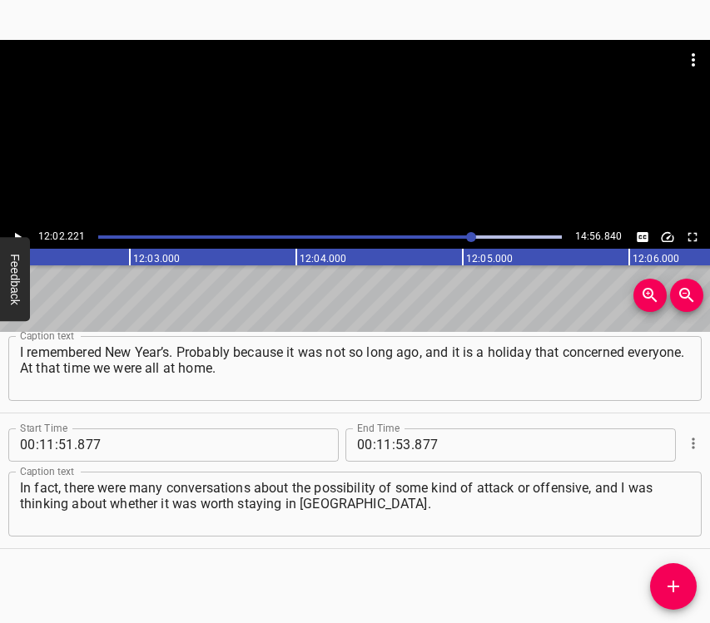
click at [14, 231] on icon "Play/Pause" at bounding box center [17, 237] width 15 height 15
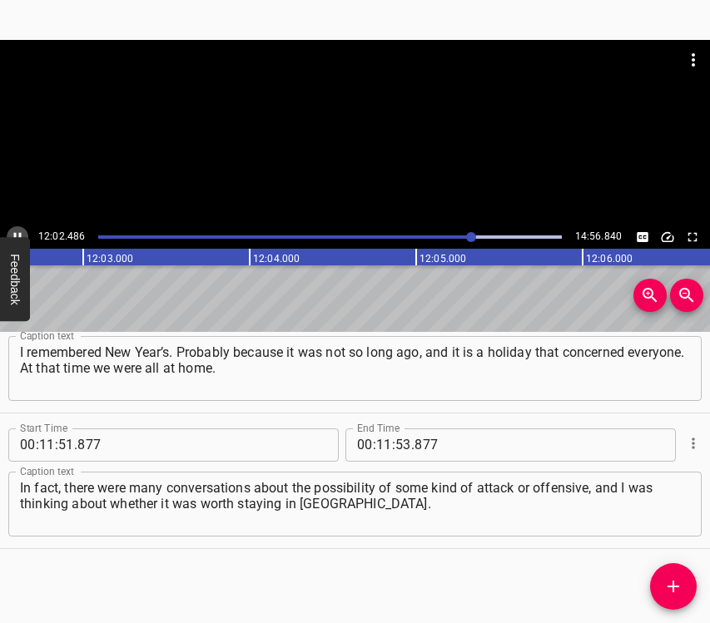
click at [14, 231] on icon "Play/Pause" at bounding box center [17, 237] width 15 height 15
click at [19, 232] on icon "Play/Pause" at bounding box center [17, 237] width 15 height 15
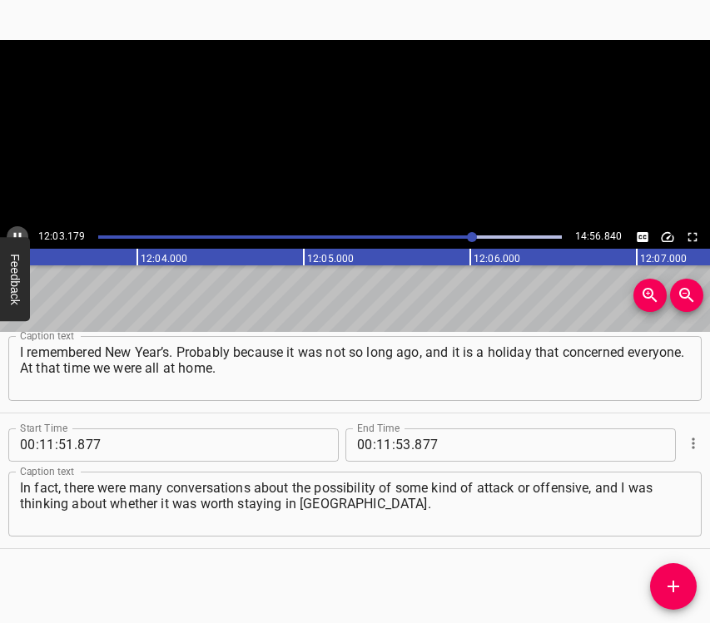
click at [19, 232] on icon "Play/Pause" at bounding box center [17, 237] width 15 height 15
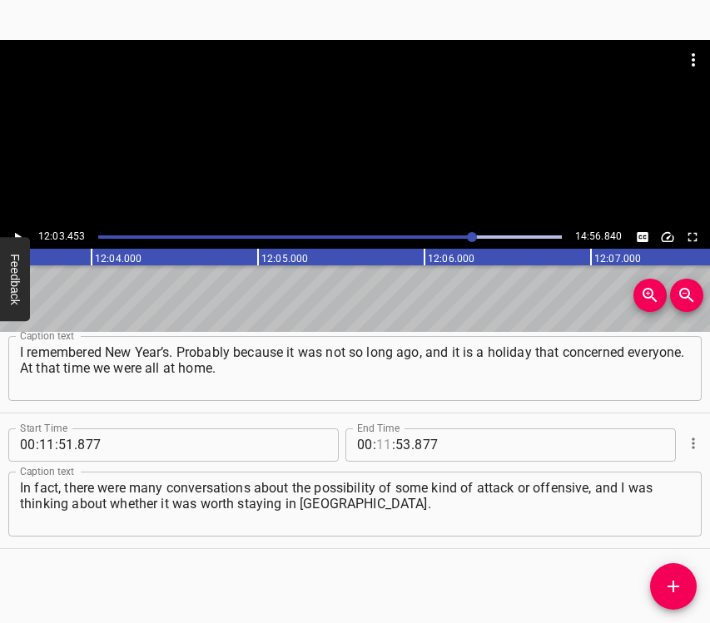
click at [381, 444] on input "number" at bounding box center [384, 445] width 16 height 33
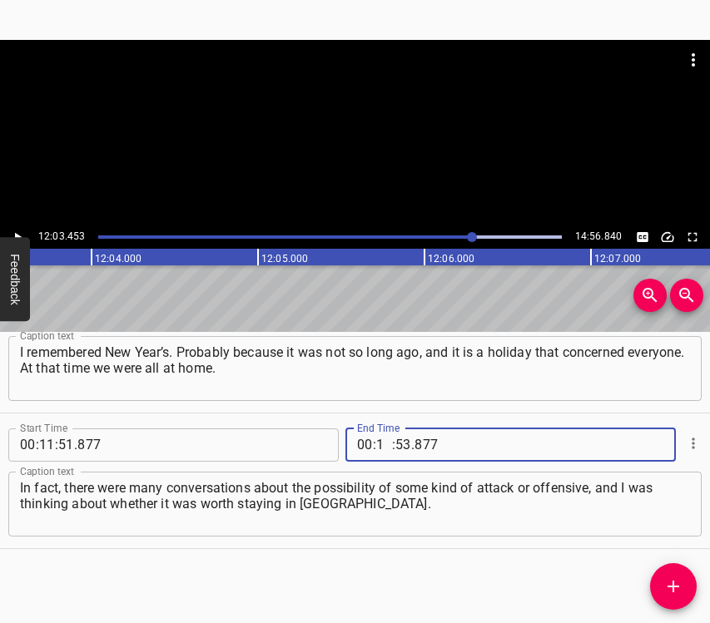
type input "12"
type input "03"
type input "453"
click at [669, 583] on icon "Add Cue" at bounding box center [673, 587] width 20 height 20
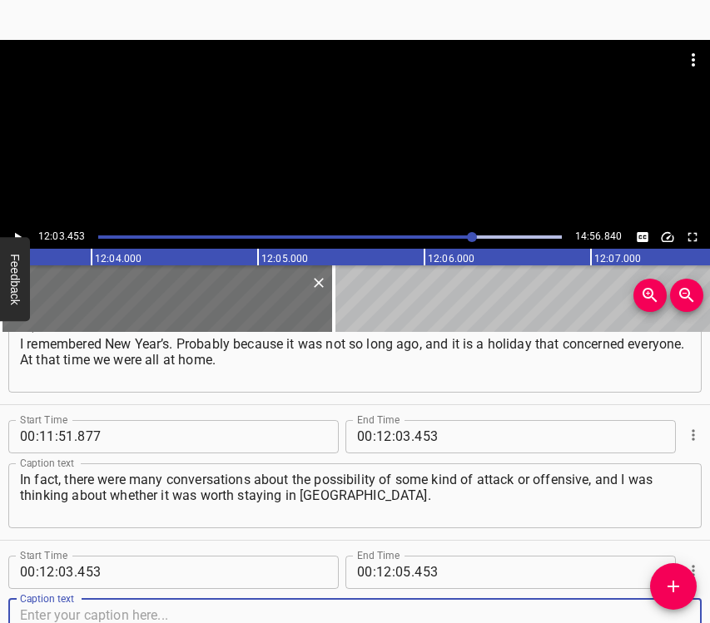
scroll to position [7247, 0]
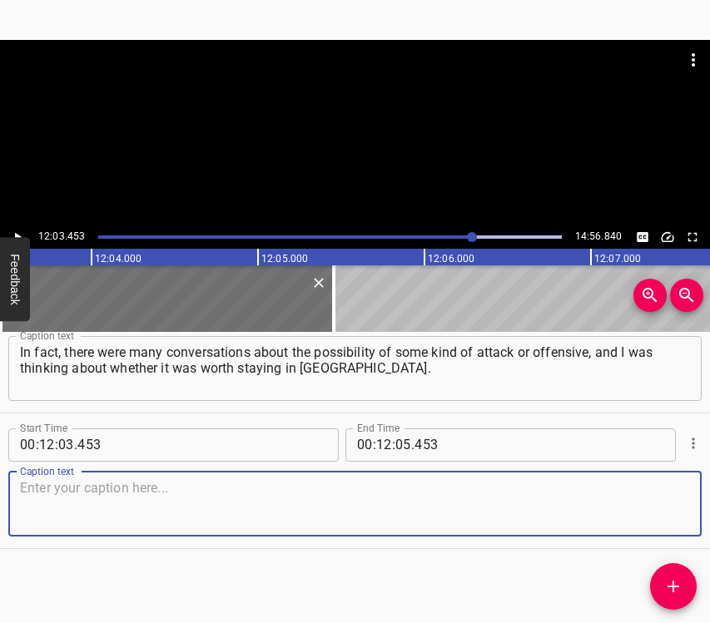
click at [652, 494] on textarea at bounding box center [355, 503] width 670 height 47
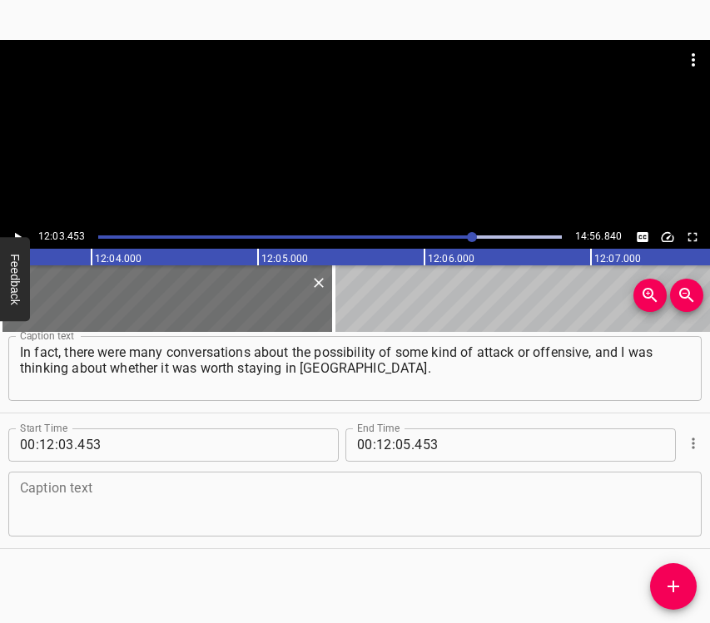
click at [77, 494] on textarea at bounding box center [355, 503] width 670 height 47
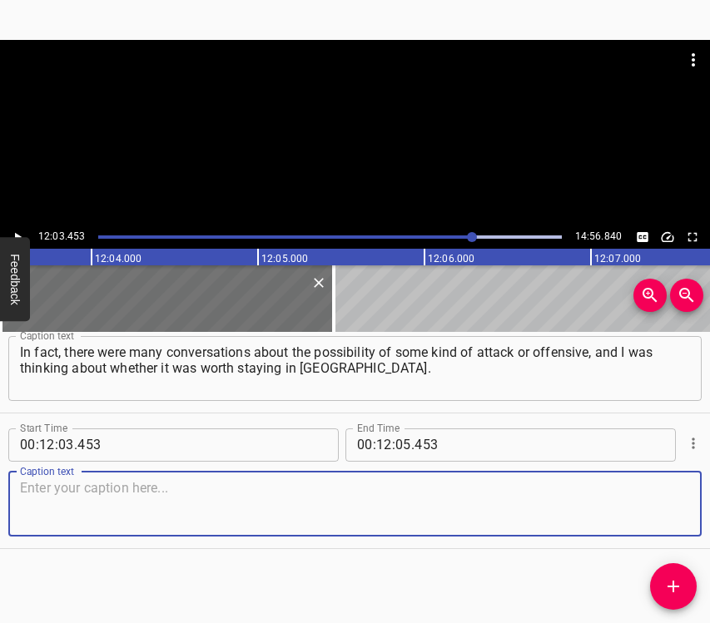
paste textarea "I said to the children: “We can go again to [GEOGRAPHIC_DATA], to our beloved W…"
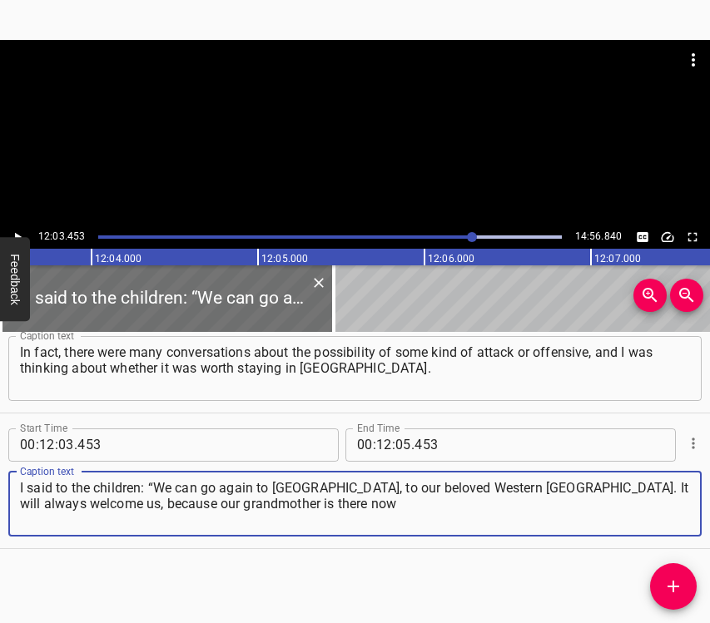
type textarea "I said to the children: “We can go again to [GEOGRAPHIC_DATA], to our beloved W…"
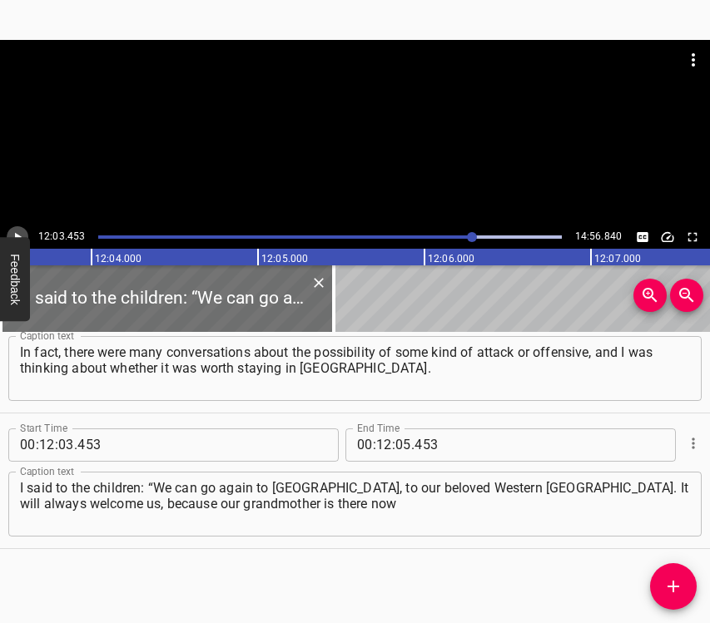
click at [18, 230] on icon "Play/Pause" at bounding box center [17, 237] width 15 height 15
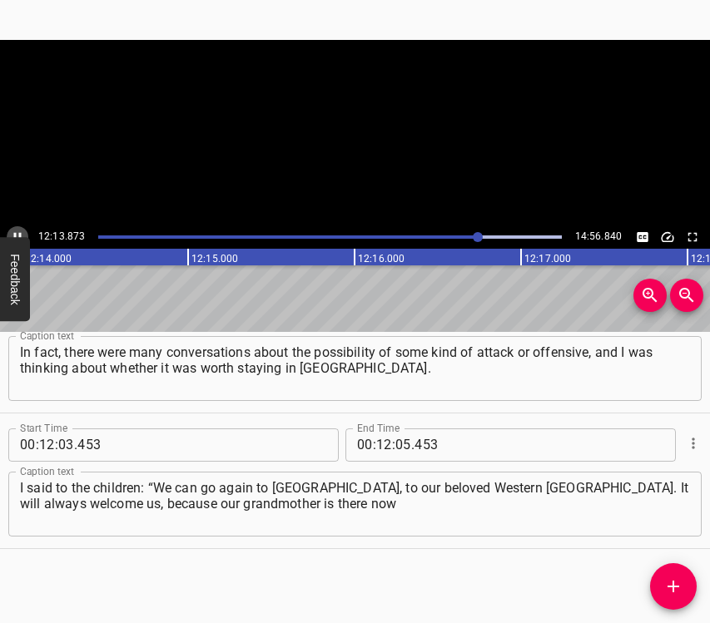
click at [18, 230] on icon "Play/Pause" at bounding box center [17, 237] width 15 height 15
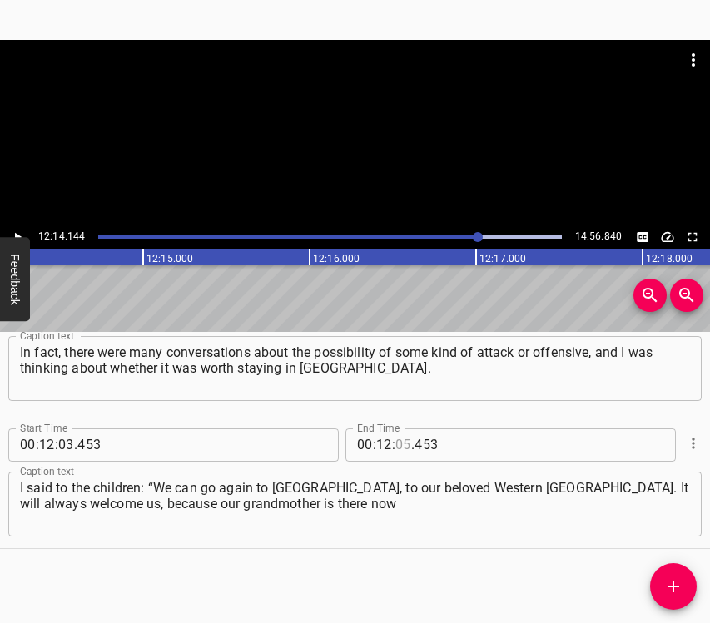
click at [399, 443] on input "number" at bounding box center [403, 445] width 16 height 33
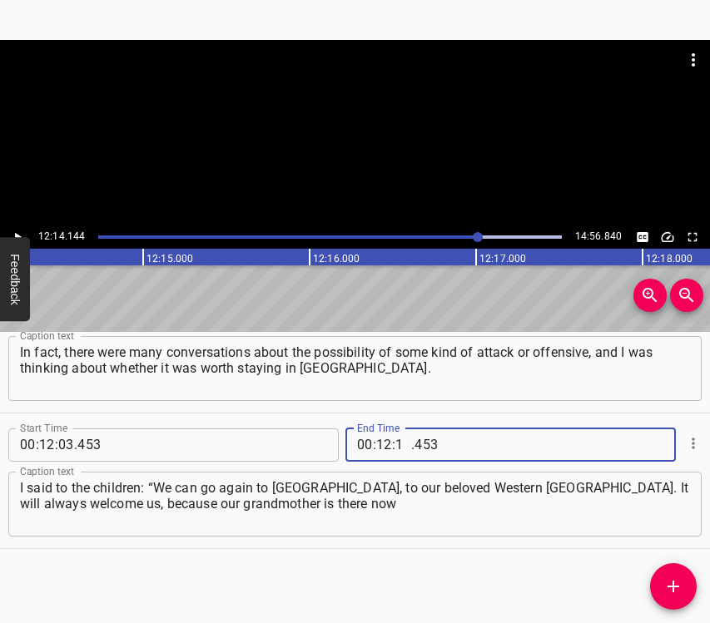
type input "14"
type input "144"
click at [682, 572] on button "Add Cue" at bounding box center [673, 586] width 47 height 47
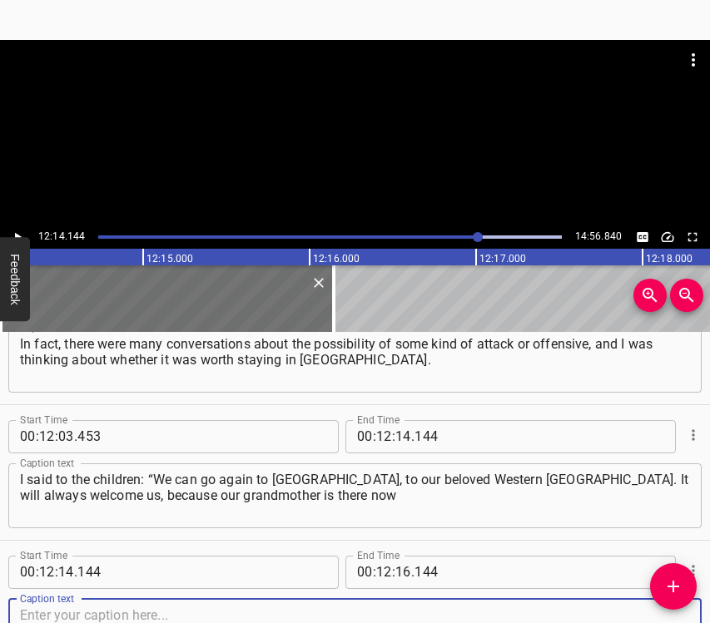
scroll to position [7383, 0]
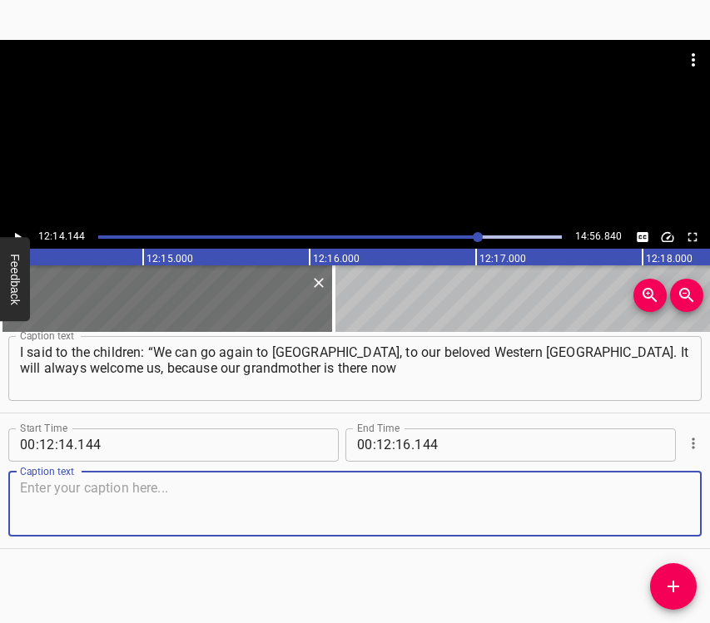
drag, startPoint x: 637, startPoint y: 512, endPoint x: 706, endPoint y: 493, distance: 70.9
click at [642, 513] on textarea at bounding box center [355, 503] width 670 height 47
click at [244, 502] on textarea at bounding box center [355, 503] width 670 height 47
paste textarea "and we have relatives there.” But they said that they wanted to celebrate New Y…"
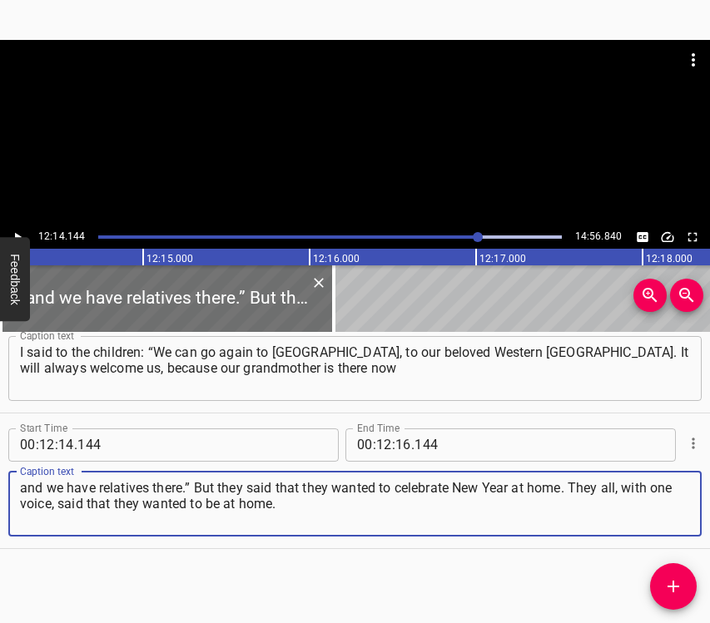
type textarea "and we have relatives there.” But they said that they wanted to celebrate New Y…"
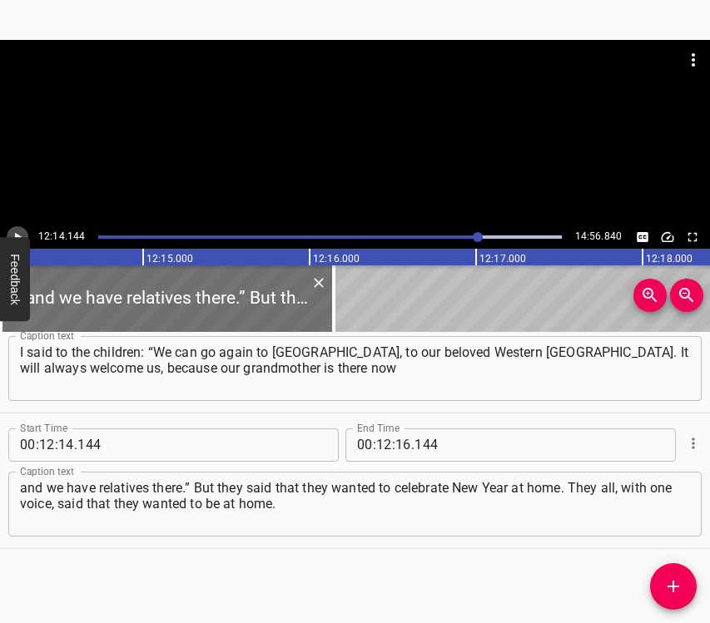
click at [20, 232] on icon "Play/Pause" at bounding box center [17, 237] width 15 height 15
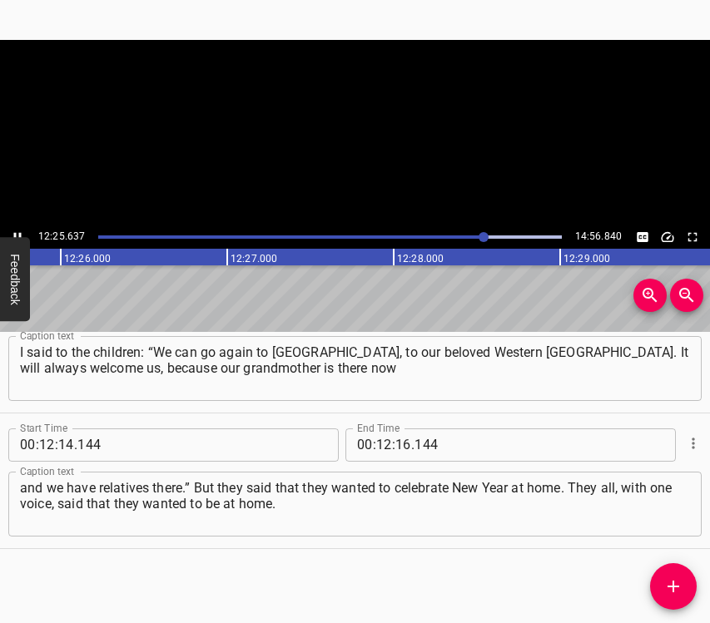
click at [20, 228] on button "Play/Pause" at bounding box center [18, 237] width 22 height 22
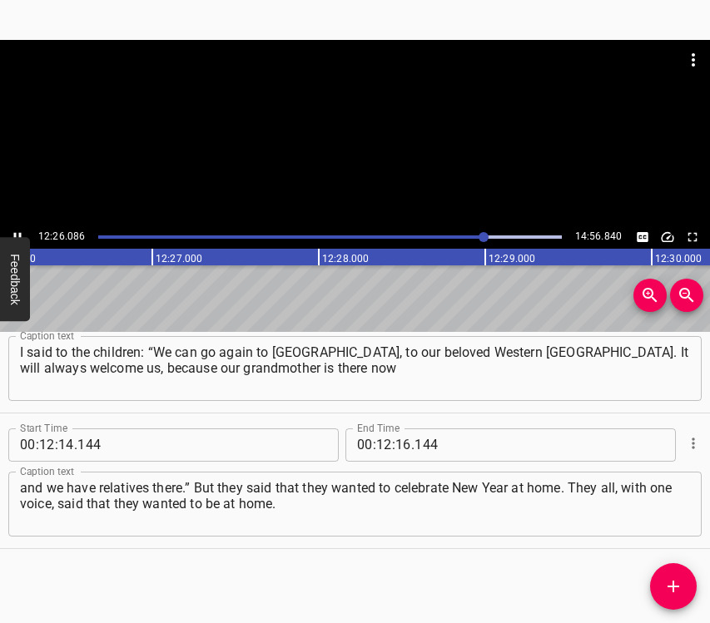
click at [20, 228] on button "Play/Pause" at bounding box center [18, 237] width 22 height 22
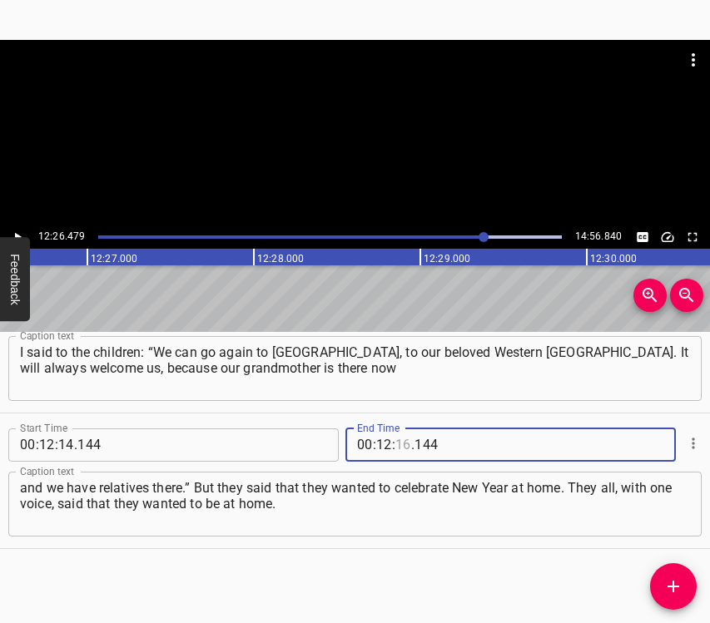
click at [395, 443] on input "number" at bounding box center [403, 445] width 16 height 33
type input "26"
type input "479"
click at [677, 579] on icon "Add Cue" at bounding box center [673, 587] width 20 height 20
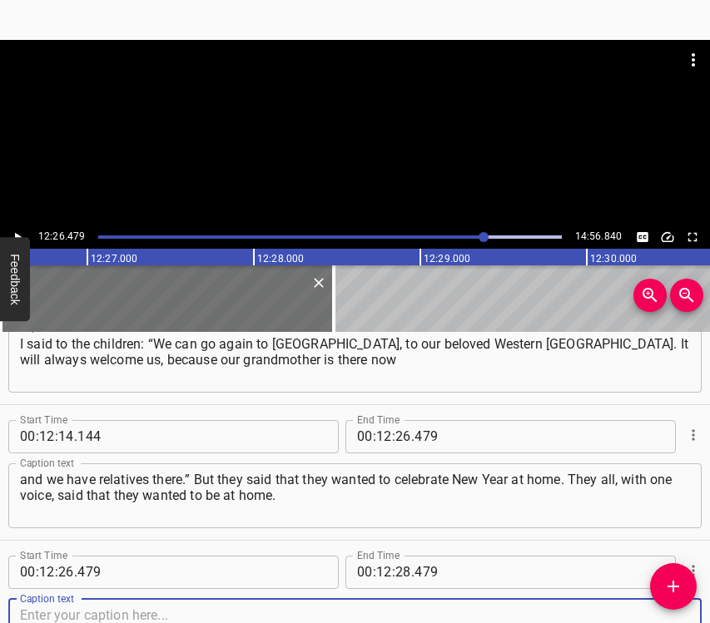
scroll to position [7518, 0]
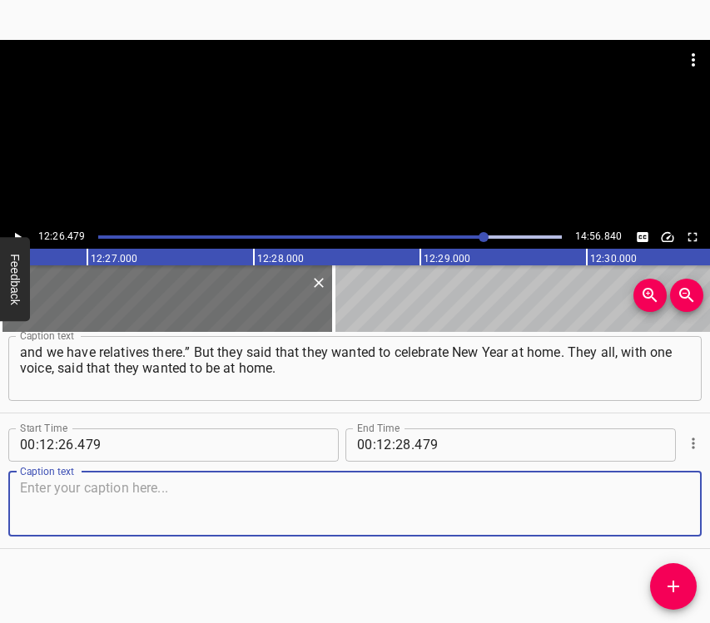
click at [644, 513] on textarea at bounding box center [355, 503] width 670 height 47
click at [249, 510] on textarea at bounding box center [355, 503] width 670 height 47
paste textarea "Probably everyone remembers what [DATE] was like and the night from [DATE] to […"
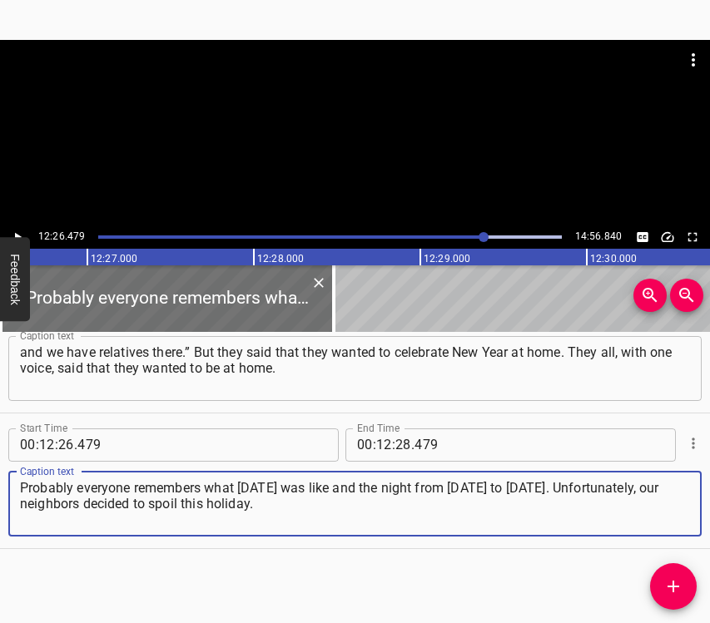
type textarea "Probably everyone remembers what [DATE] was like and the night from [DATE] to […"
click at [21, 227] on button "Play/Pause" at bounding box center [18, 237] width 22 height 22
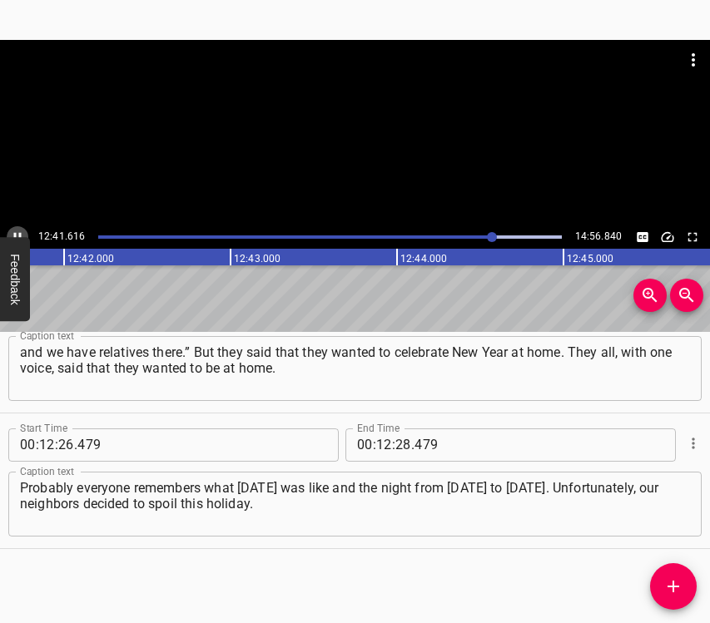
click at [13, 231] on icon "Play/Pause" at bounding box center [17, 237] width 15 height 15
click at [401, 439] on input "number" at bounding box center [403, 445] width 16 height 33
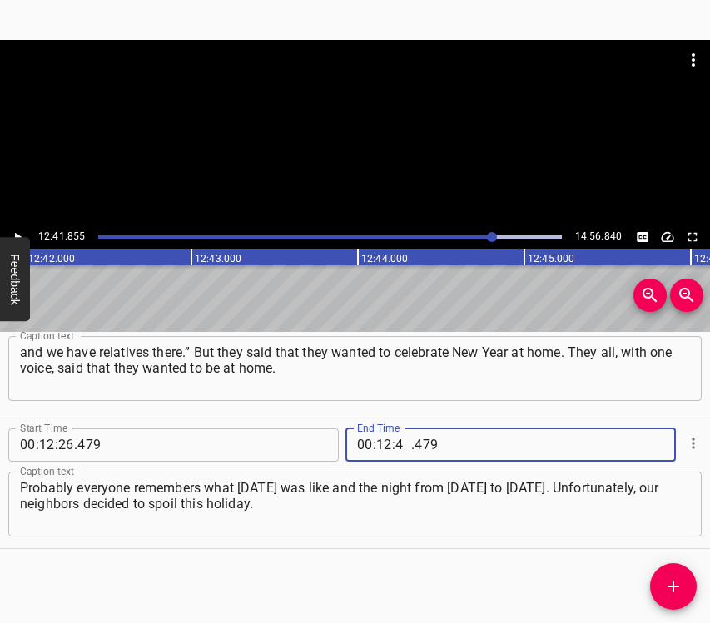
type input "41"
type input "855"
click at [679, 590] on icon "Add Cue" at bounding box center [673, 587] width 20 height 20
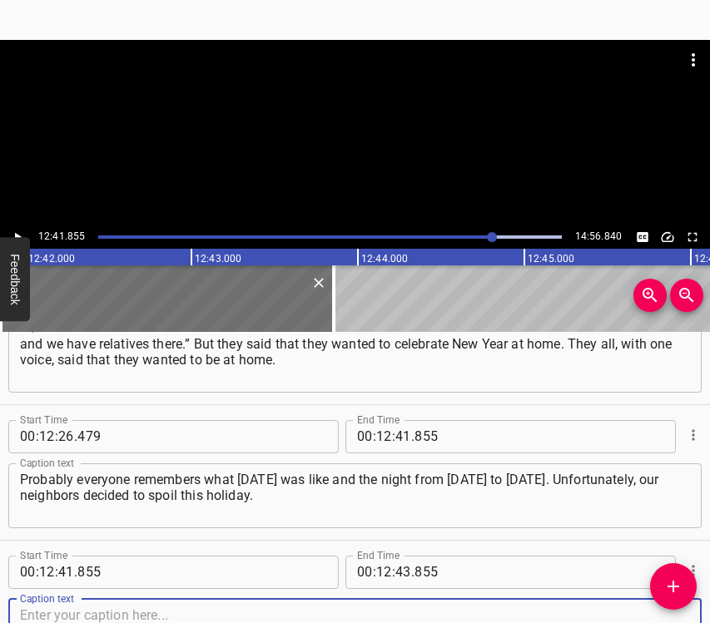
scroll to position [7654, 0]
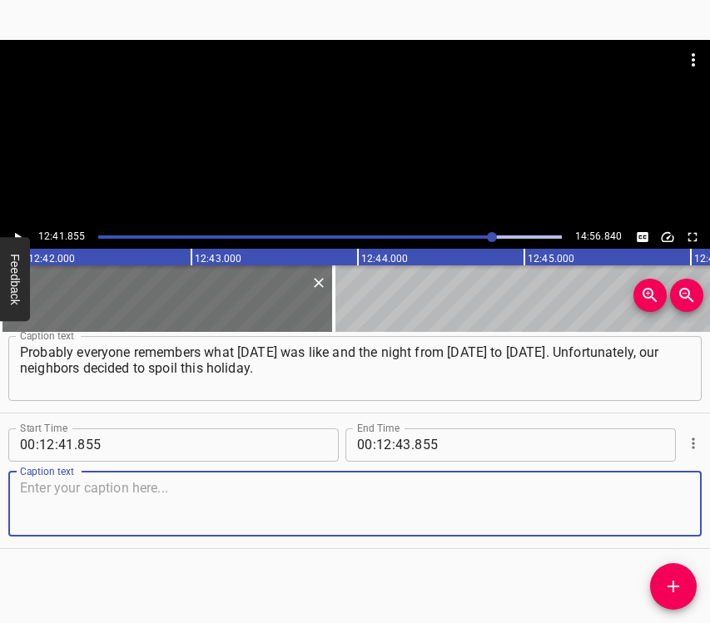
click at [650, 513] on textarea at bounding box center [355, 503] width 670 height 47
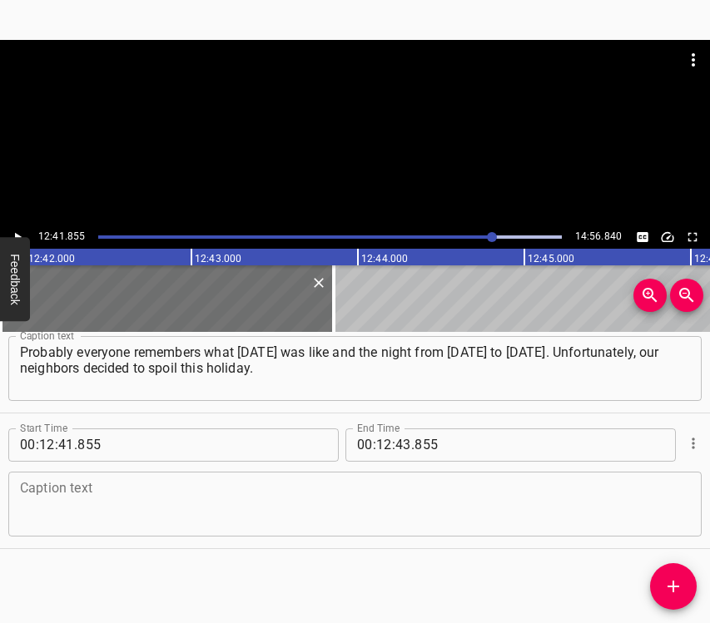
click at [387, 499] on textarea at bounding box center [355, 503] width 670 height 47
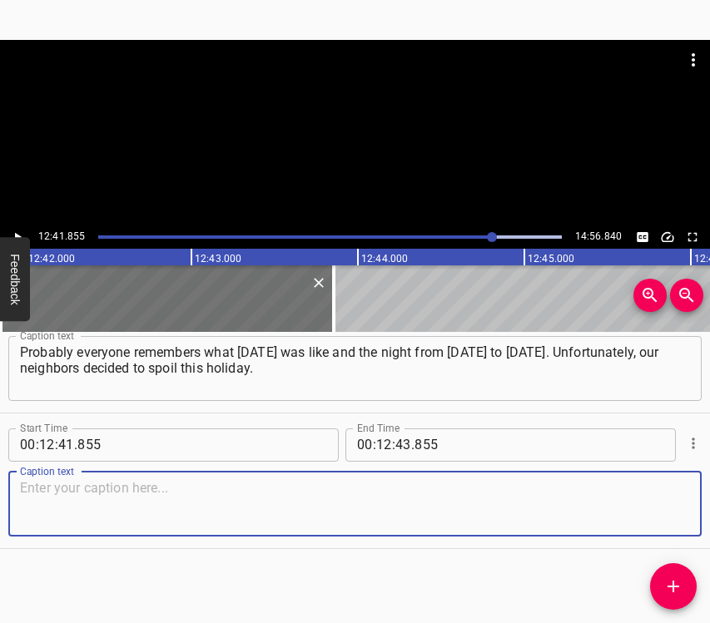
paste textarea "But somehow it happened with us that we usually take a long time to prepare bef…"
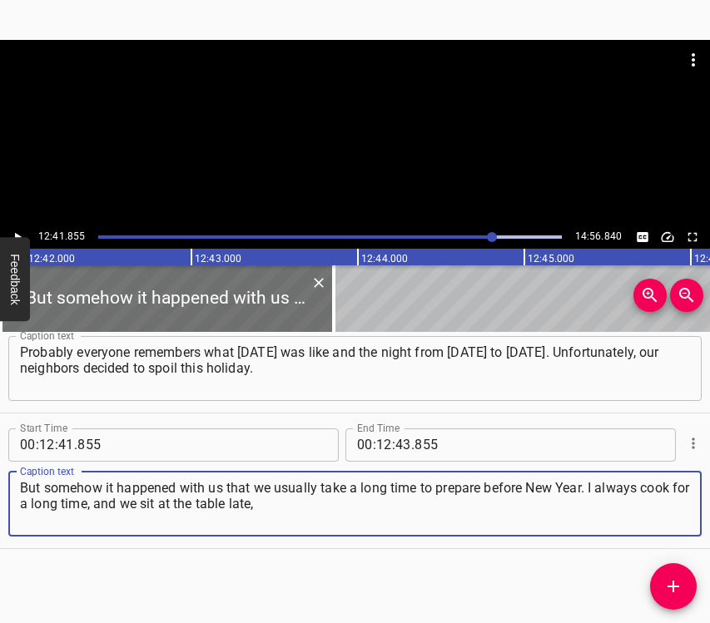
type textarea "But somehow it happened with us that we usually take a long time to prepare bef…"
click at [17, 230] on icon "Play/Pause" at bounding box center [17, 237] width 15 height 15
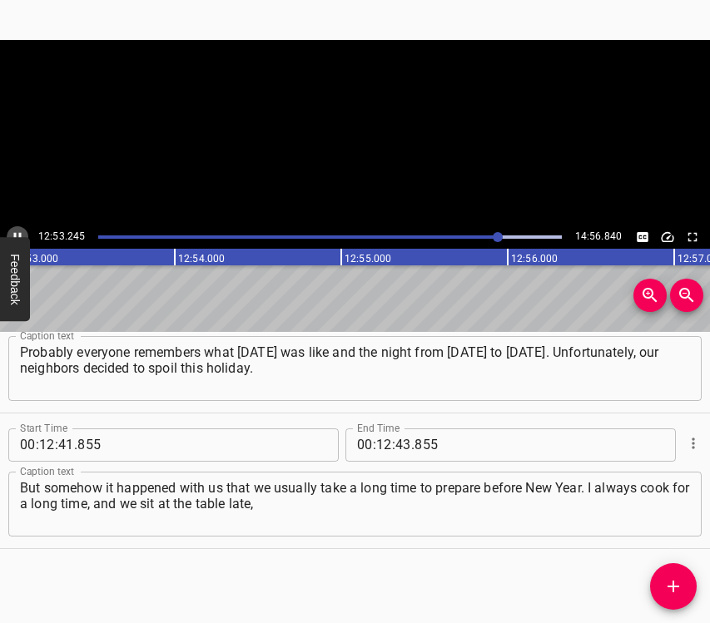
click at [17, 228] on button "Play/Pause" at bounding box center [18, 237] width 22 height 22
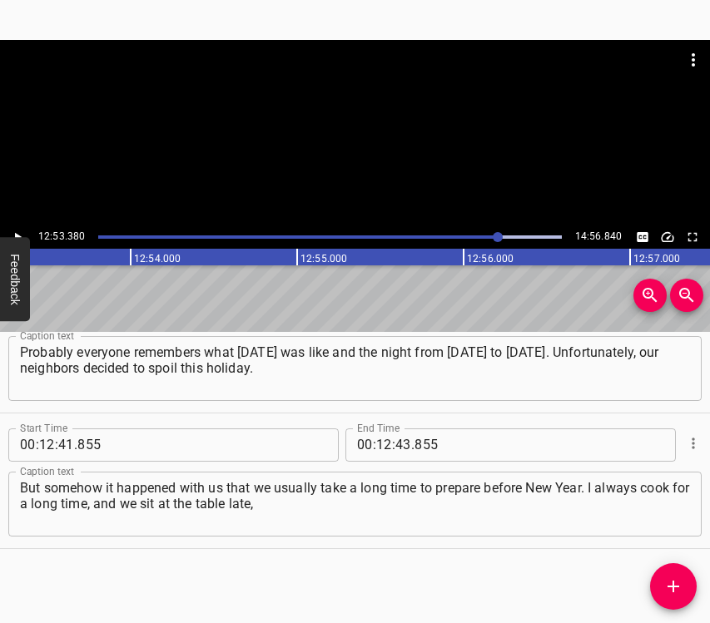
scroll to position [0, 128722]
click at [395, 449] on input "number" at bounding box center [403, 445] width 16 height 33
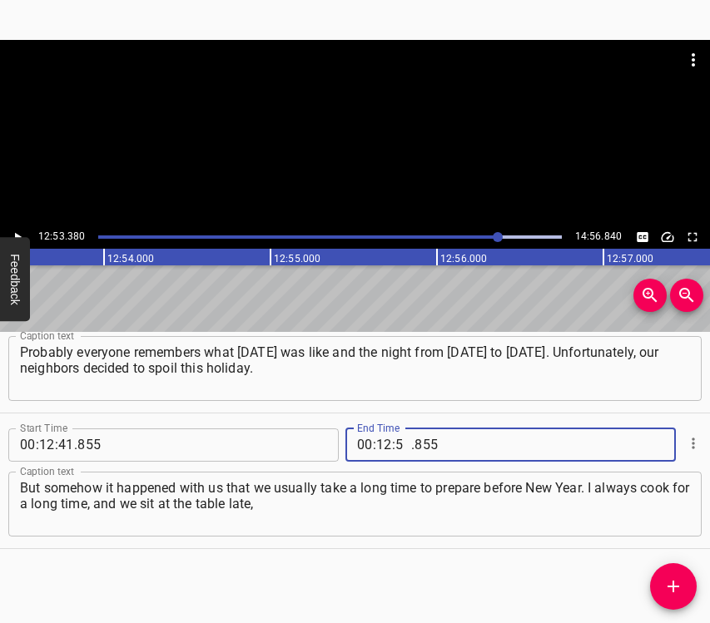
type input "53"
type input "380"
click at [675, 581] on icon "Add Cue" at bounding box center [673, 587] width 20 height 20
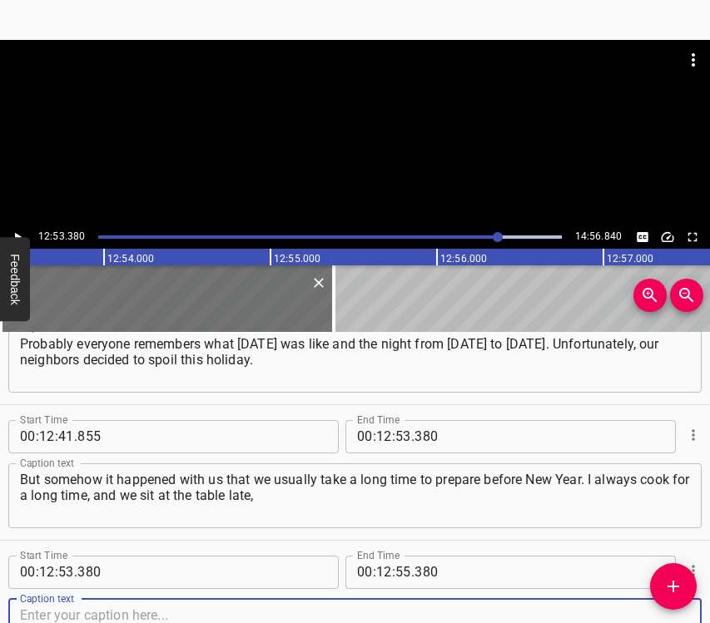
scroll to position [7790, 0]
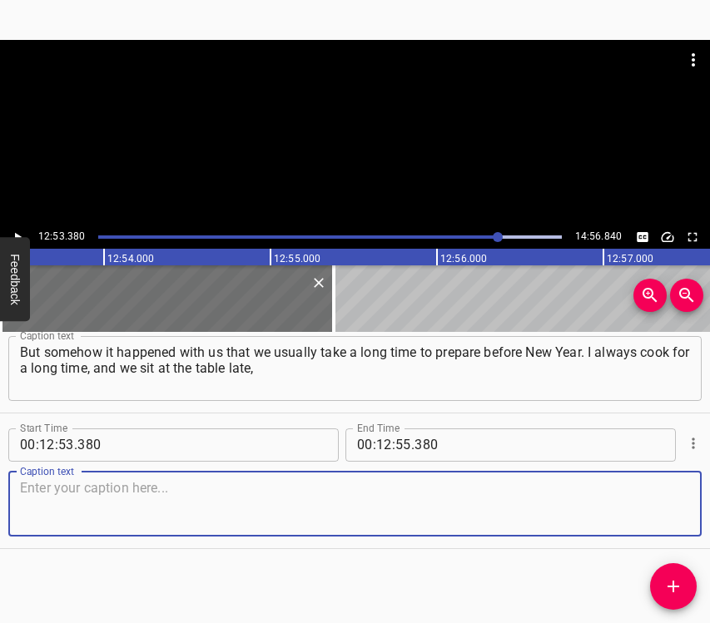
click at [633, 503] on textarea at bounding box center [355, 503] width 670 height 47
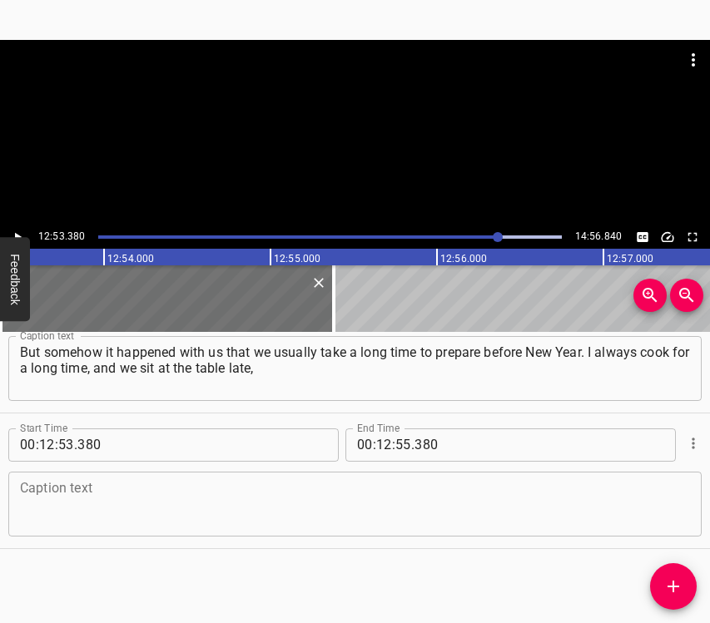
click at [242, 504] on textarea at bounding box center [355, 503] width 670 height 47
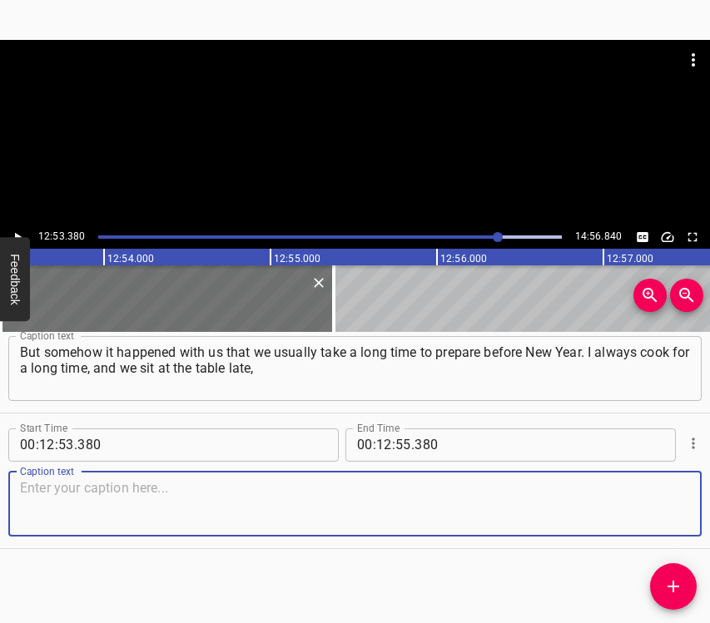
paste textarea "at the beginning of midnight. And this time – at 8 o’clock everything was alrea…"
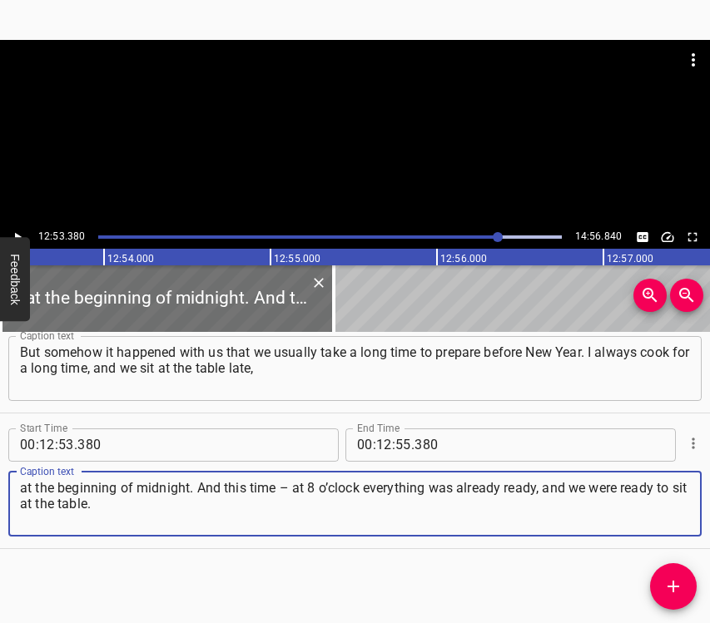
type textarea "at the beginning of midnight. And this time – at 8 o’clock everything was alrea…"
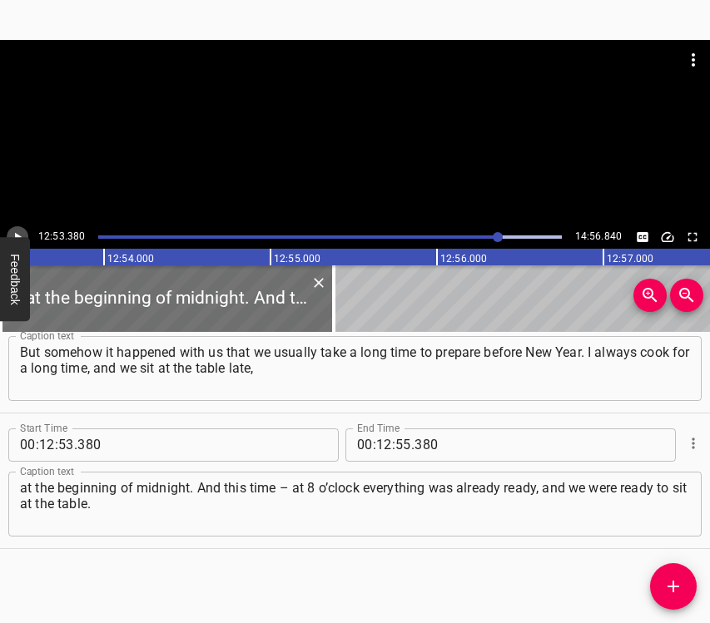
click at [17, 226] on button "Play/Pause" at bounding box center [18, 237] width 22 height 22
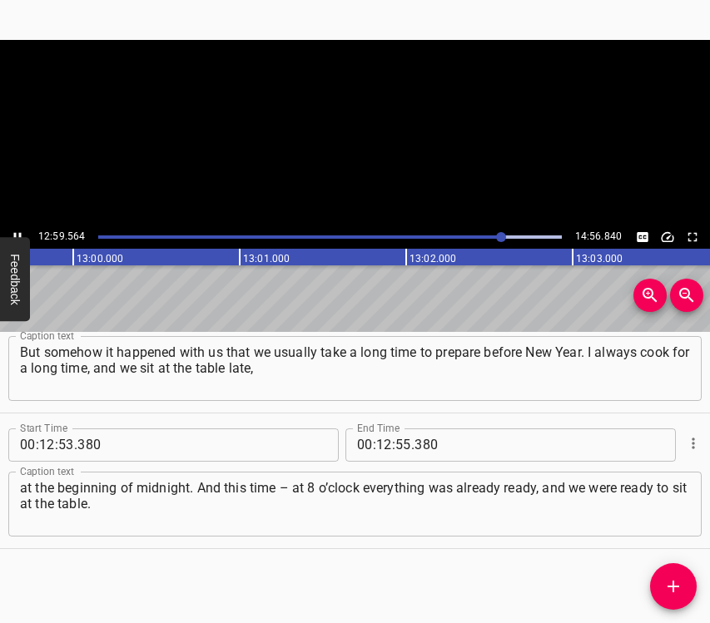
click at [17, 226] on button "Play/Pause" at bounding box center [18, 237] width 22 height 22
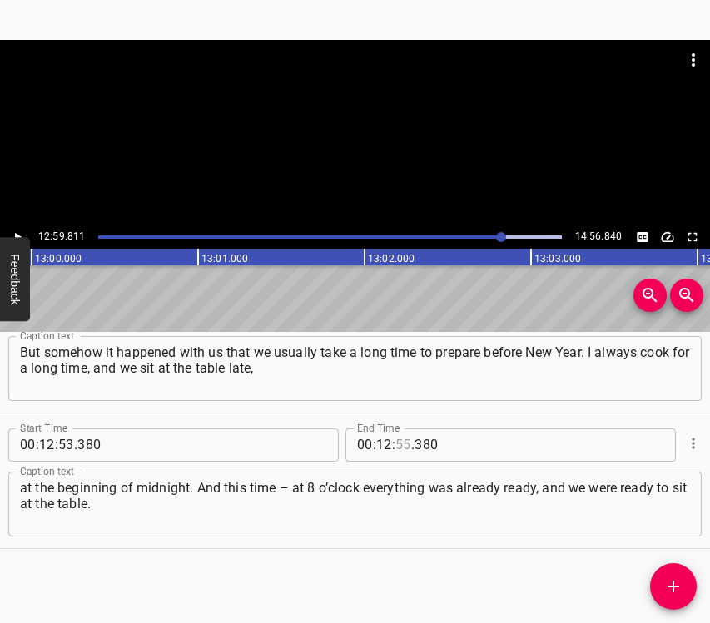
click at [396, 438] on input "number" at bounding box center [403, 445] width 16 height 33
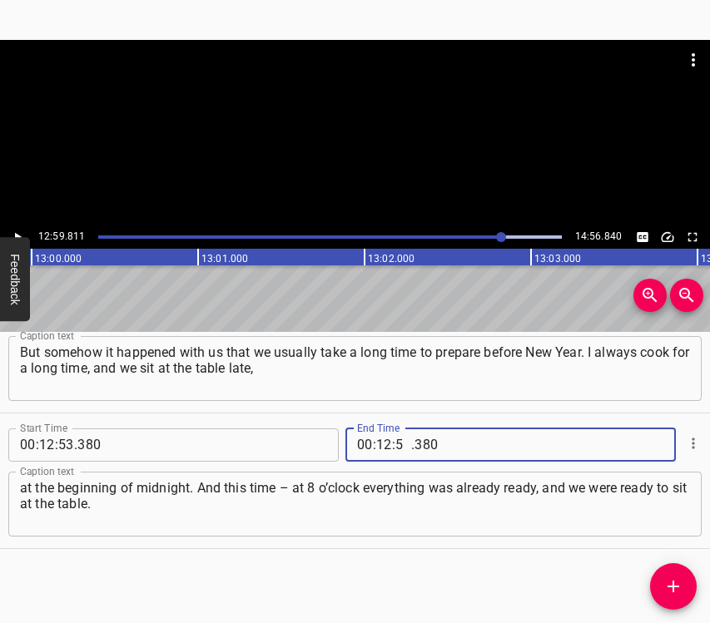
type input "59"
type input "811"
click at [672, 585] on icon "Add Cue" at bounding box center [673, 587] width 20 height 20
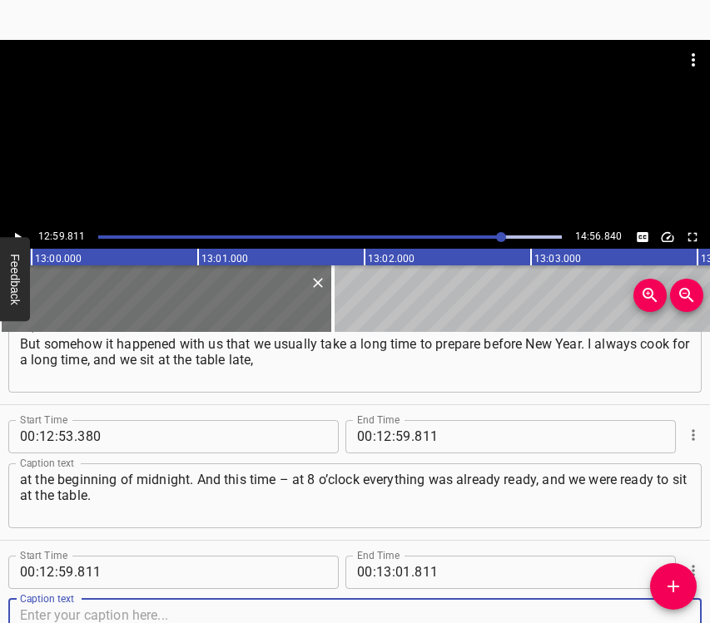
scroll to position [7925, 0]
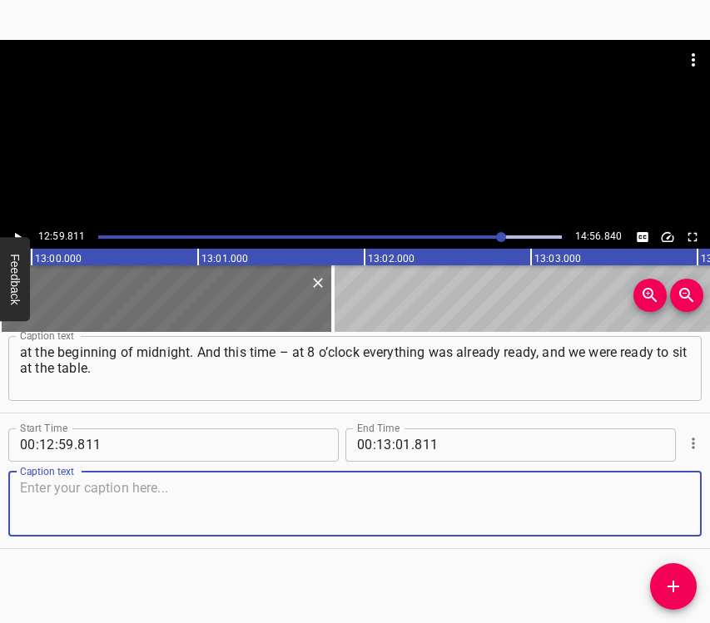
click at [666, 507] on textarea at bounding box center [355, 503] width 670 height 47
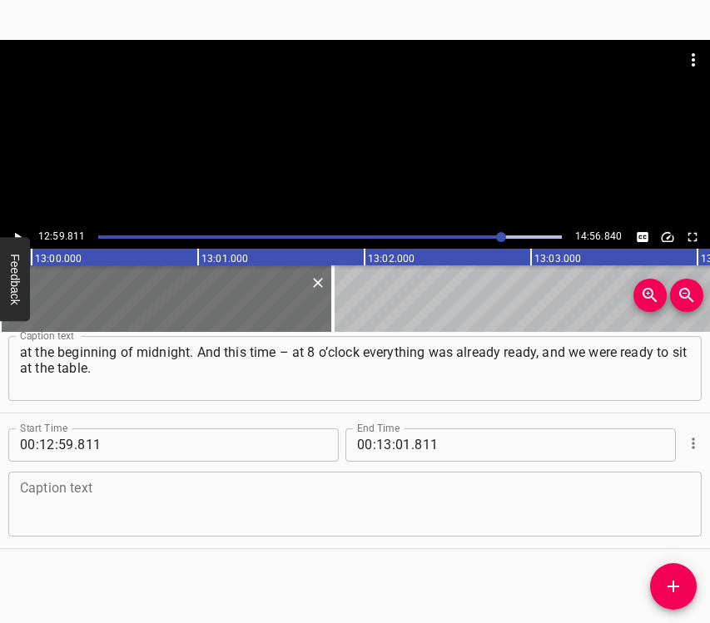
click at [64, 507] on textarea at bounding box center [355, 503] width 670 height 47
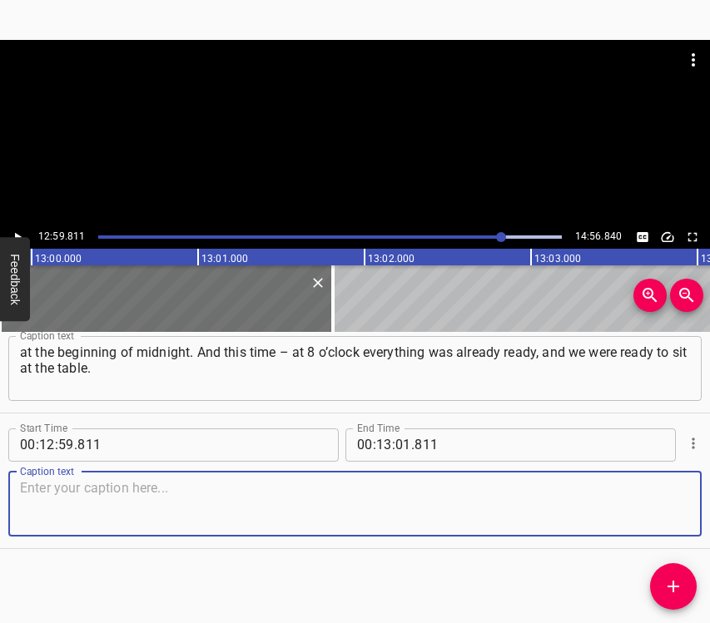
paste textarea "Somehow it turned out that we all sat down at the table early. By around 9 o’cl…"
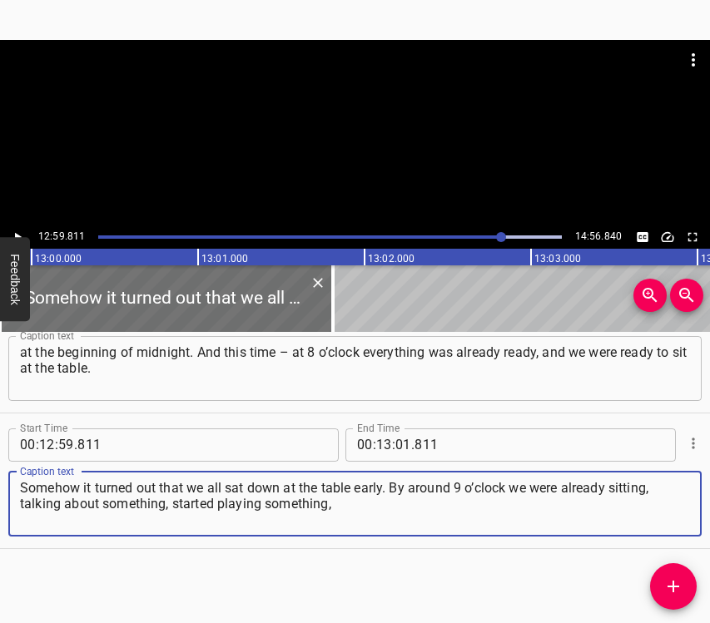
type textarea "Somehow it turned out that we all sat down at the table early. By around 9 o’cl…"
click at [18, 230] on icon "Play/Pause" at bounding box center [17, 237] width 15 height 15
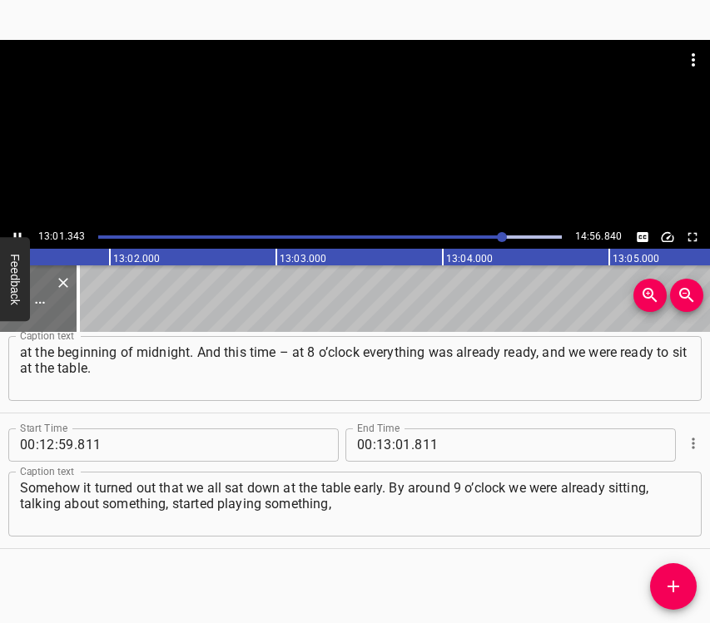
scroll to position [0, 130090]
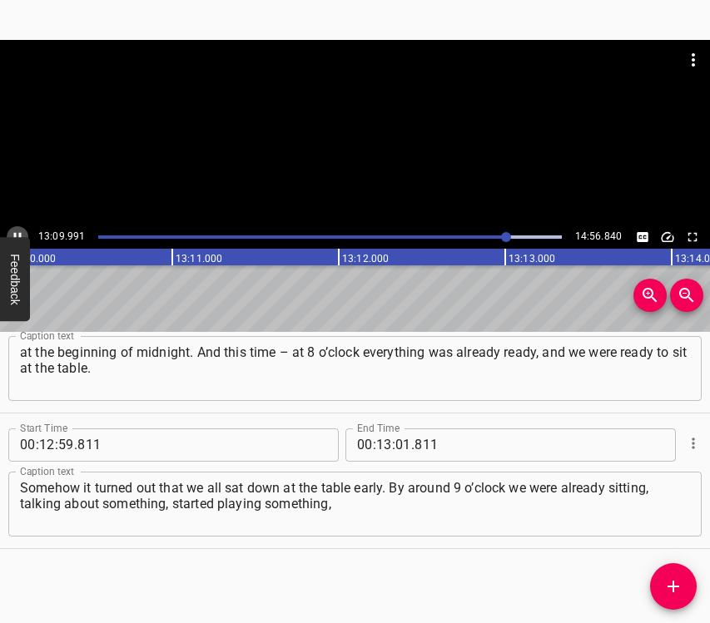
click at [21, 232] on icon "Play/Pause" at bounding box center [17, 237] width 15 height 15
click at [395, 439] on input "number" at bounding box center [403, 445] width 16 height 33
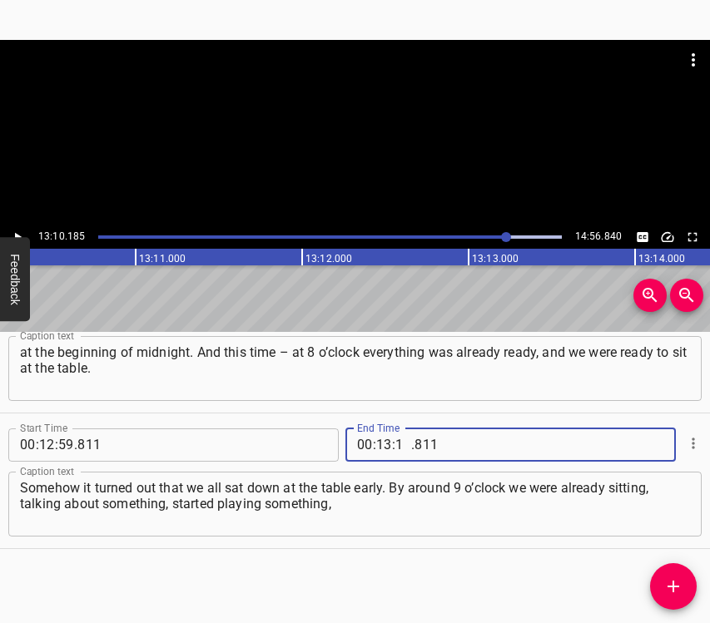
type input "10"
type input "185"
click at [677, 583] on icon "Add Cue" at bounding box center [673, 587] width 20 height 20
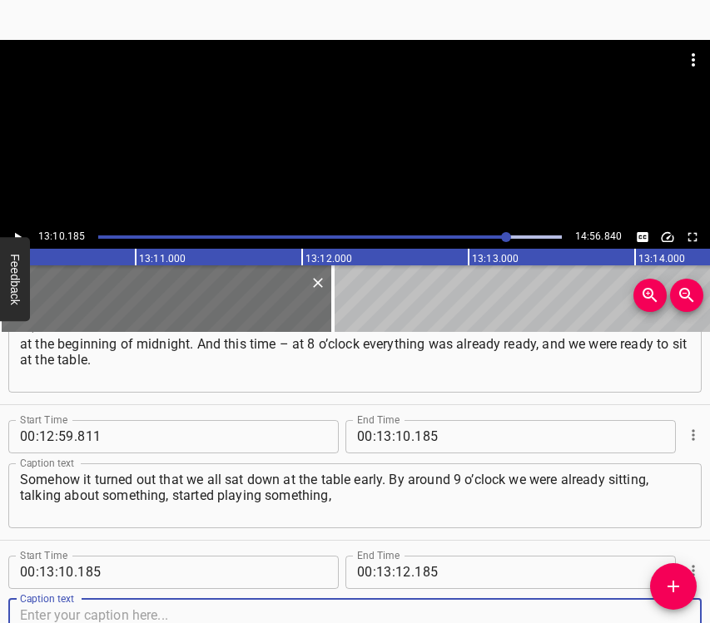
scroll to position [8061, 0]
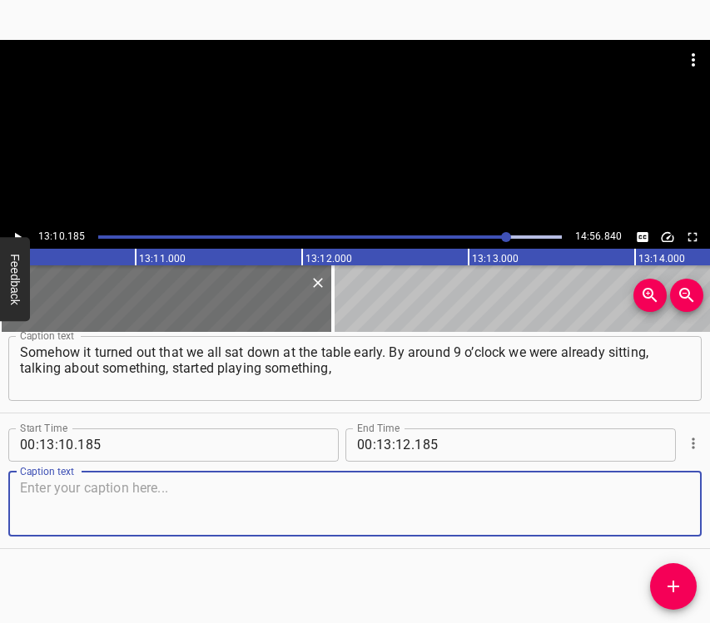
drag, startPoint x: 657, startPoint y: 510, endPoint x: 707, endPoint y: 508, distance: 50.8
click at [660, 510] on textarea at bounding box center [355, 503] width 670 height 47
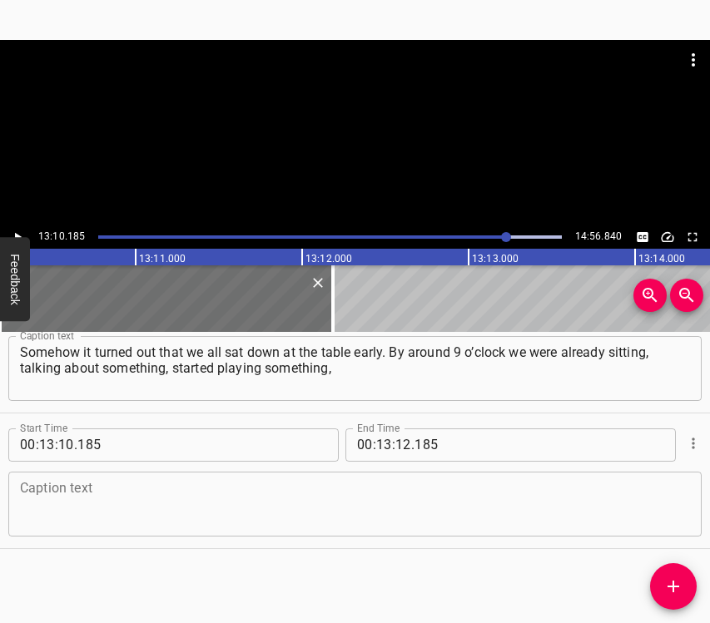
click at [137, 481] on textarea at bounding box center [355, 503] width 670 height 47
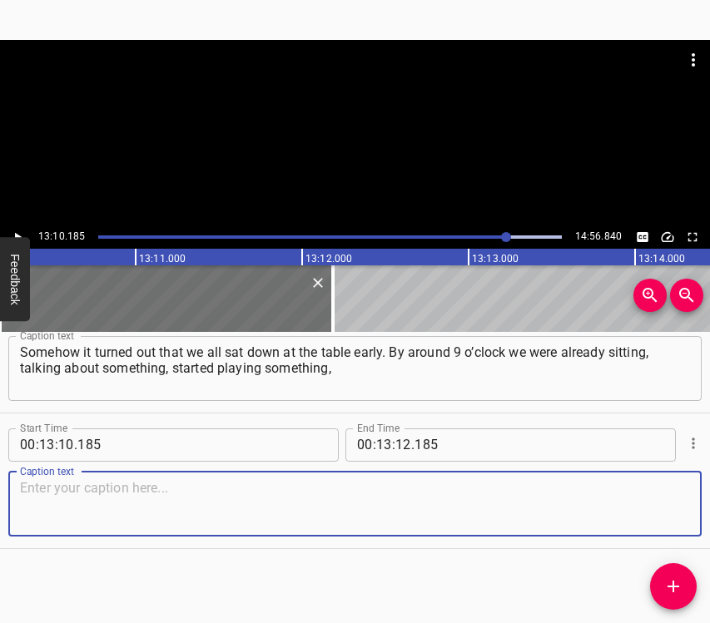
paste textarea "and by midnight we had almost celebrated New Year. The air raid alert started a…"
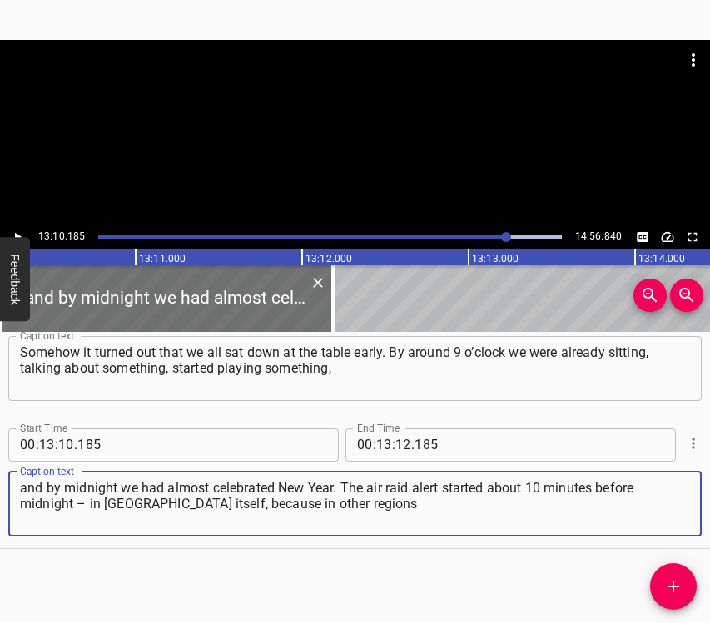
type textarea "and by midnight we had almost celebrated New Year. The air raid alert started a…"
click at [16, 231] on icon "Play/Pause" at bounding box center [17, 237] width 15 height 15
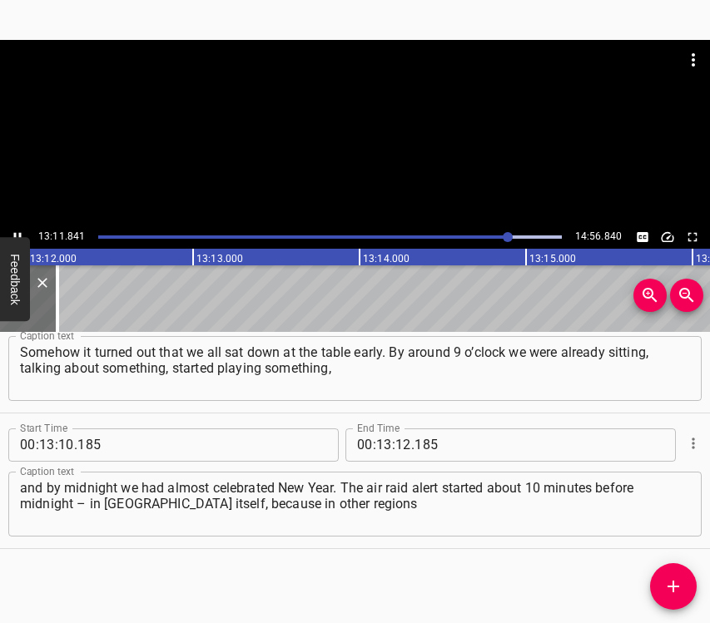
scroll to position [0, 131838]
click at [18, 230] on icon "Play/Pause" at bounding box center [17, 237] width 15 height 15
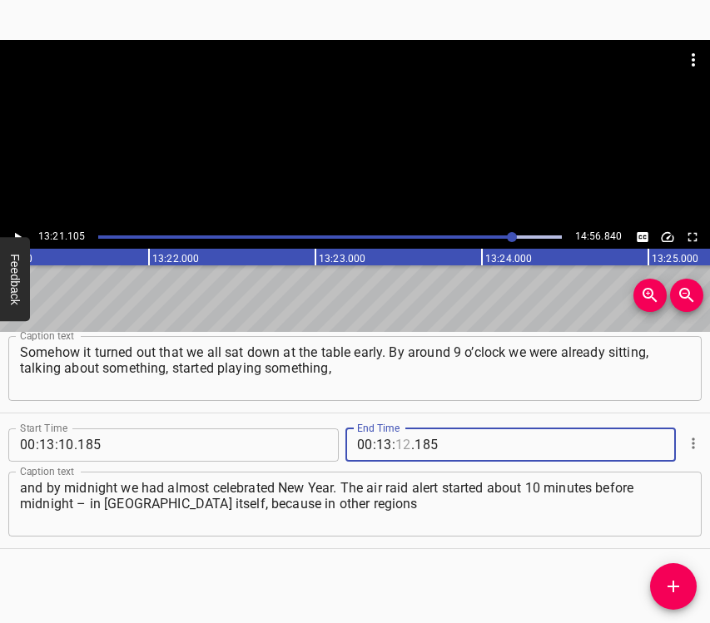
click at [398, 442] on input "number" at bounding box center [403, 445] width 16 height 33
type input "21"
type input "105"
click at [682, 593] on icon "Add Cue" at bounding box center [673, 587] width 20 height 20
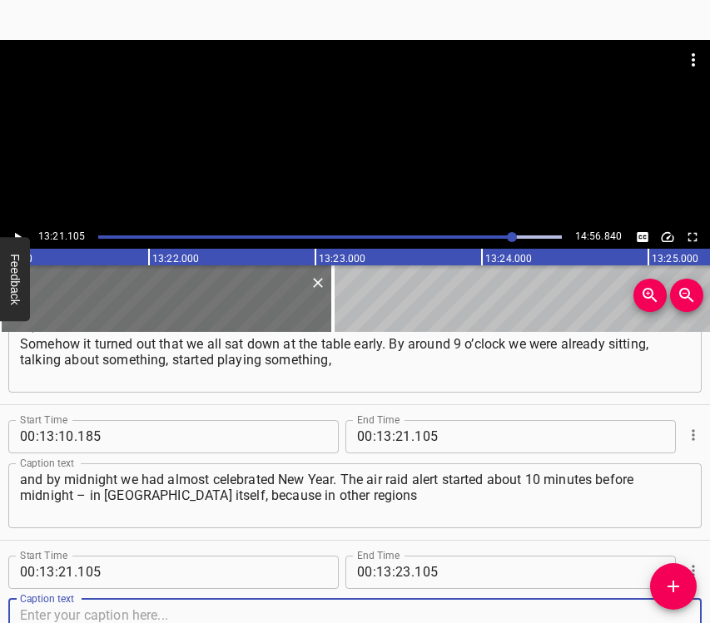
scroll to position [8196, 0]
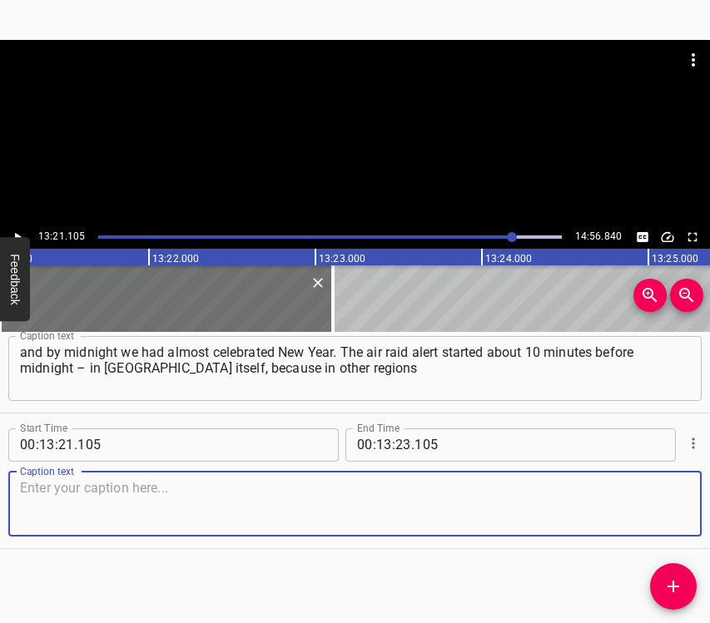
drag, startPoint x: 666, startPoint y: 508, endPoint x: 708, endPoint y: 499, distance: 43.4
click at [672, 506] on textarea at bounding box center [355, 503] width 670 height 47
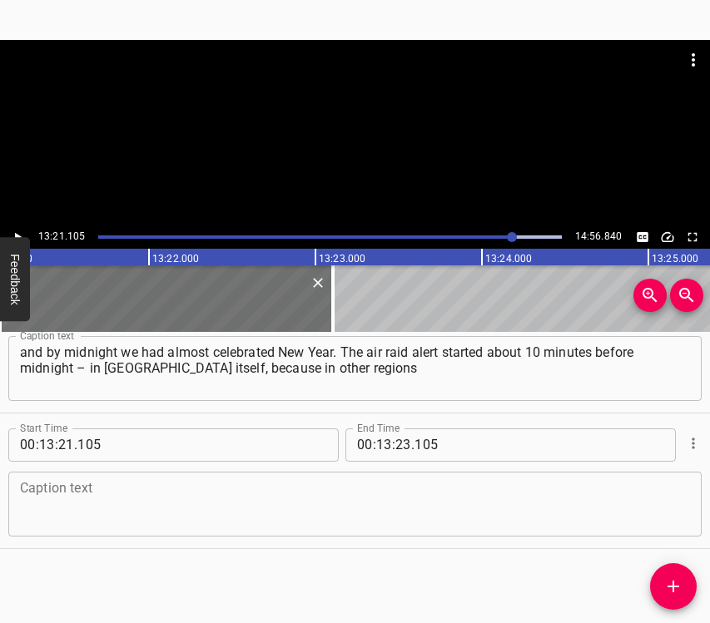
click at [244, 492] on textarea at bounding box center [355, 503] width 670 height 47
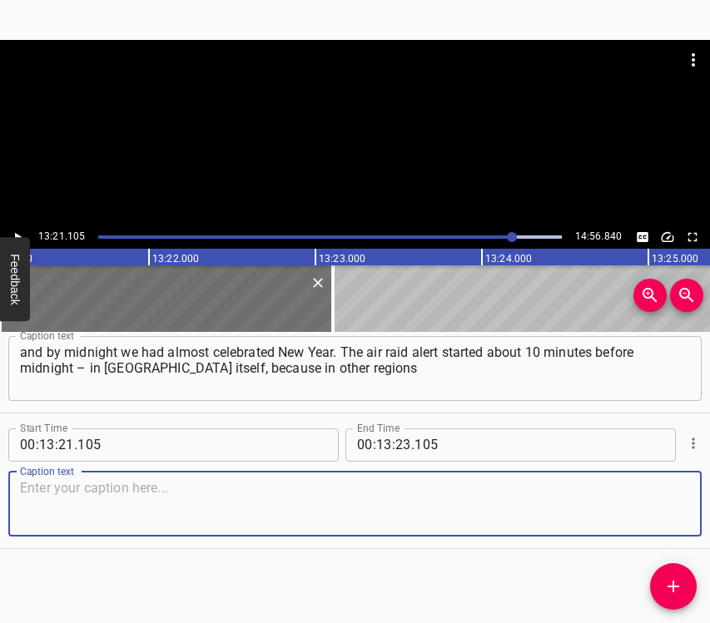
paste textarea "regions it had started earlier. We managed to look at the gifts, share our impr…"
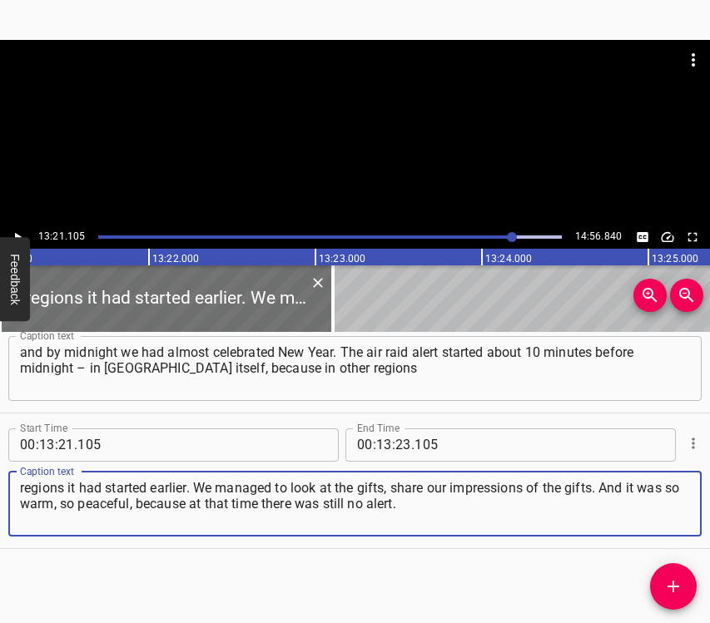
type textarea "regions it had started earlier. We managed to look at the gifts, share our impr…"
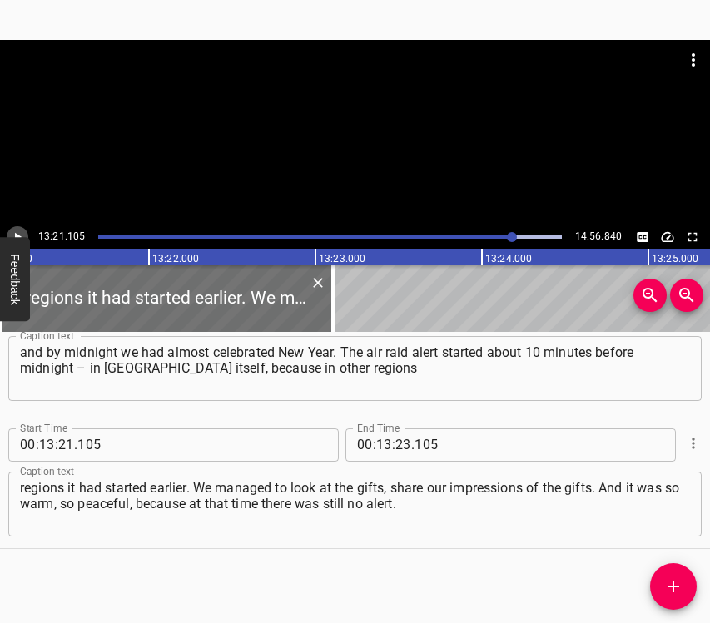
click at [18, 230] on icon "Play/Pause" at bounding box center [17, 237] width 15 height 15
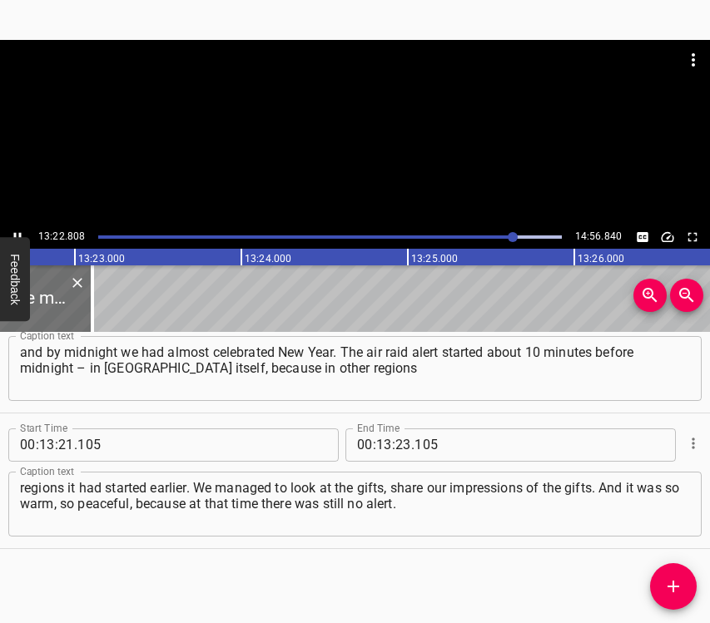
scroll to position [0, 133612]
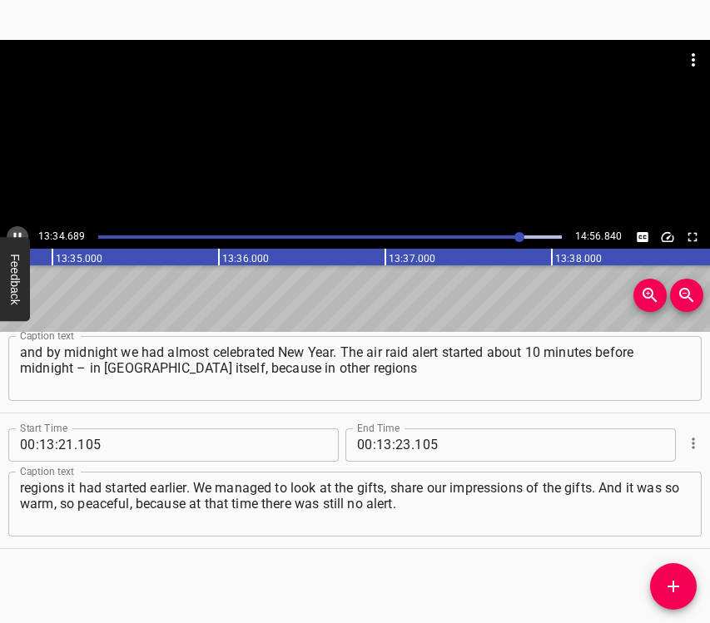
click at [17, 230] on icon "Play/Pause" at bounding box center [17, 237] width 15 height 15
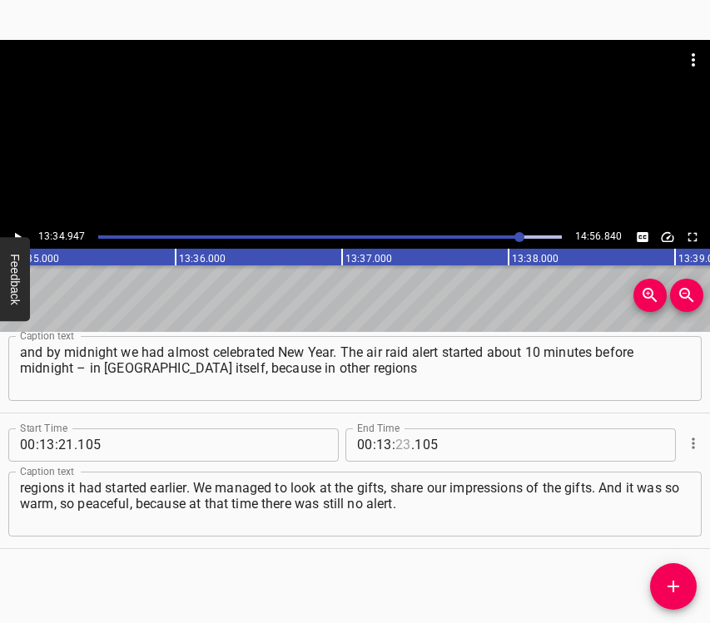
click at [398, 444] on input "number" at bounding box center [403, 445] width 16 height 33
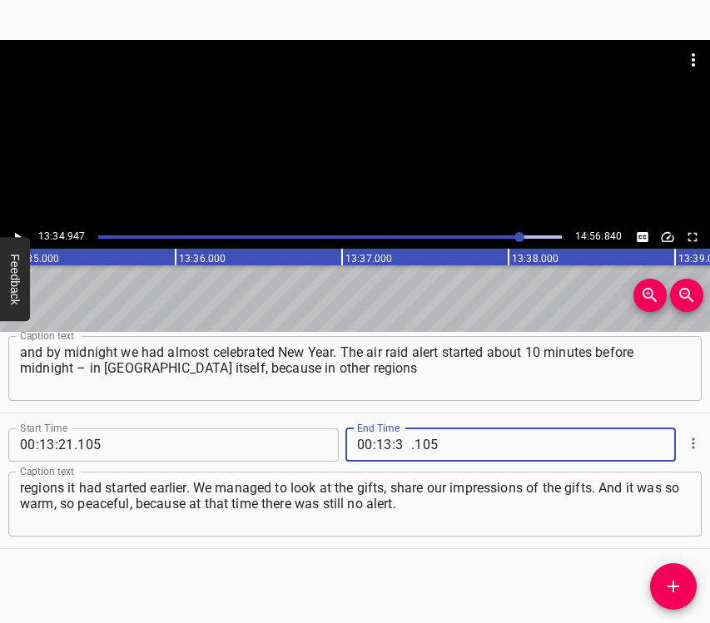
type input "34"
type input "947"
click at [678, 578] on icon "Add Cue" at bounding box center [673, 587] width 20 height 20
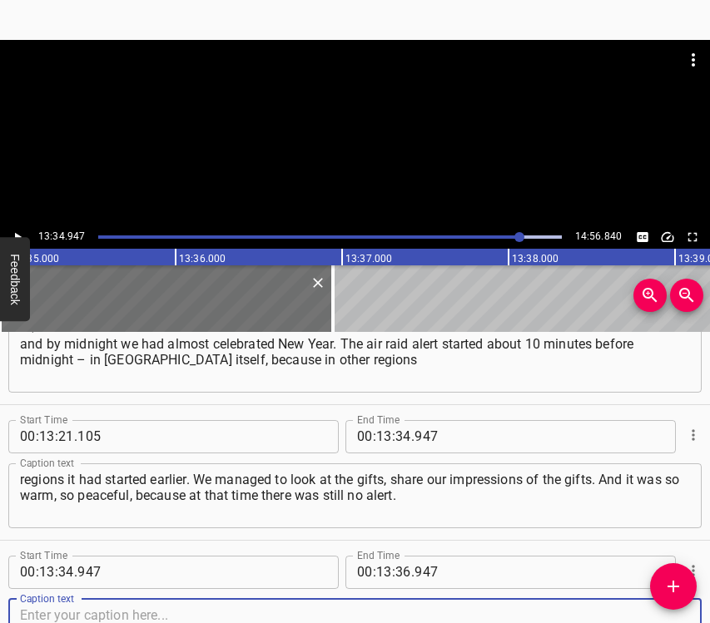
scroll to position [8332, 0]
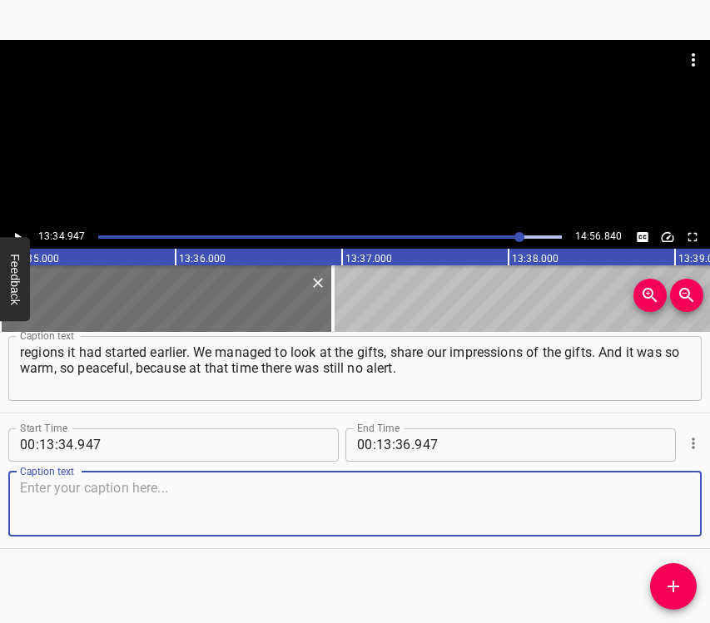
click at [658, 503] on textarea at bounding box center [355, 503] width 670 height 47
click at [96, 483] on textarea at bounding box center [355, 503] width 670 height 47
paste textarea "This opportunity to be all together and do what you had planned, what you wante…"
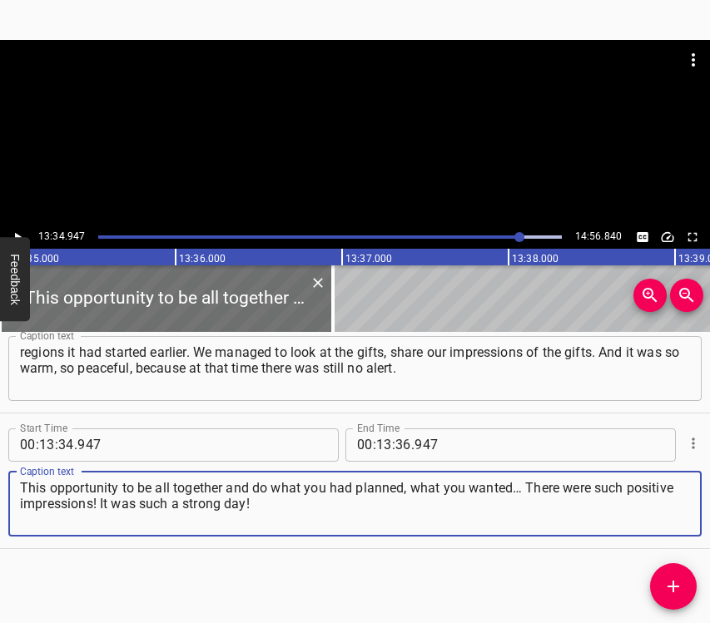
type textarea "This opportunity to be all together and do what you had planned, what you wante…"
click at [11, 230] on icon "Play/Pause" at bounding box center [17, 237] width 15 height 15
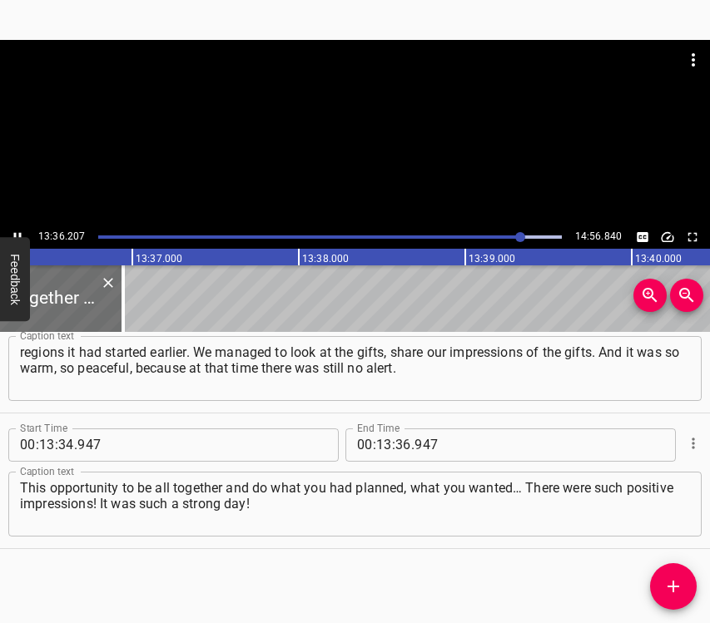
scroll to position [0, 135893]
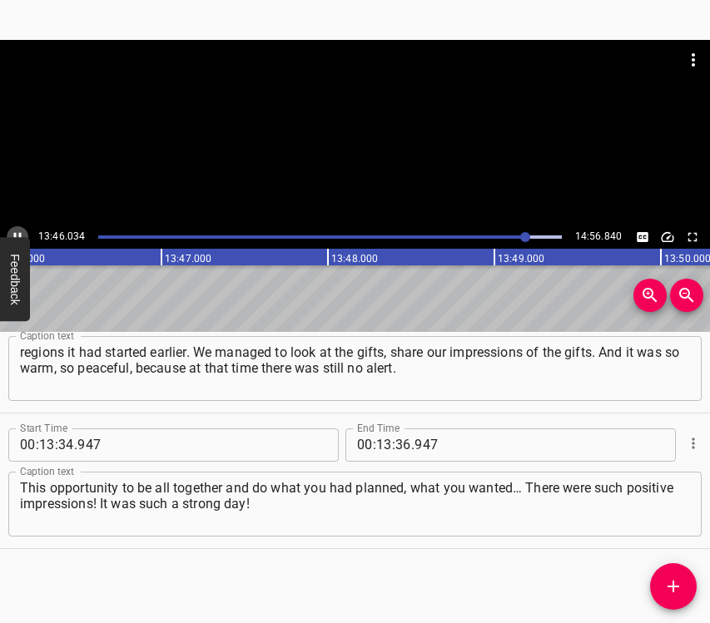
click at [17, 234] on icon "Play/Pause" at bounding box center [17, 237] width 15 height 15
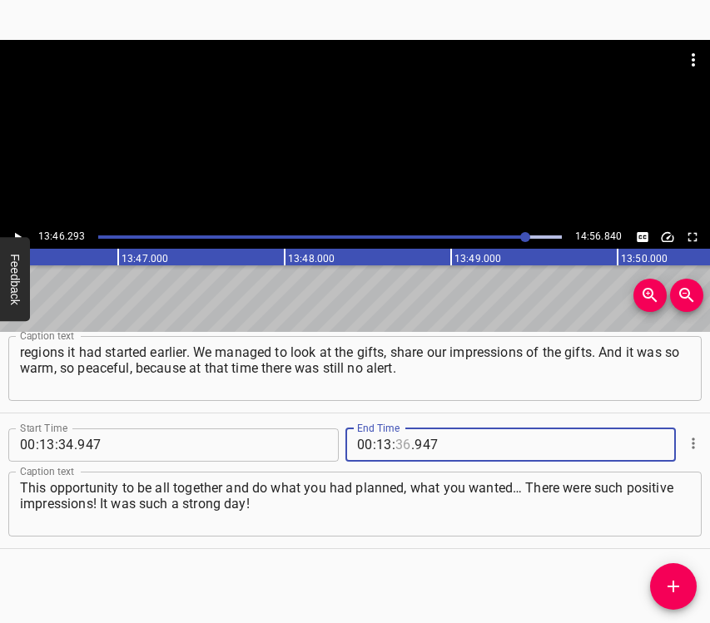
click at [395, 442] on input "number" at bounding box center [403, 445] width 16 height 33
type input "46"
type input "293"
click at [669, 586] on icon "Add Cue" at bounding box center [673, 587] width 12 height 12
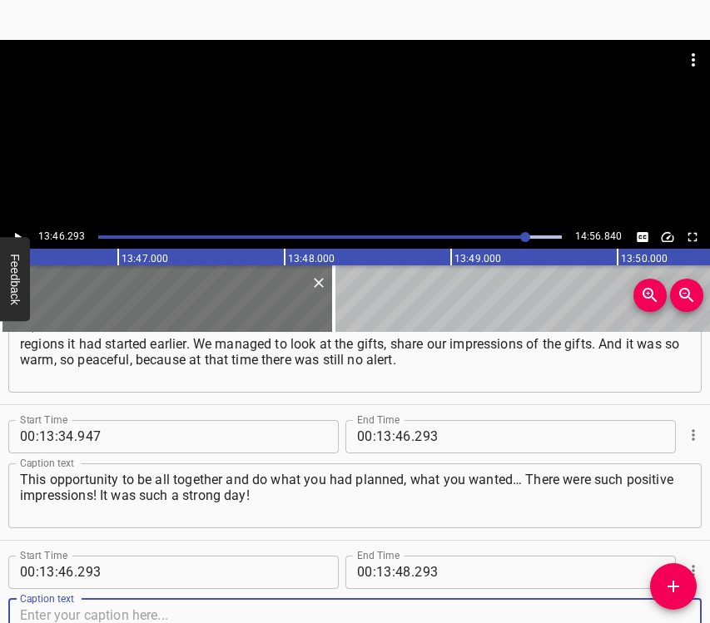
scroll to position [8468, 0]
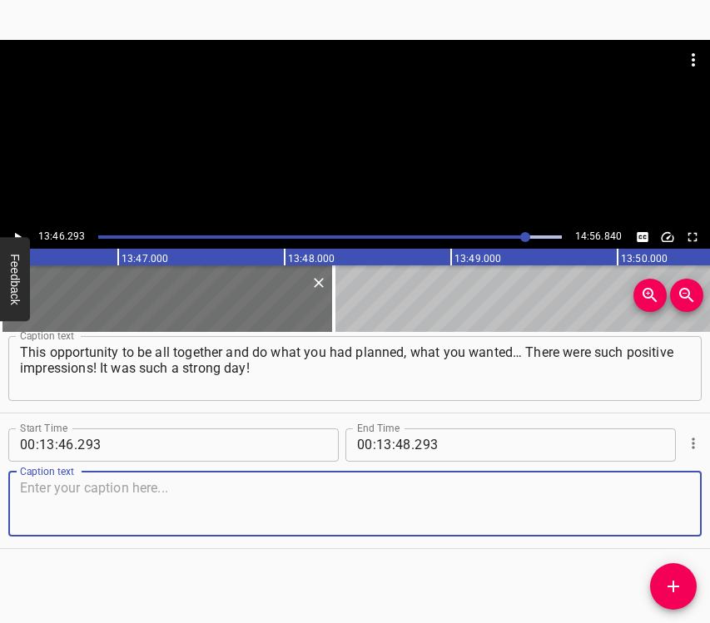
drag, startPoint x: 645, startPoint y: 508, endPoint x: 704, endPoint y: 508, distance: 59.1
click at [656, 508] on textarea at bounding box center [355, 503] width 670 height 47
click at [380, 494] on textarea at bounding box center [355, 503] width 670 height 47
paste textarea "I was very glad that we managed to do it. My wish is definitely victory. Victor…"
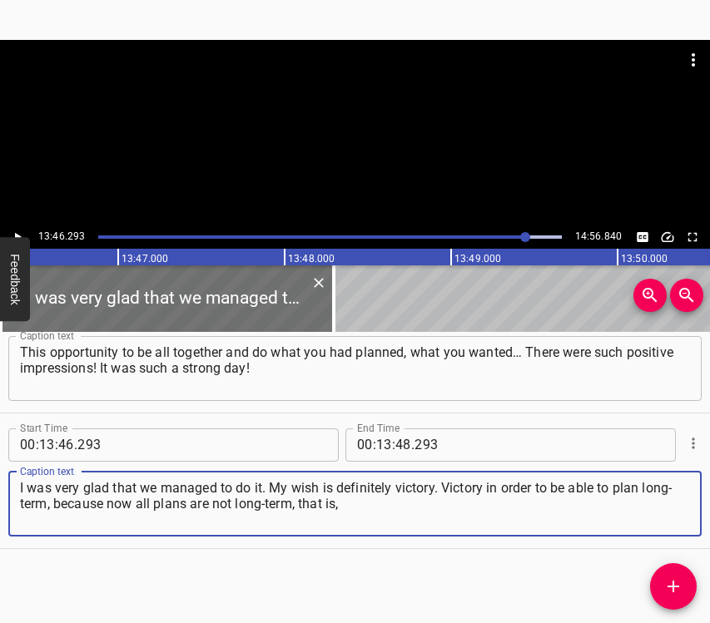
type textarea "I was very glad that we managed to do it. My wish is definitely victory. Victor…"
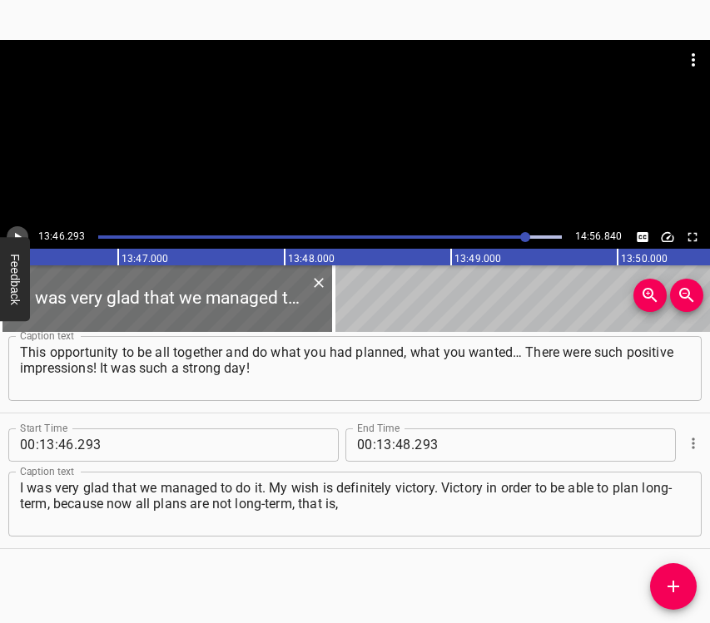
click at [16, 227] on button "Play/Pause" at bounding box center [18, 237] width 22 height 22
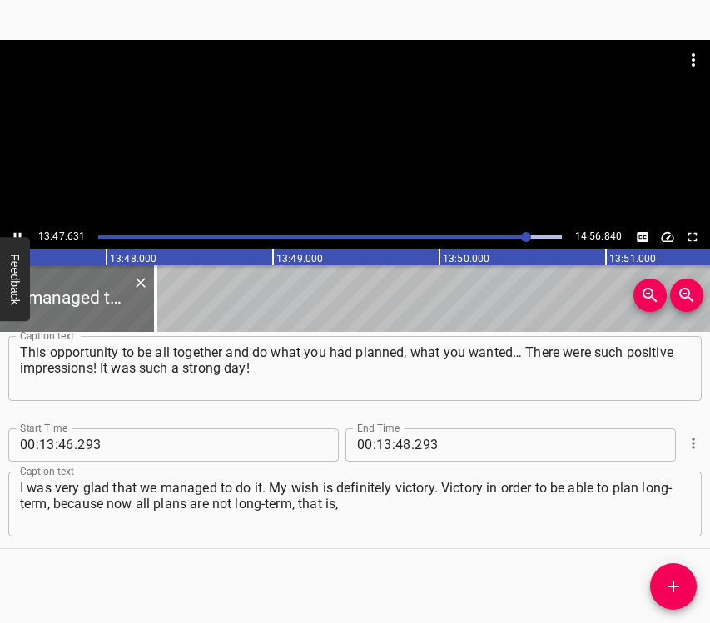
scroll to position [0, 137753]
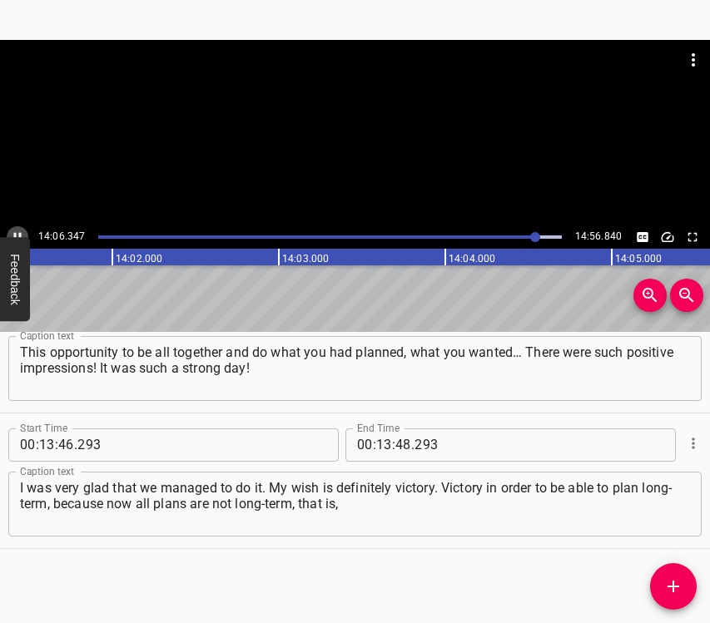
click at [15, 233] on icon "Play/Pause" at bounding box center [17, 236] width 7 height 9
click at [392, 447] on span ":" at bounding box center [393, 445] width 3 height 33
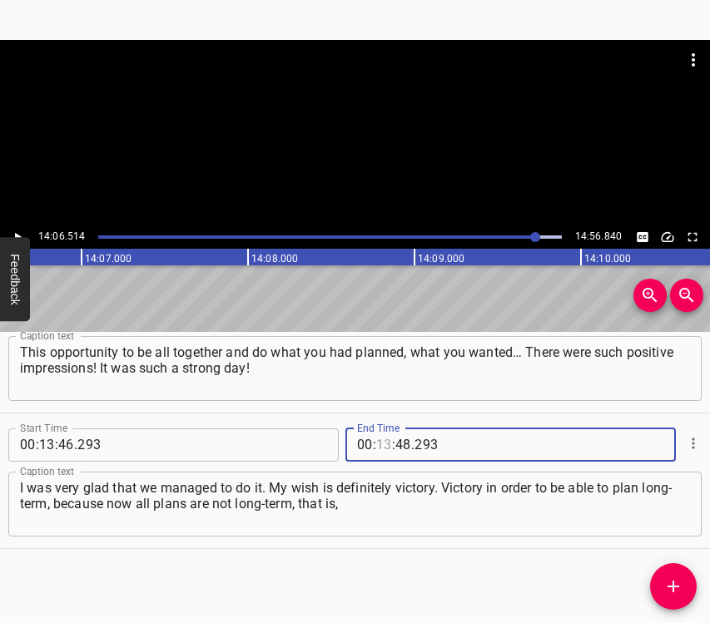
click at [379, 444] on input "number" at bounding box center [384, 445] width 16 height 33
type input "14"
type input "06"
type input "514"
click at [676, 574] on button "Add Cue" at bounding box center [673, 586] width 47 height 47
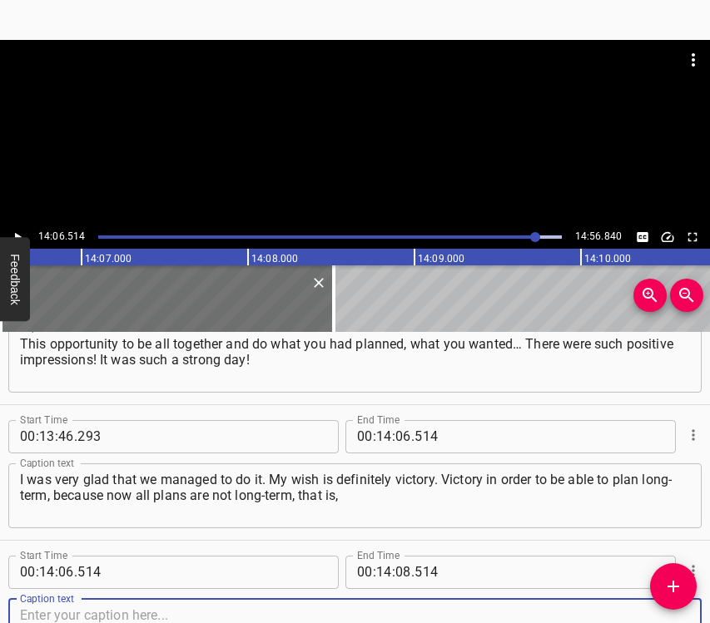
scroll to position [8603, 0]
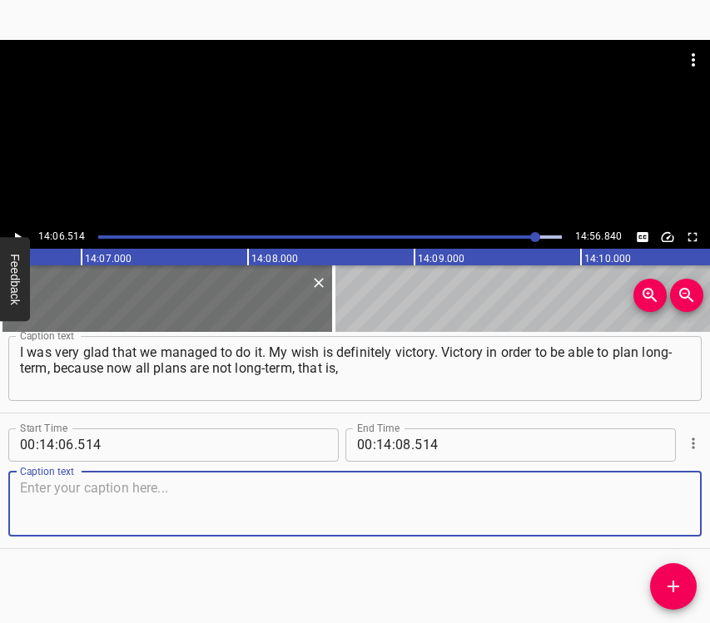
click at [667, 514] on textarea at bounding box center [355, 503] width 670 height 47
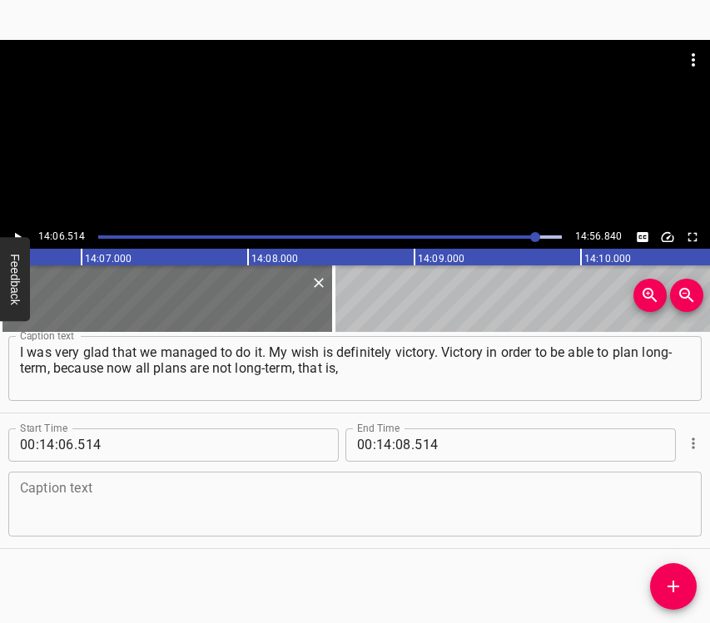
click at [177, 491] on textarea at bounding box center [355, 503] width 670 height 47
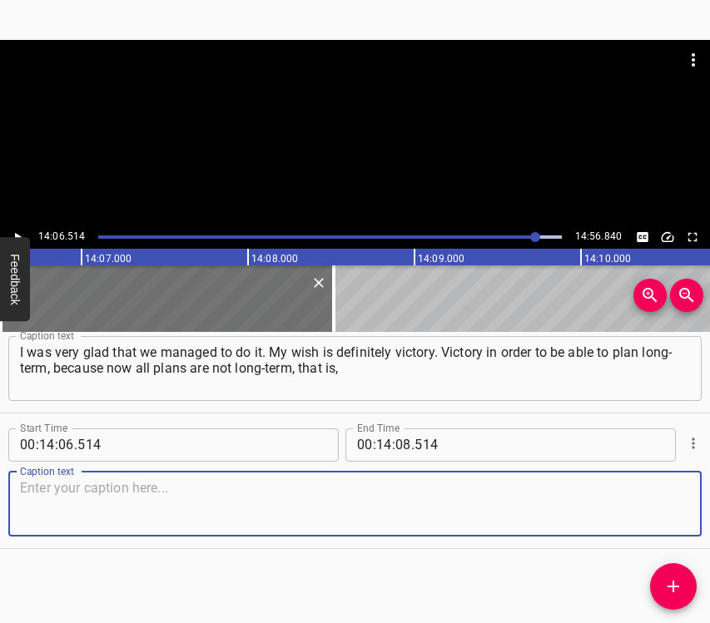
paste textarea "they are plans for a week or a month, maybe for a few months, but unfortunately…"
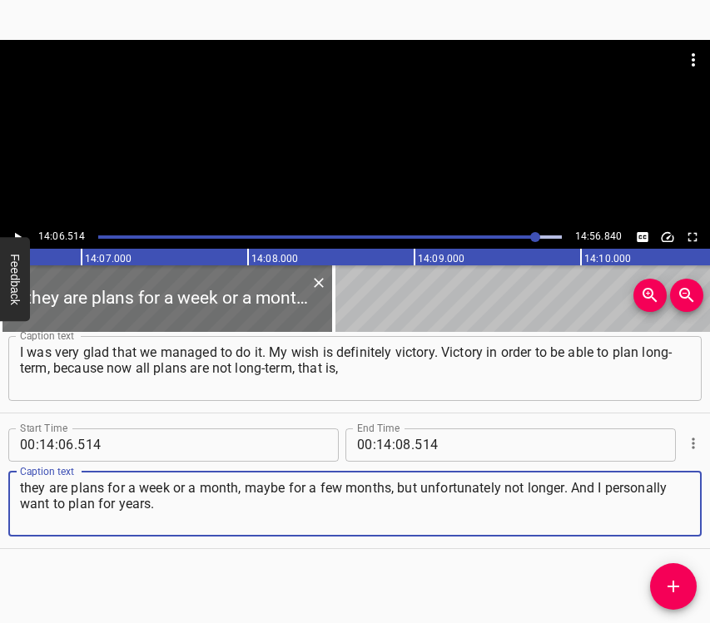
type textarea "they are plans for a week or a month, maybe for a few months, but unfortunately…"
click at [20, 231] on icon "Play/Pause" at bounding box center [17, 237] width 15 height 15
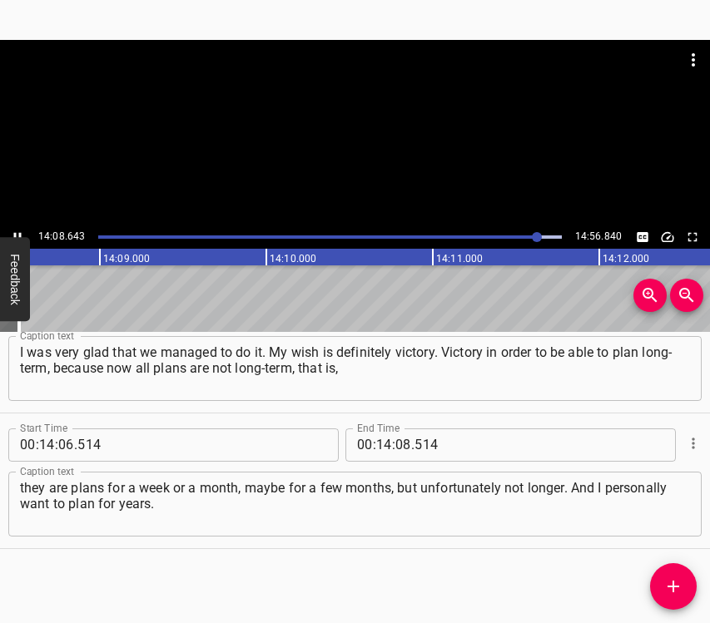
scroll to position [0, 141248]
click at [18, 232] on icon "Play/Pause" at bounding box center [17, 237] width 15 height 15
click at [403, 441] on input "number" at bounding box center [403, 445] width 16 height 33
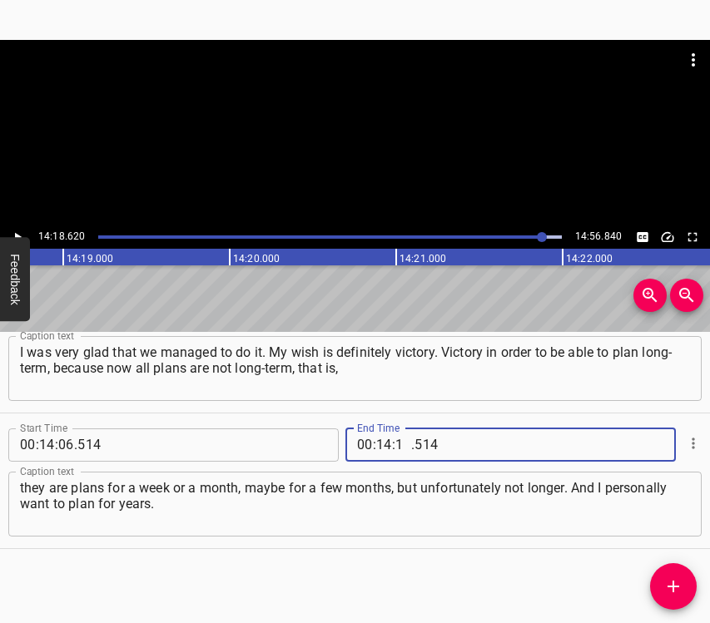
type input "18"
type input "620"
click at [679, 591] on icon "Add Cue" at bounding box center [673, 587] width 20 height 20
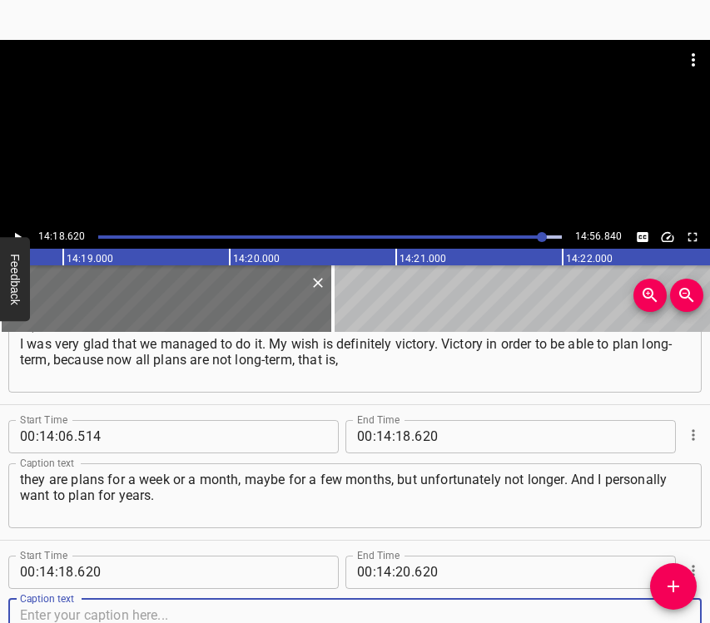
scroll to position [8739, 0]
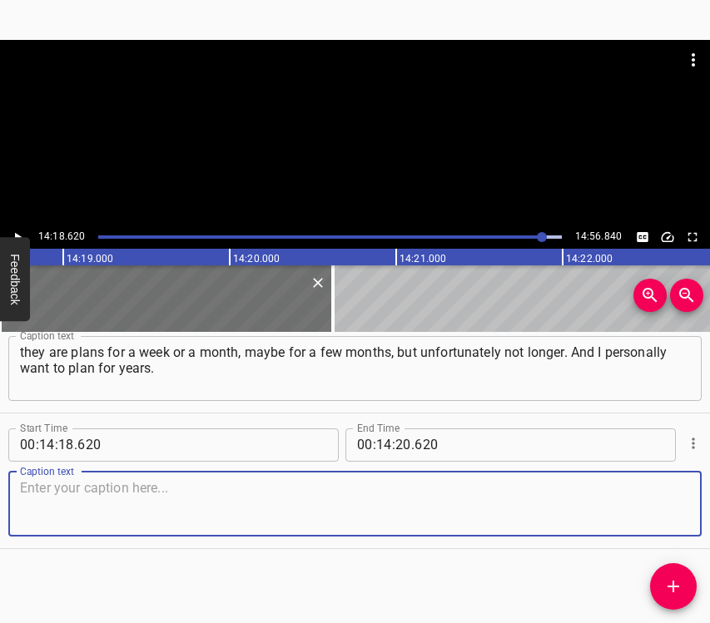
click at [669, 510] on textarea at bounding box center [355, 503] width 670 height 47
click at [251, 518] on textarea at bounding box center [355, 503] width 670 height 47
paste textarea "I personally very much want to go to [GEOGRAPHIC_DATA]. I love it very much, an…"
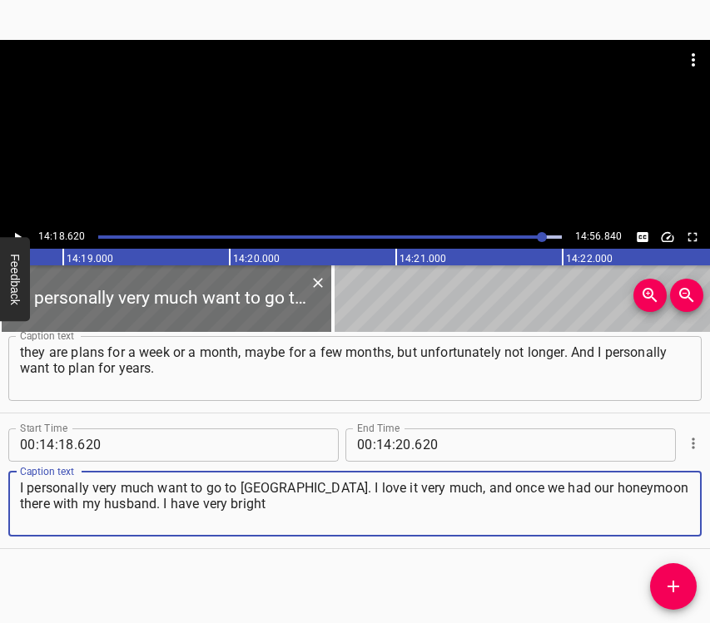
type textarea "I personally very much want to go to [GEOGRAPHIC_DATA]. I love it very much, an…"
click at [21, 236] on icon "Play/Pause" at bounding box center [17, 237] width 15 height 15
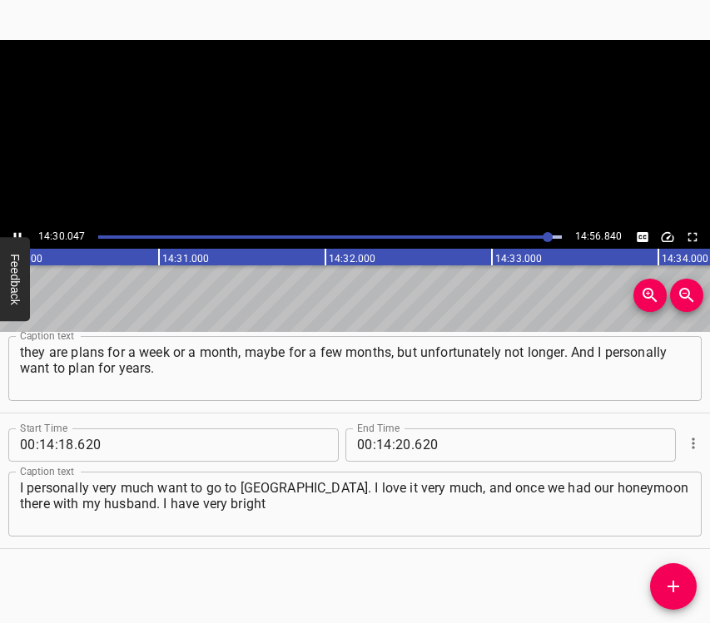
click at [21, 236] on icon "Play/Pause" at bounding box center [17, 236] width 7 height 9
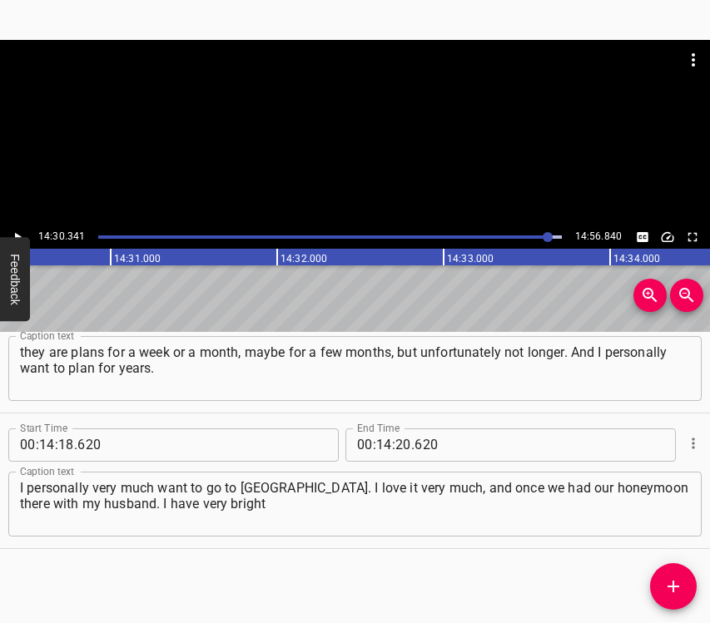
scroll to position [0, 144861]
click at [395, 443] on input "number" at bounding box center [403, 445] width 16 height 33
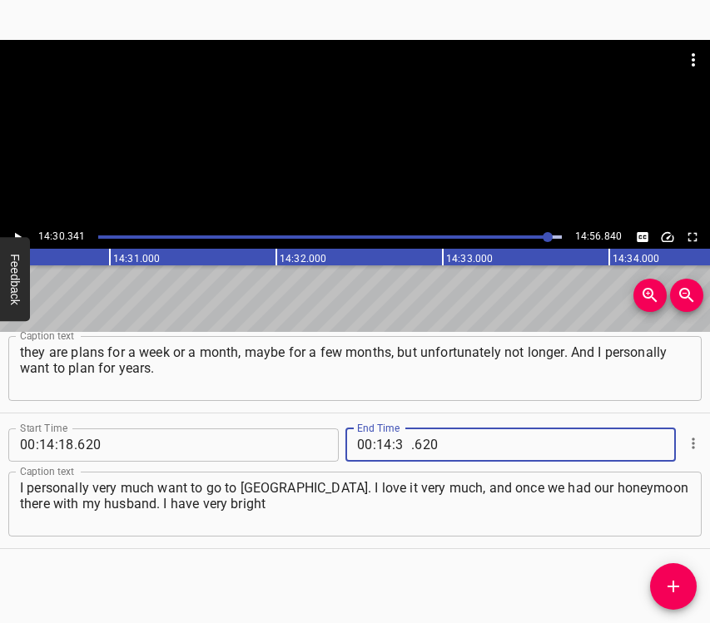
type input "30"
type input "341"
click at [667, 584] on icon "Add Cue" at bounding box center [673, 587] width 20 height 20
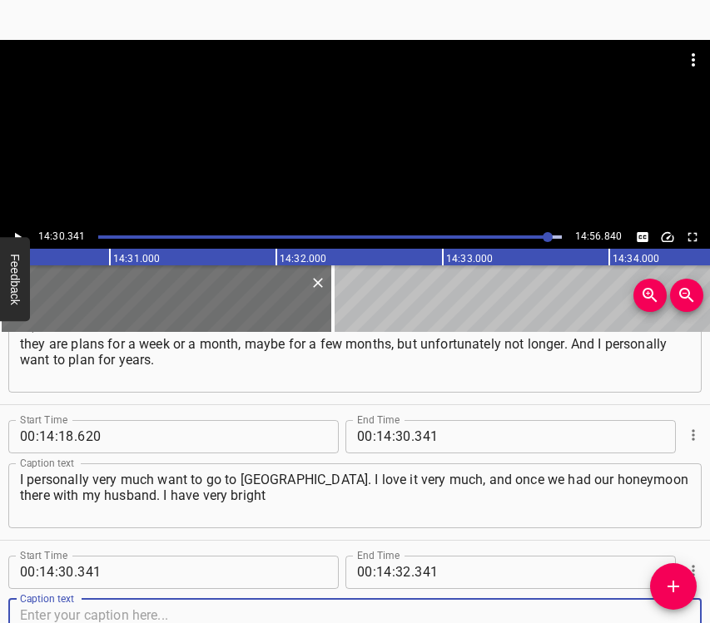
scroll to position [8875, 0]
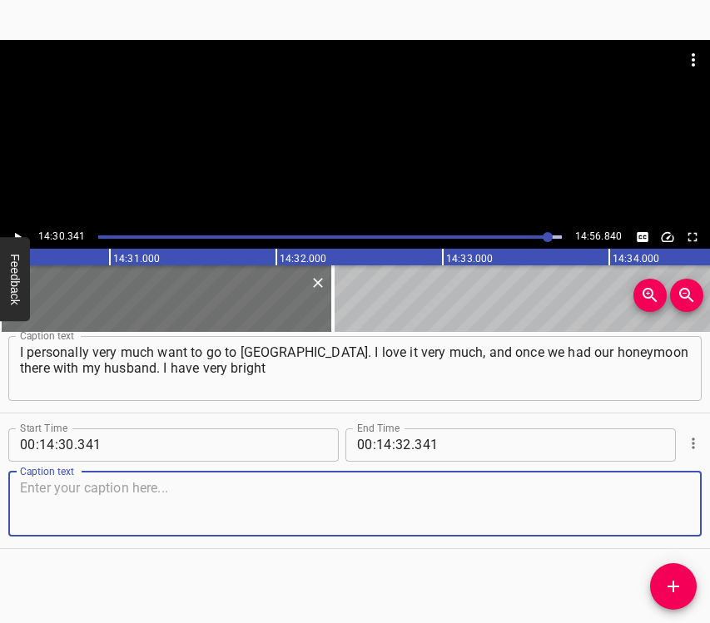
click at [667, 502] on textarea at bounding box center [355, 503] width 670 height 47
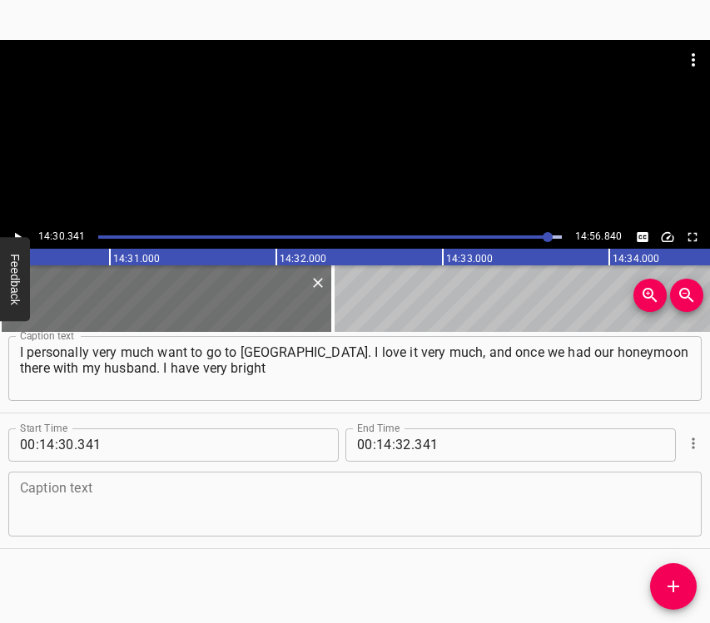
click at [56, 489] on textarea at bounding box center [355, 503] width 670 height 47
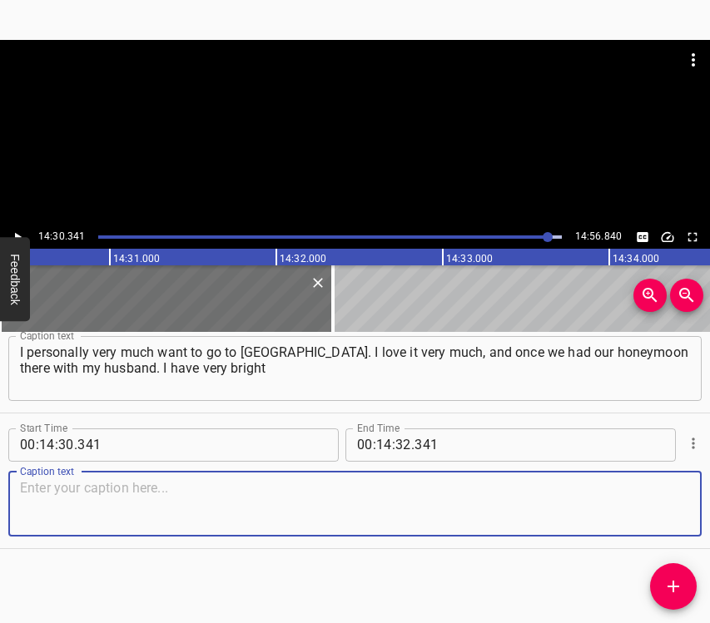
paste textarea "and positive memories about this place. I also very much want my youngest daugh…"
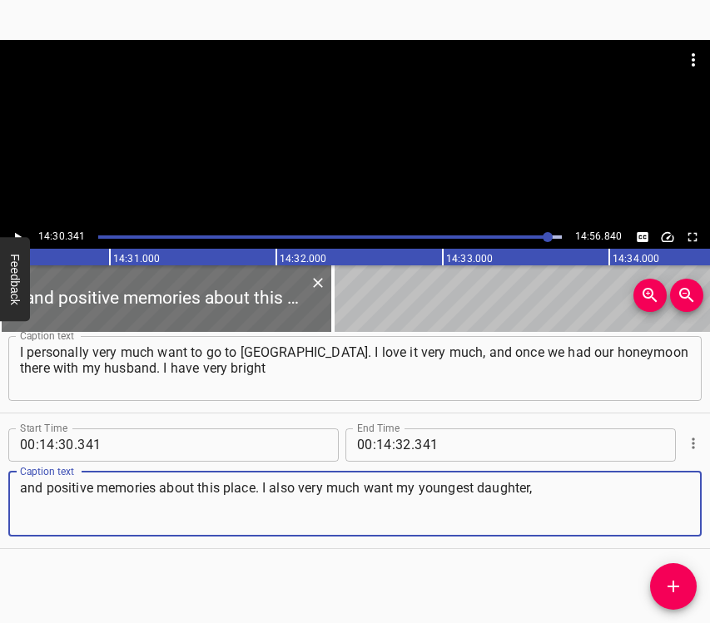
type textarea "and positive memories about this place. I also very much want my youngest daugh…"
click at [20, 230] on icon "Play/Pause" at bounding box center [17, 237] width 15 height 15
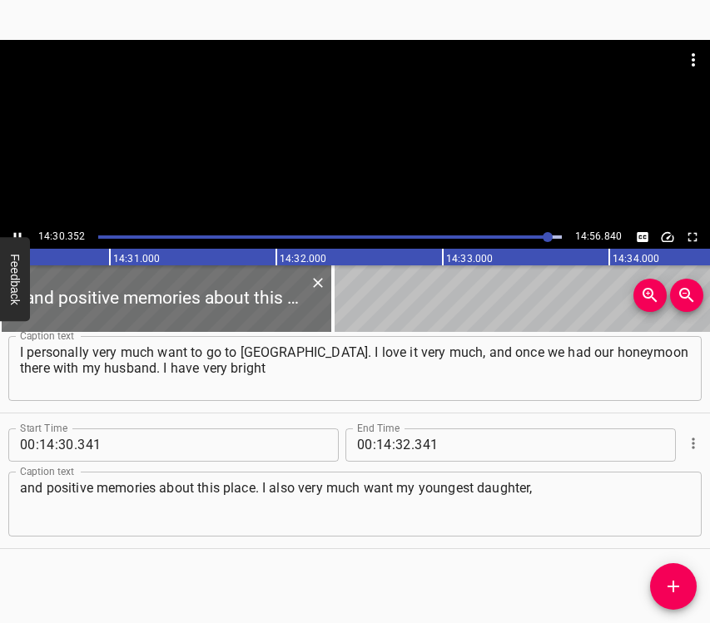
scroll to position [0, 144863]
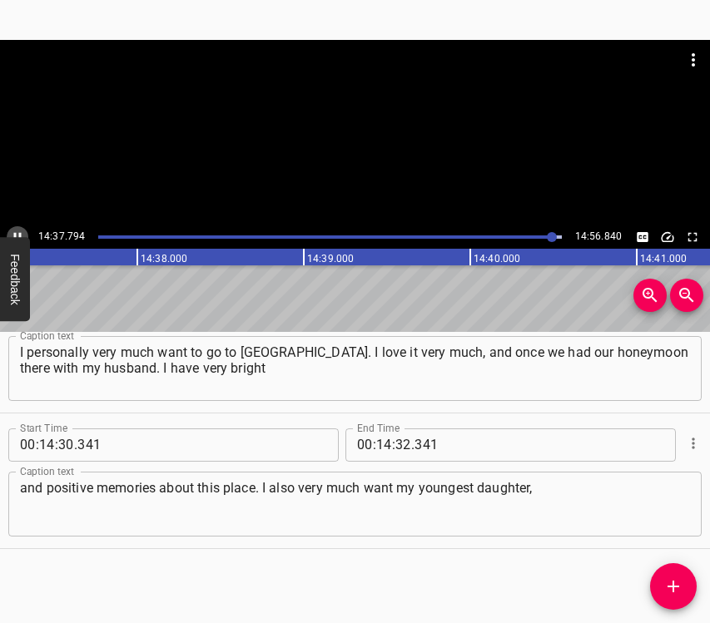
click at [15, 227] on button "Play/Pause" at bounding box center [18, 237] width 22 height 22
click at [395, 444] on input "number" at bounding box center [403, 445] width 16 height 33
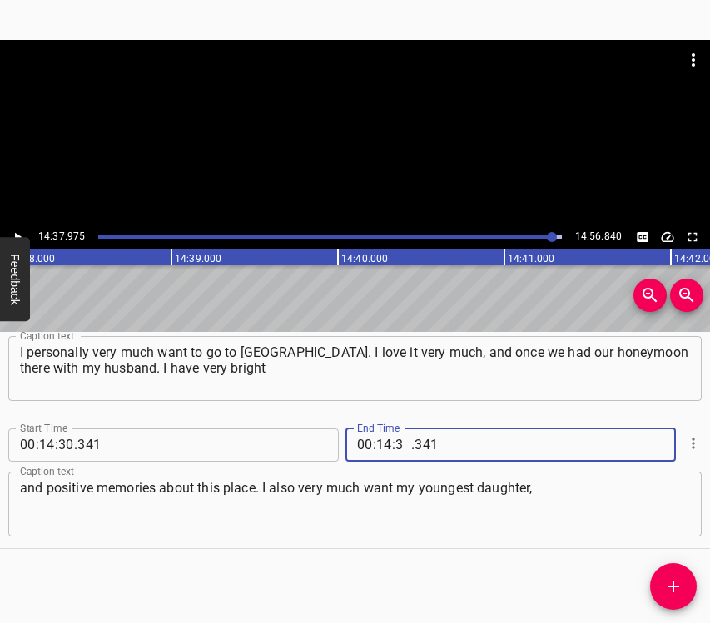
type input "37"
type input "975"
click at [665, 584] on icon "Add Cue" at bounding box center [673, 587] width 20 height 20
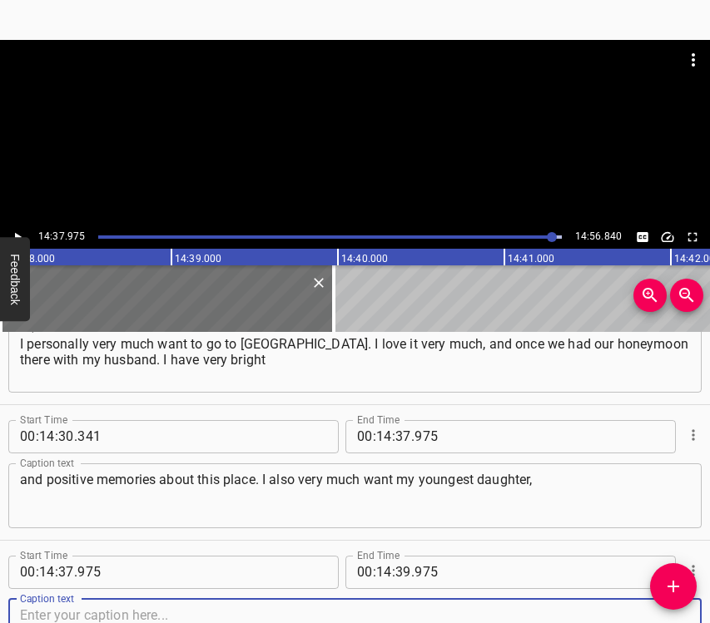
scroll to position [9010, 0]
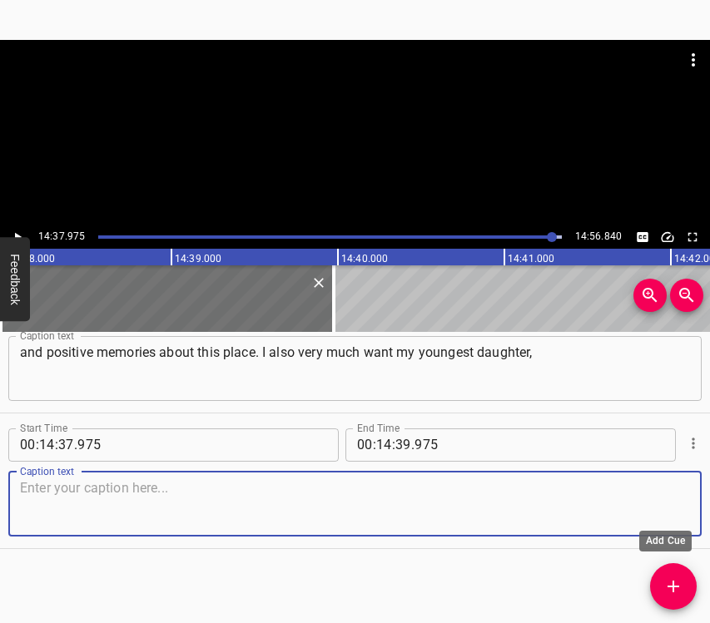
click at [648, 508] on textarea at bounding box center [355, 503] width 670 height 47
click at [117, 511] on textarea at bounding box center [355, 503] width 670 height 47
paste textarea "who is [DEMOGRAPHIC_DATA], soon to be 6 – to know that the sea is not only in […"
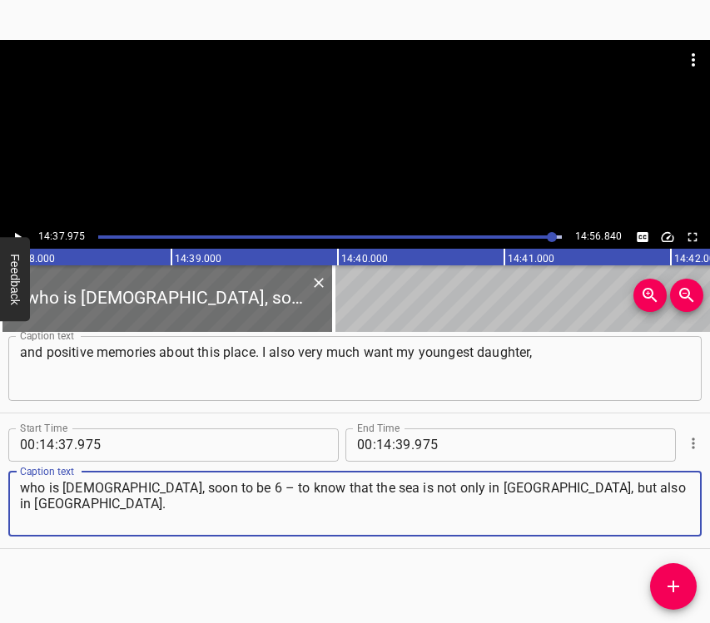
type textarea "who is [DEMOGRAPHIC_DATA], soon to be 6 – to know that the sea is not only in […"
click at [399, 448] on input "number" at bounding box center [403, 445] width 16 height 33
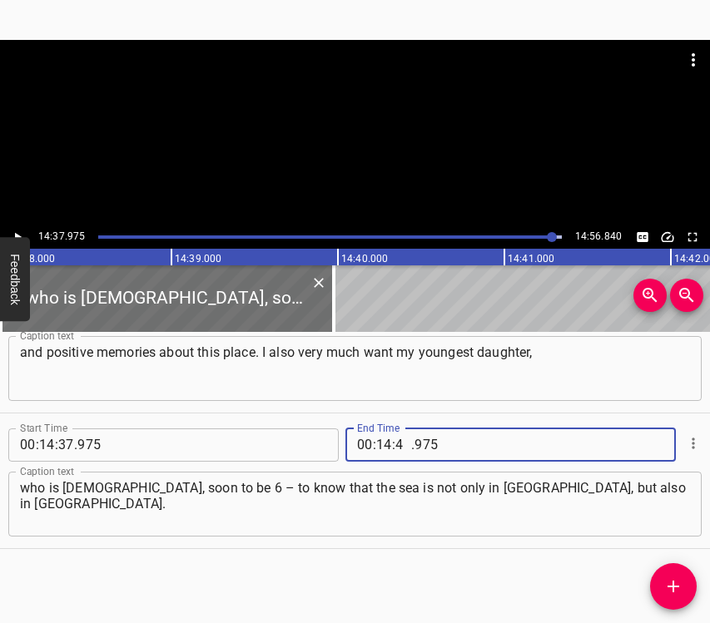
type input "46"
type input "840"
click at [14, 224] on div at bounding box center [355, 133] width 710 height 186
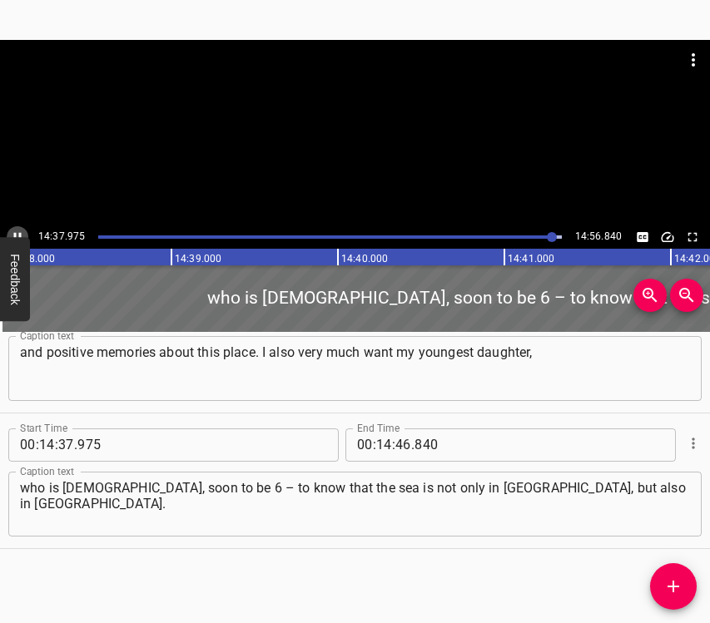
click at [15, 230] on icon "Play/Pause" at bounding box center [17, 237] width 15 height 15
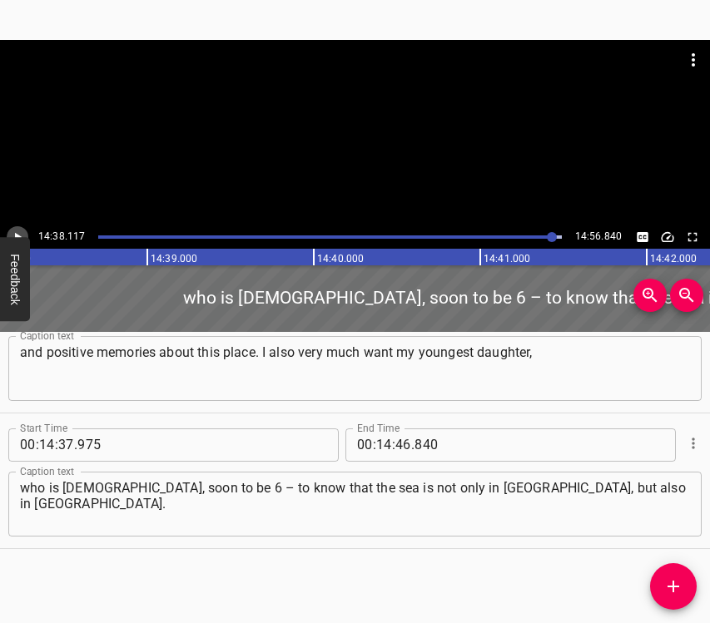
click at [16, 231] on icon "Play/Pause" at bounding box center [17, 237] width 15 height 15
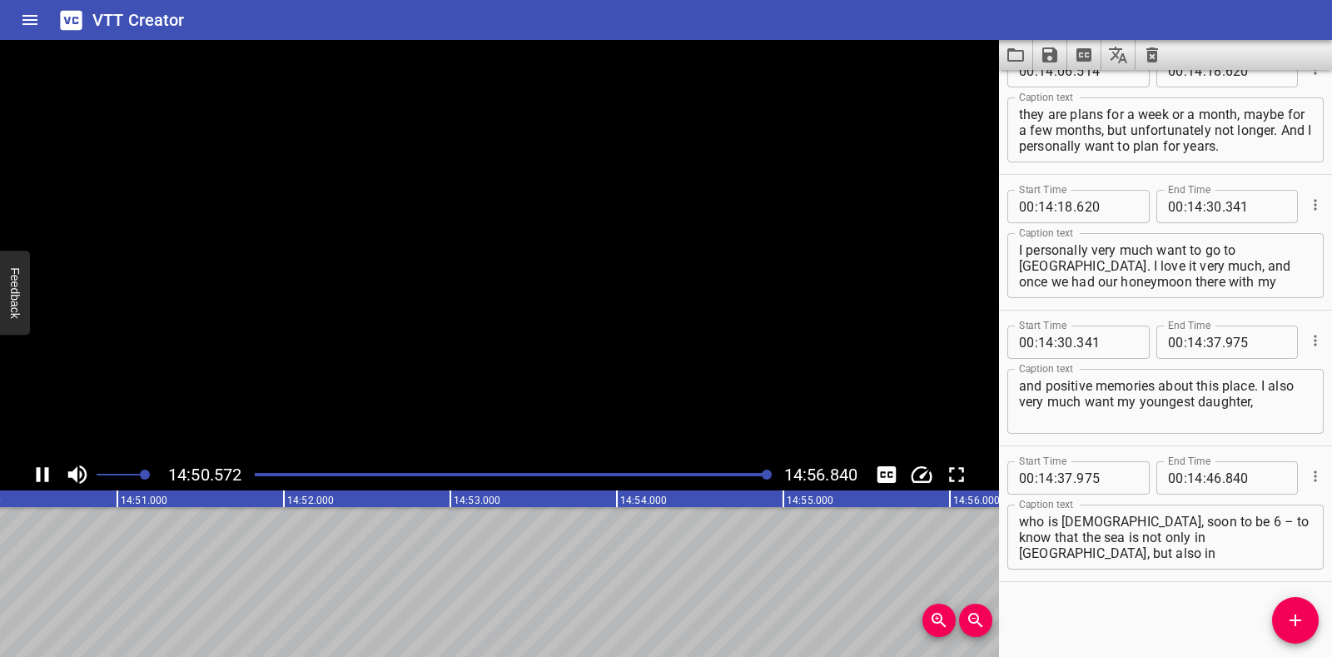
scroll to position [8716, 0]
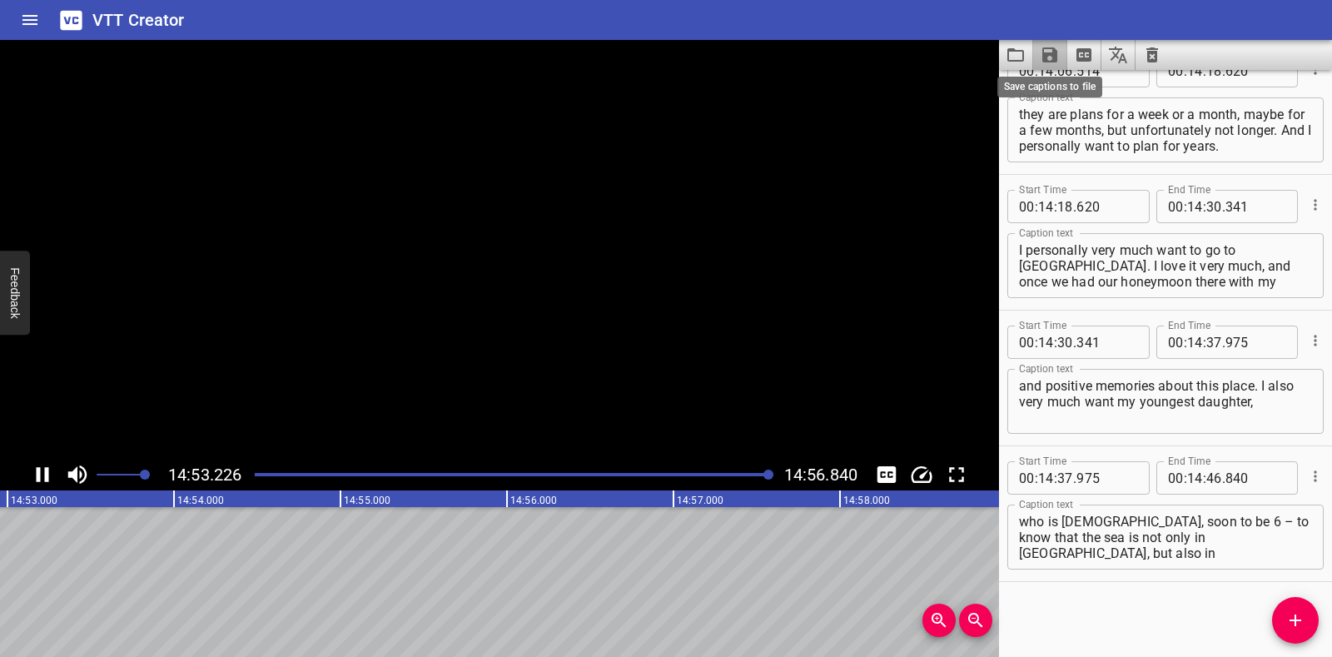
click at [709, 57] on icon "Save captions to file" at bounding box center [1049, 54] width 15 height 15
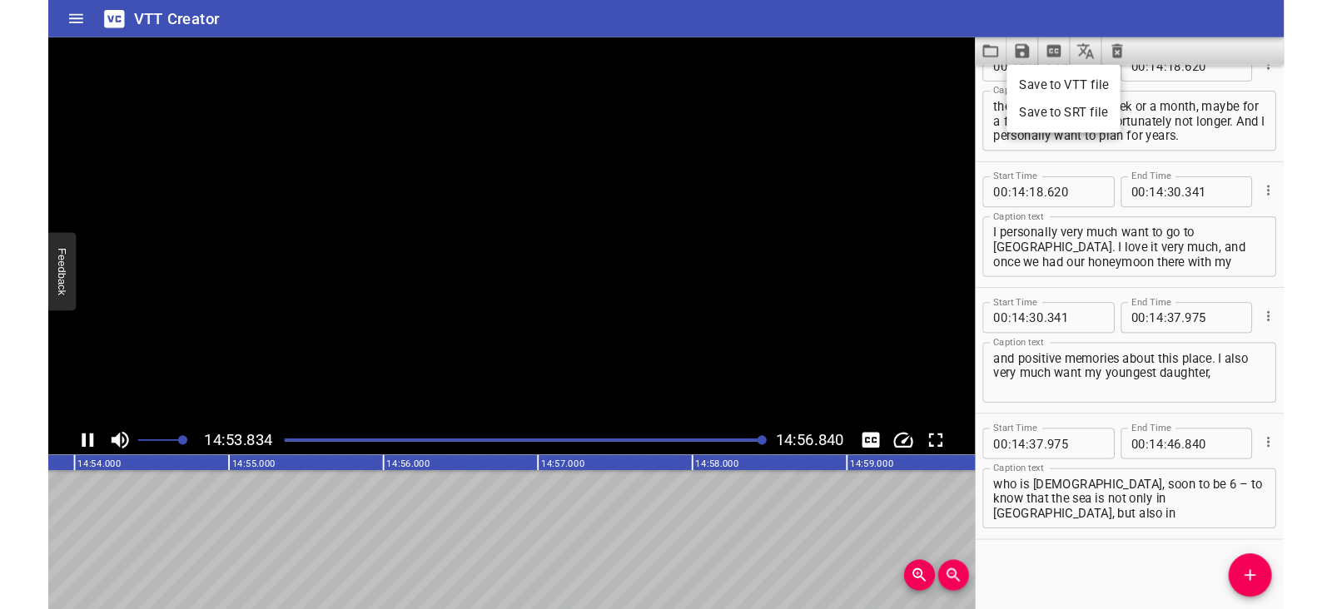
scroll to position [0, 148799]
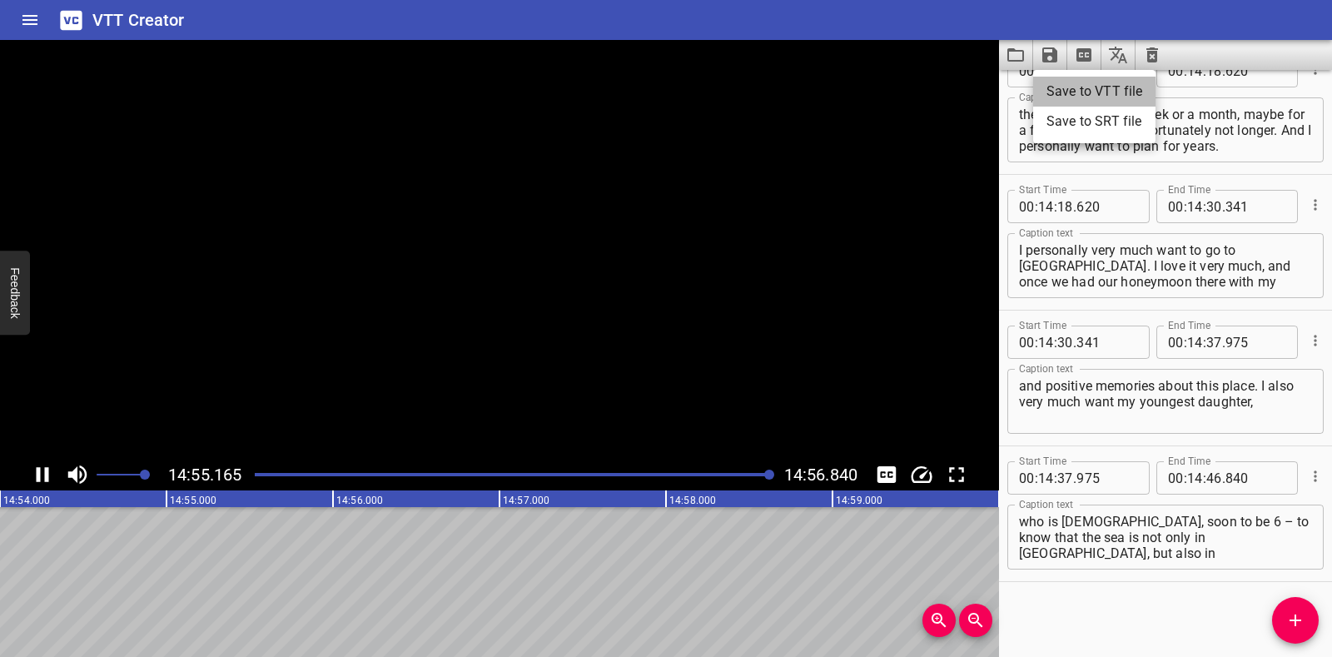
click at [709, 94] on li "Save to VTT file" at bounding box center [1094, 92] width 122 height 30
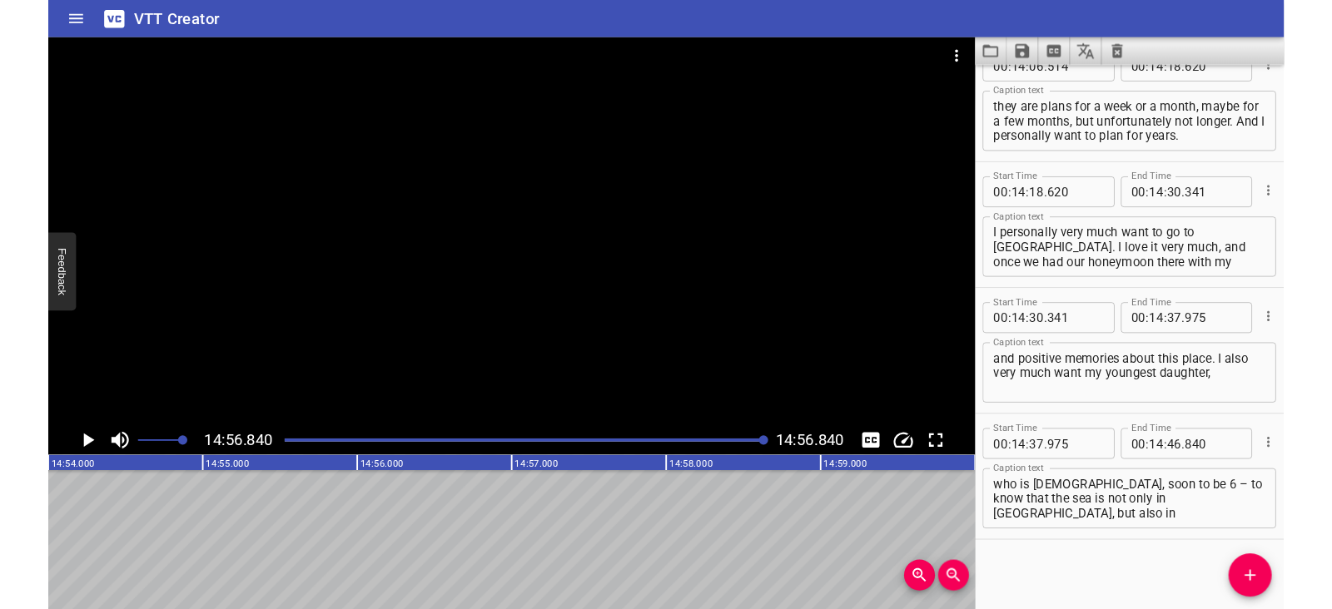
scroll to position [8763, 0]
